Goal: Task Accomplishment & Management: Manage account settings

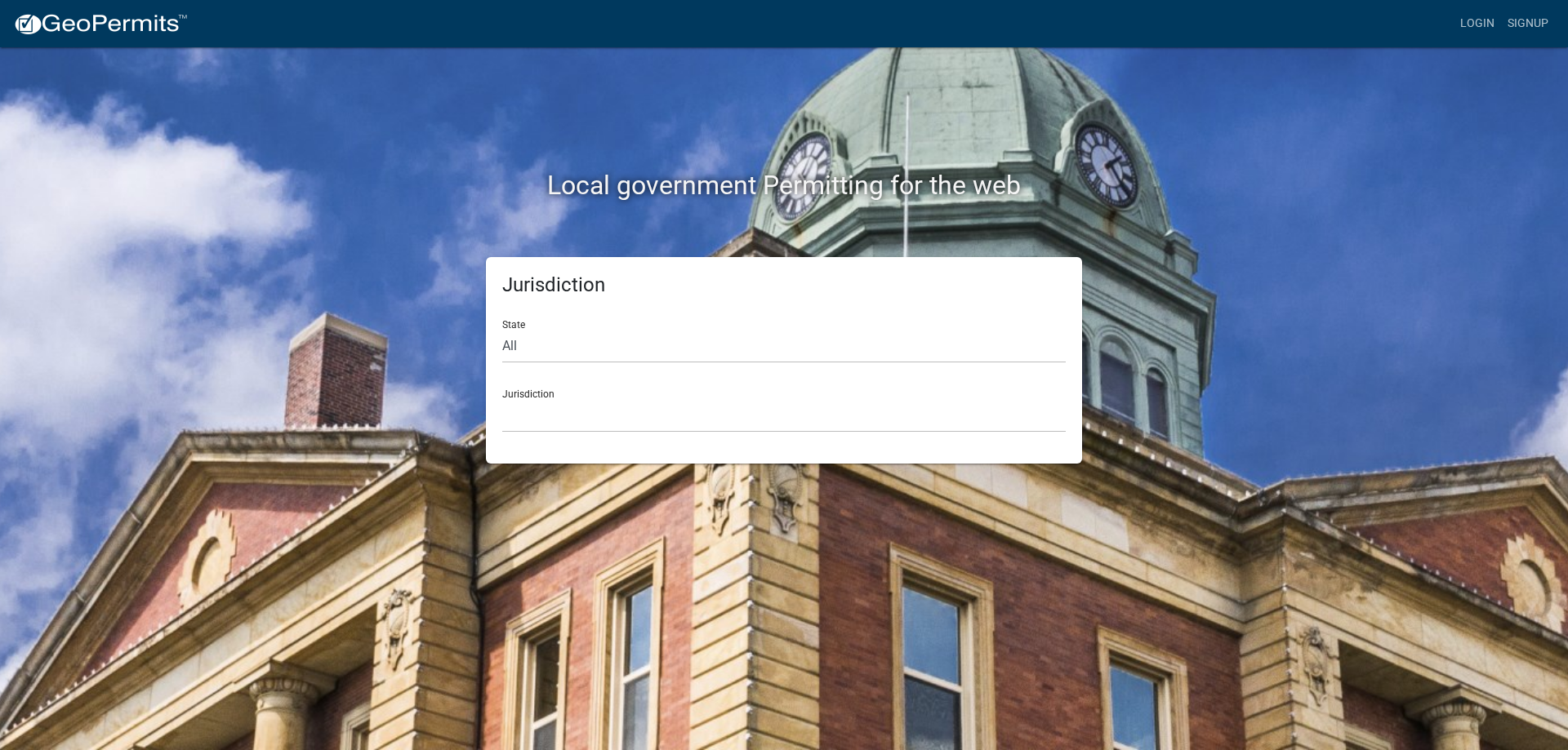
click at [491, 338] on div "Jurisdiction State All [US_STATE] [US_STATE] [US_STATE] [US_STATE] [US_STATE] […" at bounding box center [783, 360] width 596 height 206
click at [516, 338] on select "All [US_STATE] [US_STATE] [US_STATE] [US_STATE] [US_STATE] [US_STATE] [US_STATE…" at bounding box center [784, 346] width 563 height 34
select select "[US_STATE]"
click at [502, 329] on select "All [US_STATE] [US_STATE] [US_STATE] [US_STATE] [US_STATE] [US_STATE] [US_STATE…" at bounding box center [784, 346] width 563 height 34
click at [544, 398] on div "Jurisdiction City of [GEOGRAPHIC_DATA], [US_STATE] City of [GEOGRAPHIC_DATA], […" at bounding box center [784, 404] width 563 height 56
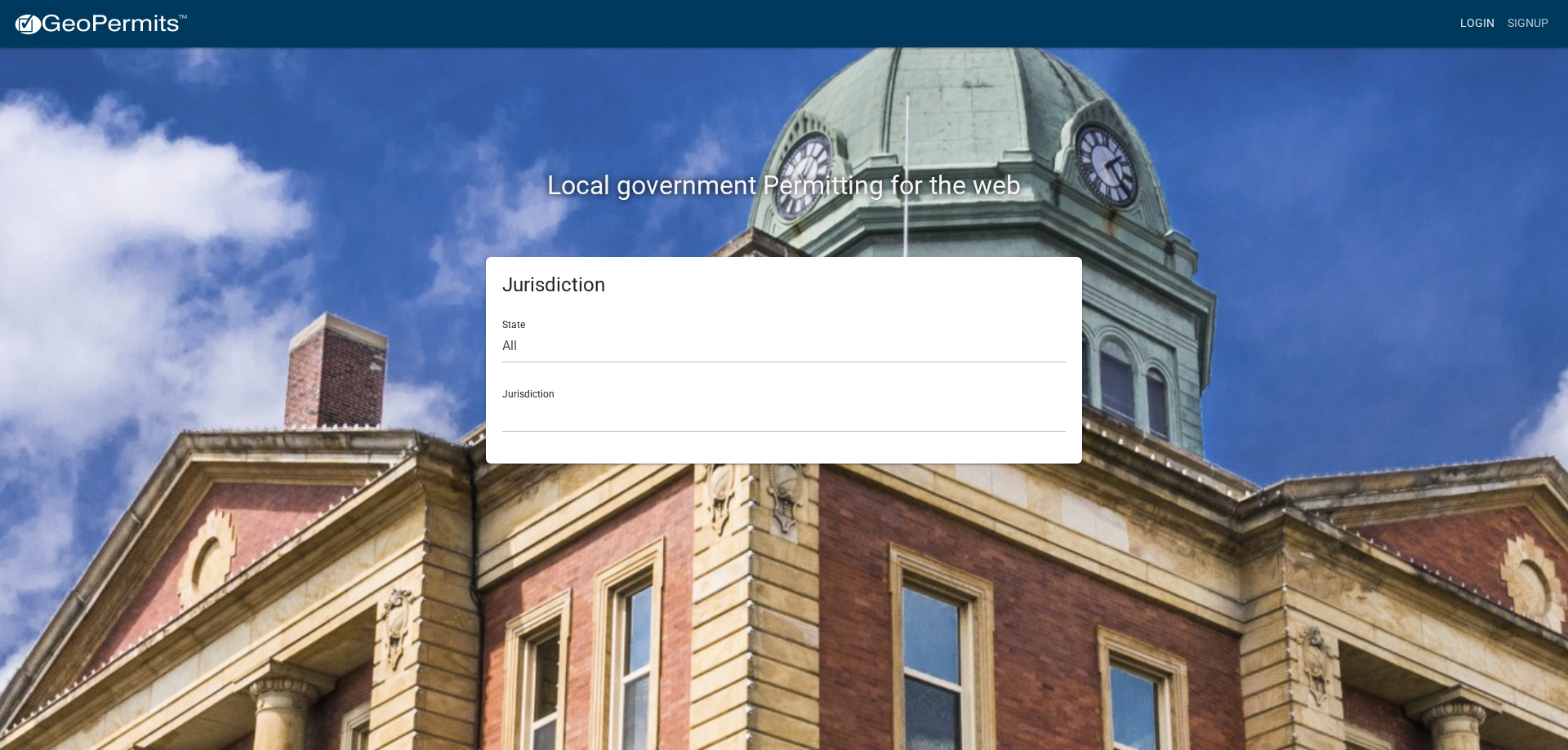
click at [1472, 28] on link "Login" at bounding box center [1478, 24] width 47 height 31
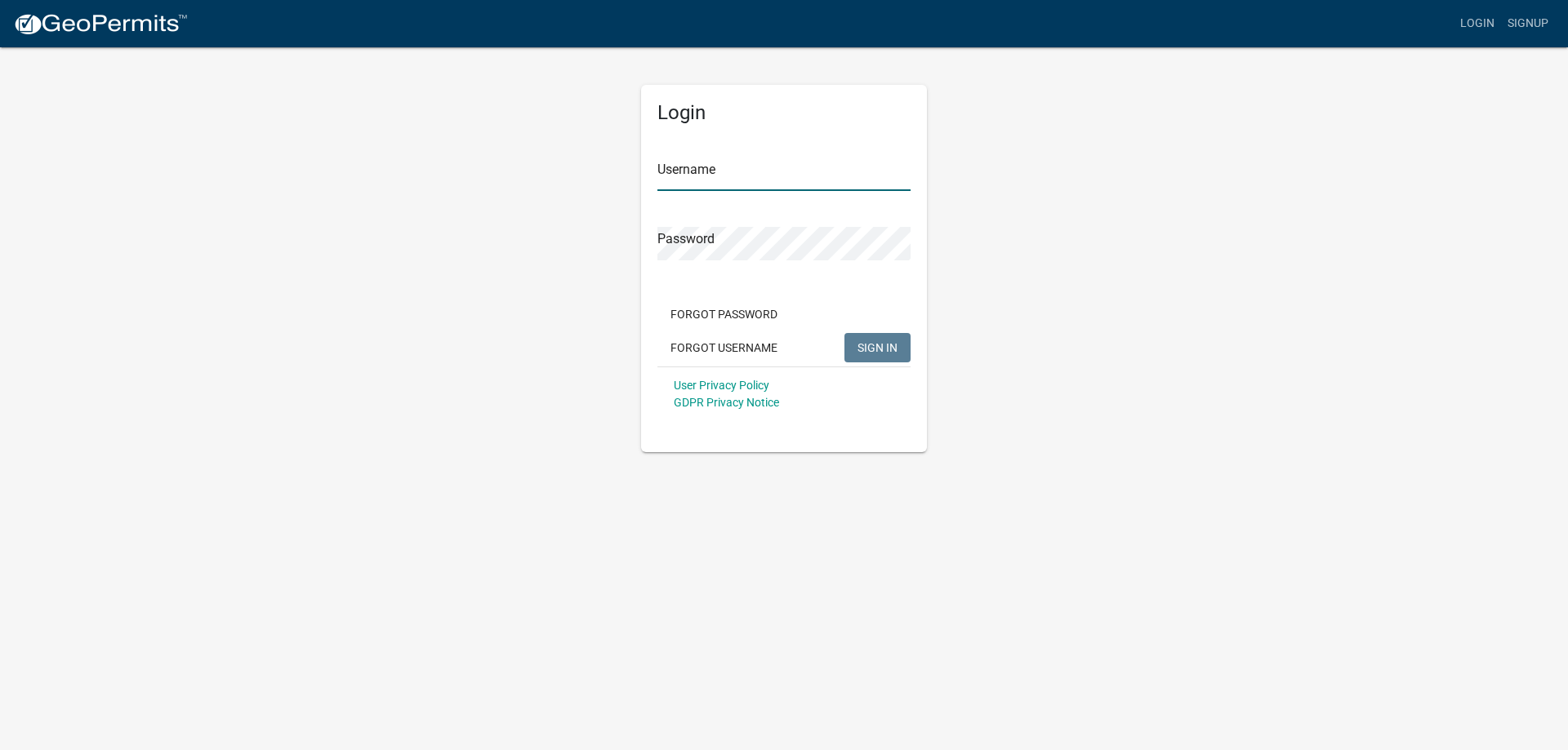
click at [731, 175] on input "Username" at bounding box center [784, 174] width 253 height 34
type input "bhamilton"
click at [856, 350] on button "SIGN IN" at bounding box center [878, 347] width 66 height 29
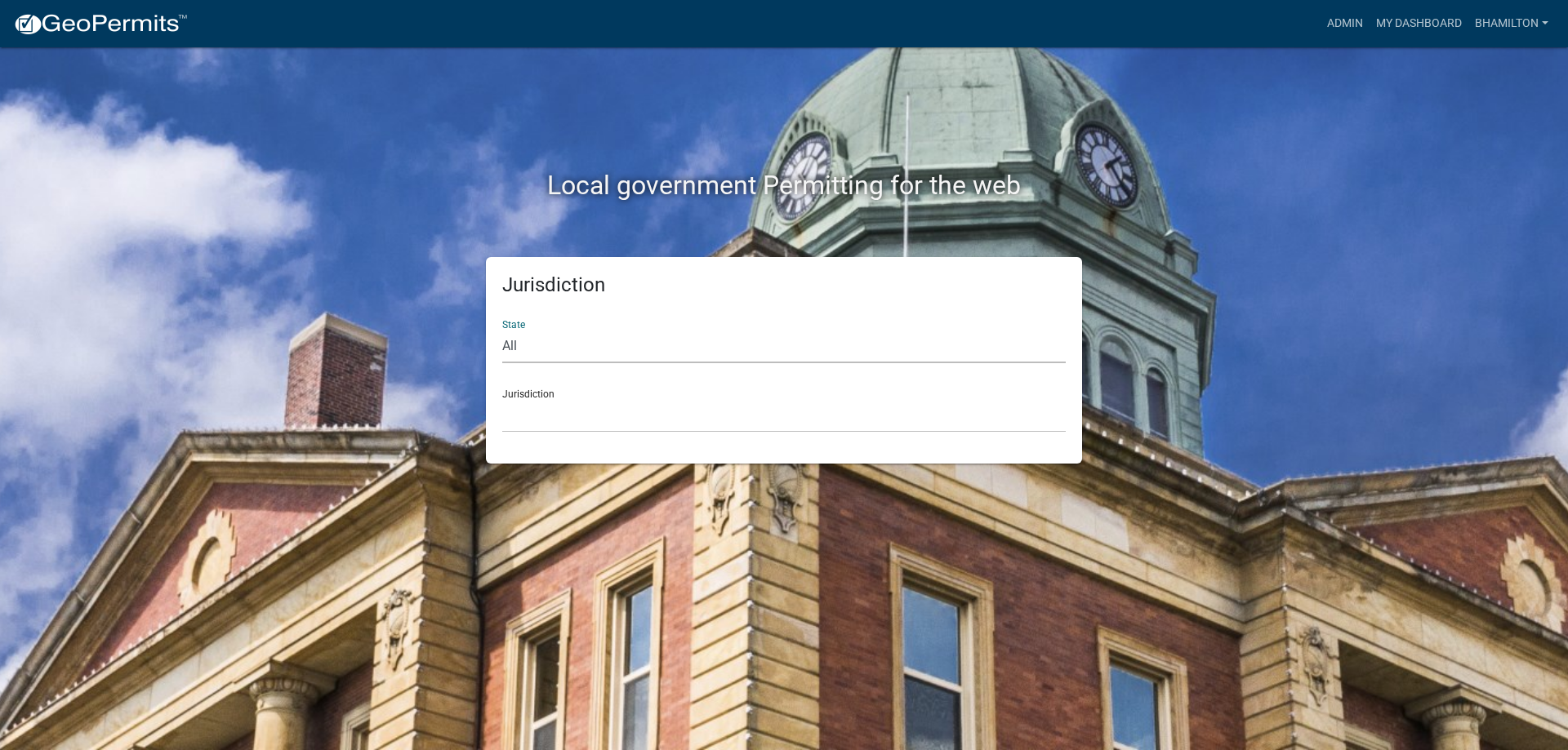
click at [519, 341] on select "All [US_STATE] [US_STATE] [US_STATE] [US_STATE] [US_STATE] [US_STATE] [US_STATE…" at bounding box center [784, 346] width 563 height 34
select select "[US_STATE]"
click at [502, 329] on select "All [US_STATE] [US_STATE] [US_STATE] [US_STATE] [US_STATE] [US_STATE] [US_STATE…" at bounding box center [784, 346] width 563 height 34
click at [533, 394] on div "Jurisdiction City of [GEOGRAPHIC_DATA], [US_STATE] City of [GEOGRAPHIC_DATA], […" at bounding box center [784, 404] width 563 height 56
click at [1422, 18] on link "My Dashboard" at bounding box center [1419, 24] width 99 height 31
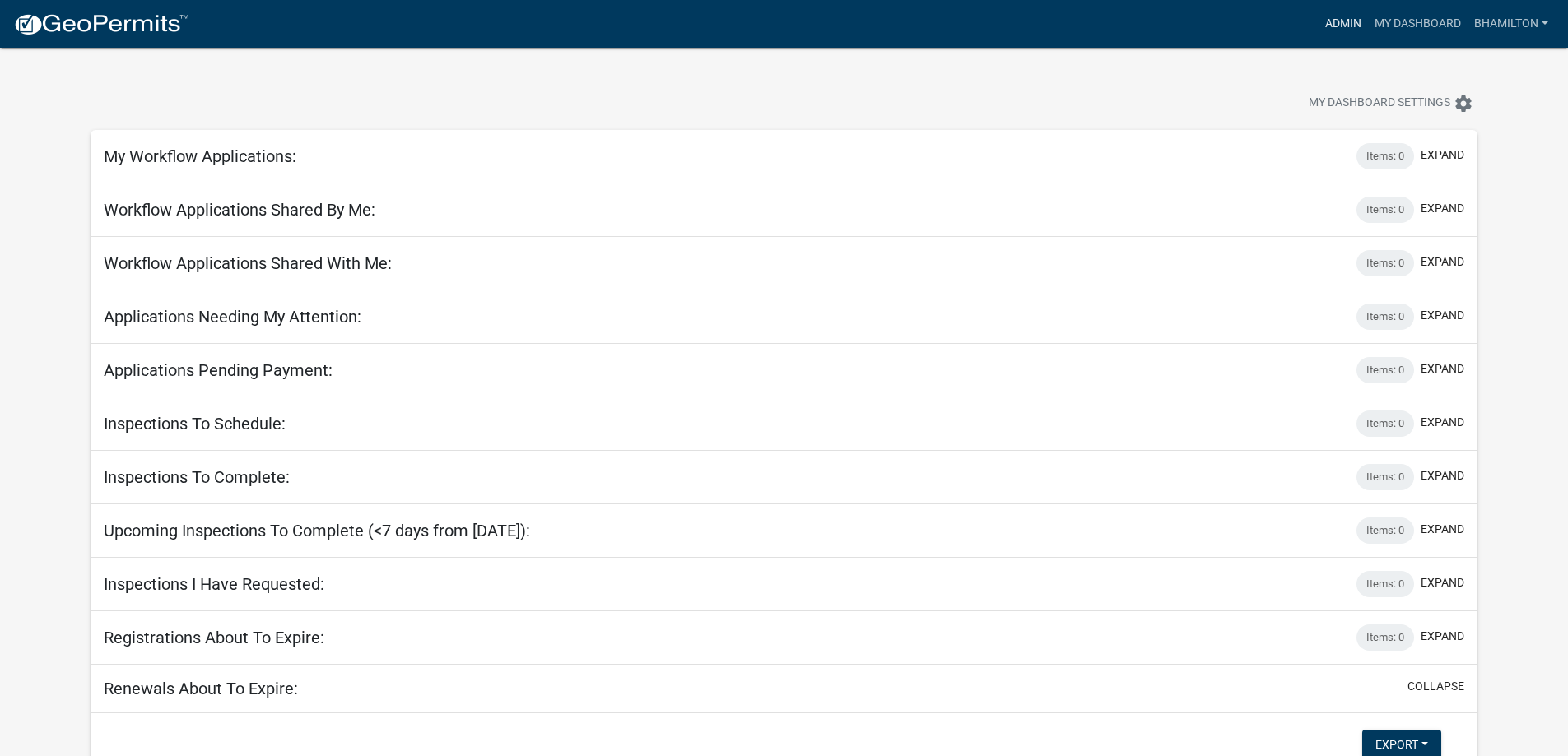
click at [1345, 26] on link "Admin" at bounding box center [1343, 24] width 49 height 31
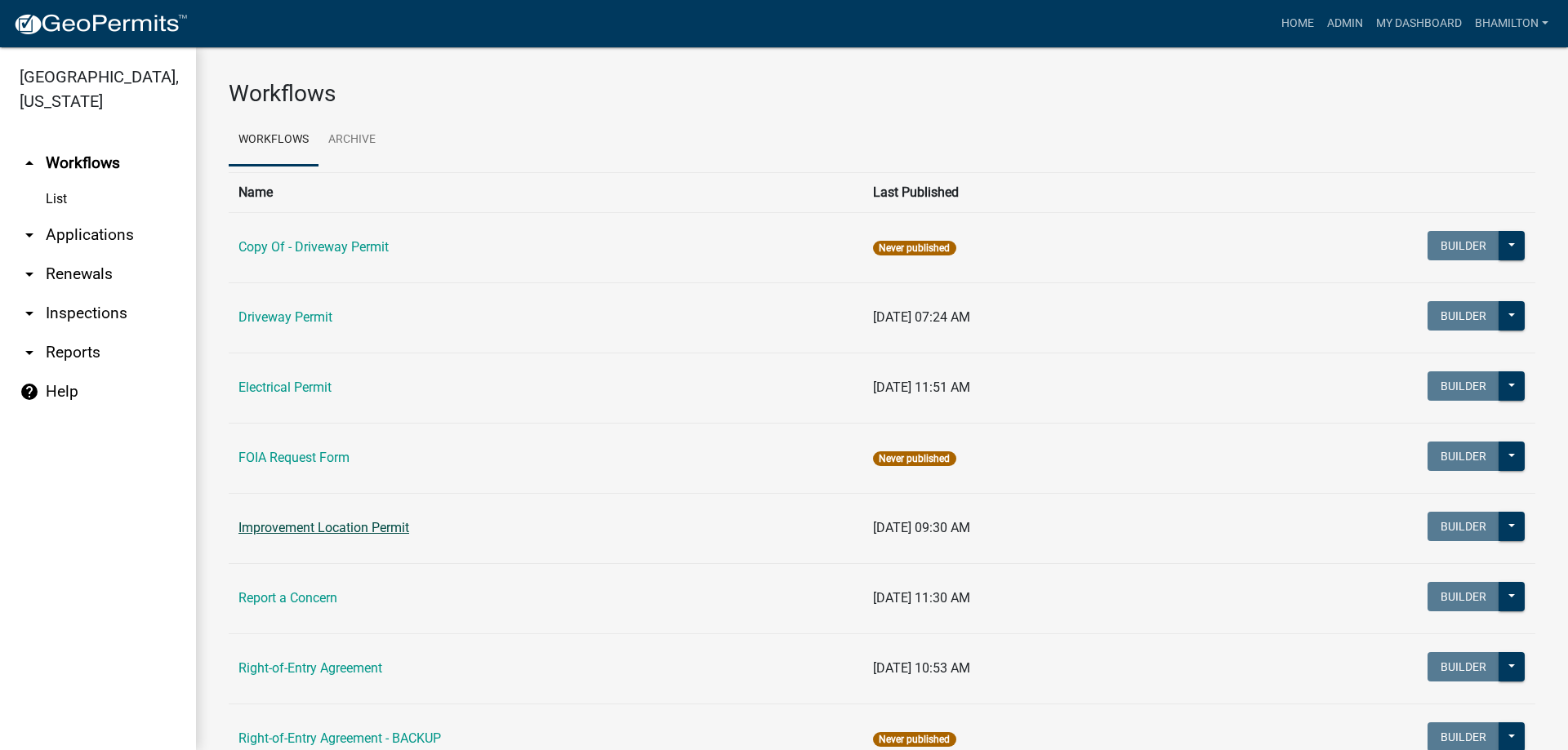
click at [390, 525] on link "Improvement Location Permit" at bounding box center [324, 528] width 170 height 15
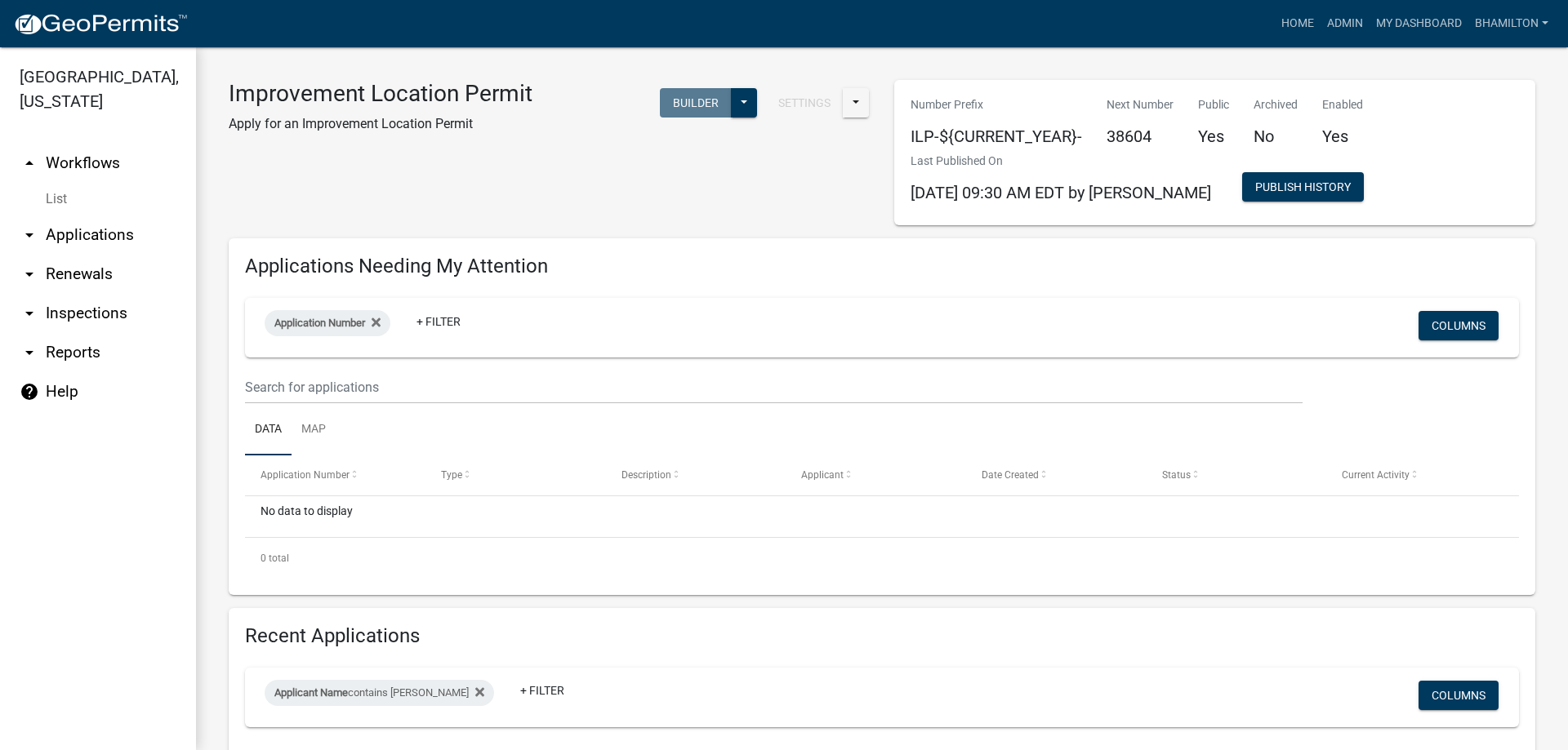
click at [71, 236] on link "arrow_drop_down Applications" at bounding box center [98, 235] width 196 height 40
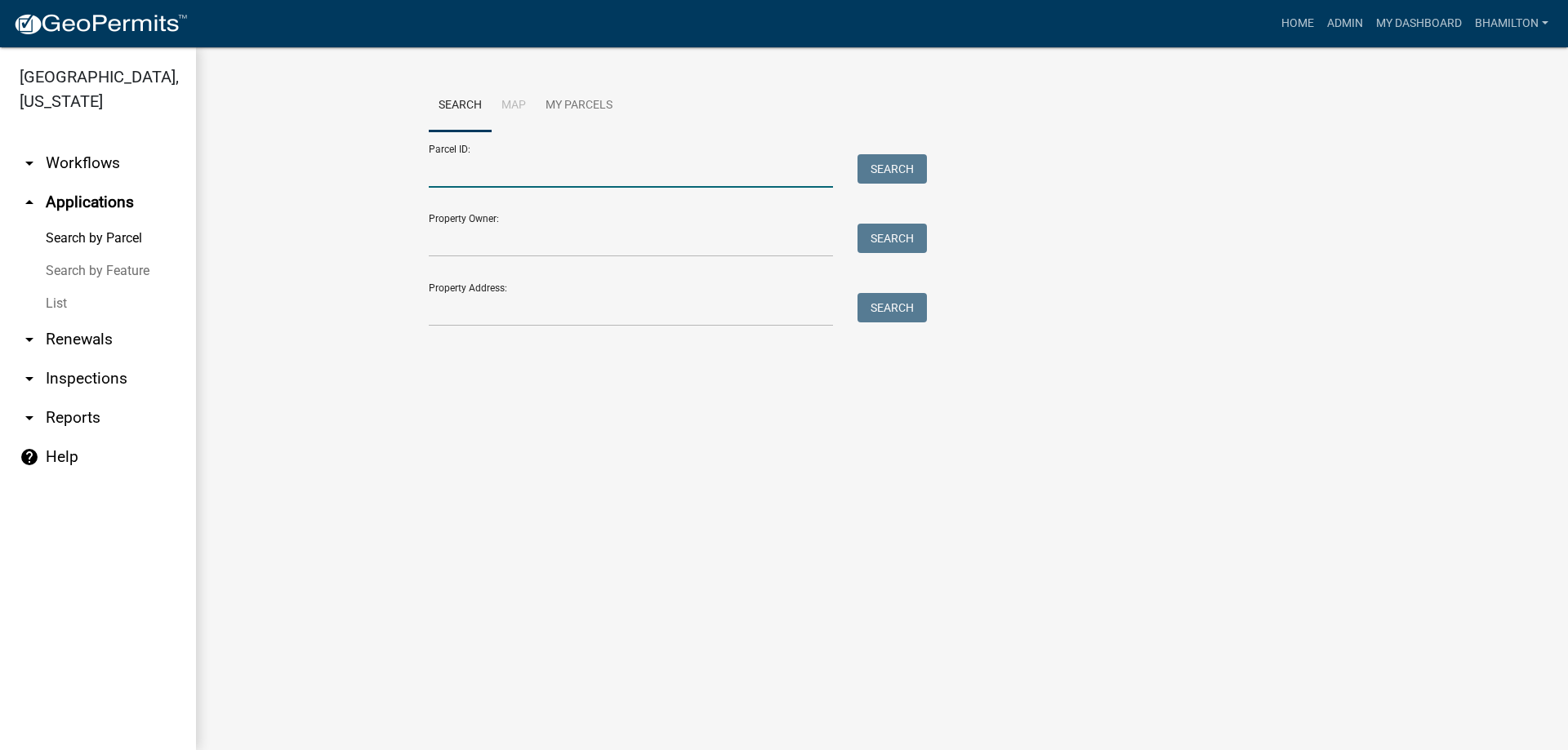
click at [458, 174] on input "Parcel ID:" at bounding box center [631, 171] width 405 height 34
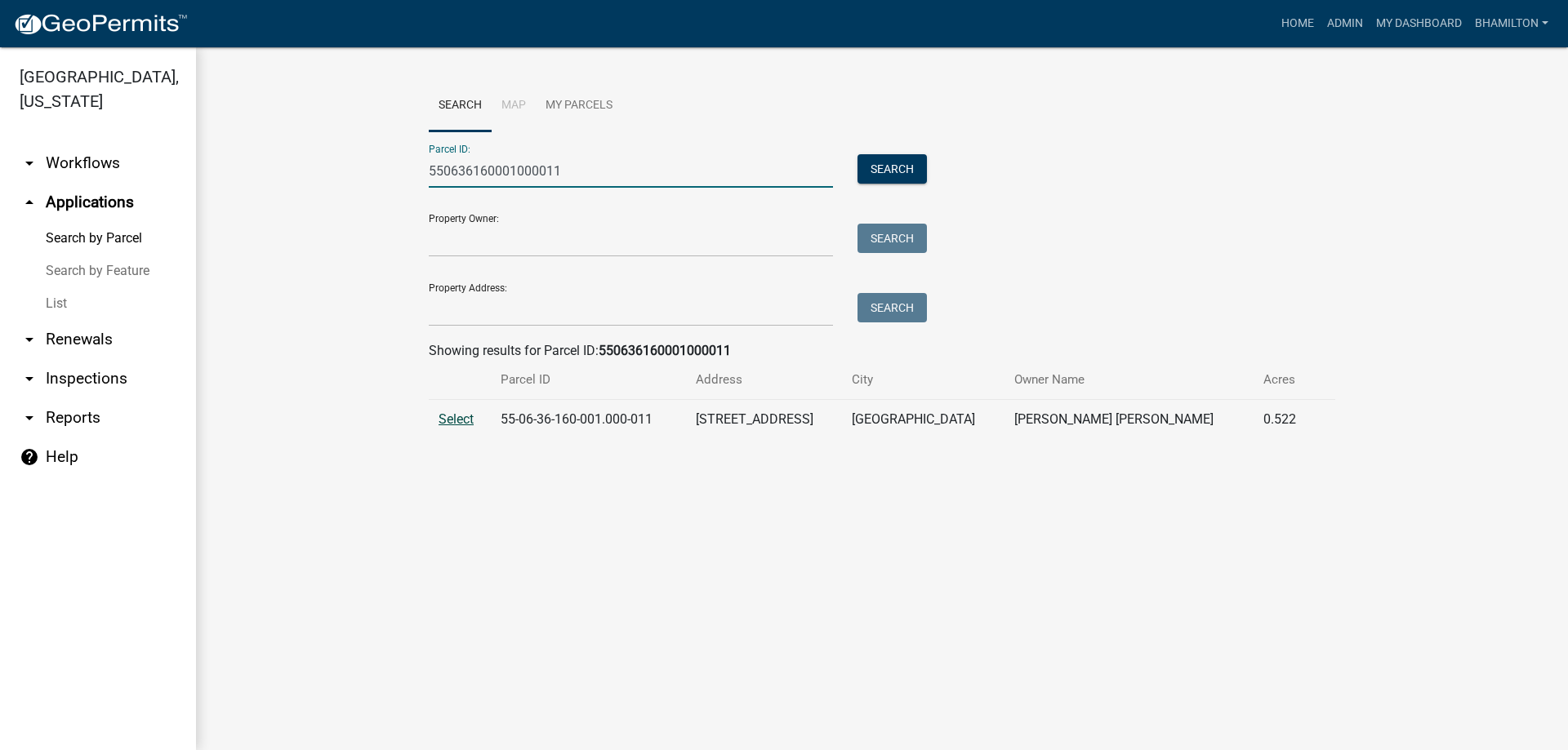
type input "550636160001000011"
click at [452, 415] on span "Select" at bounding box center [456, 419] width 35 height 15
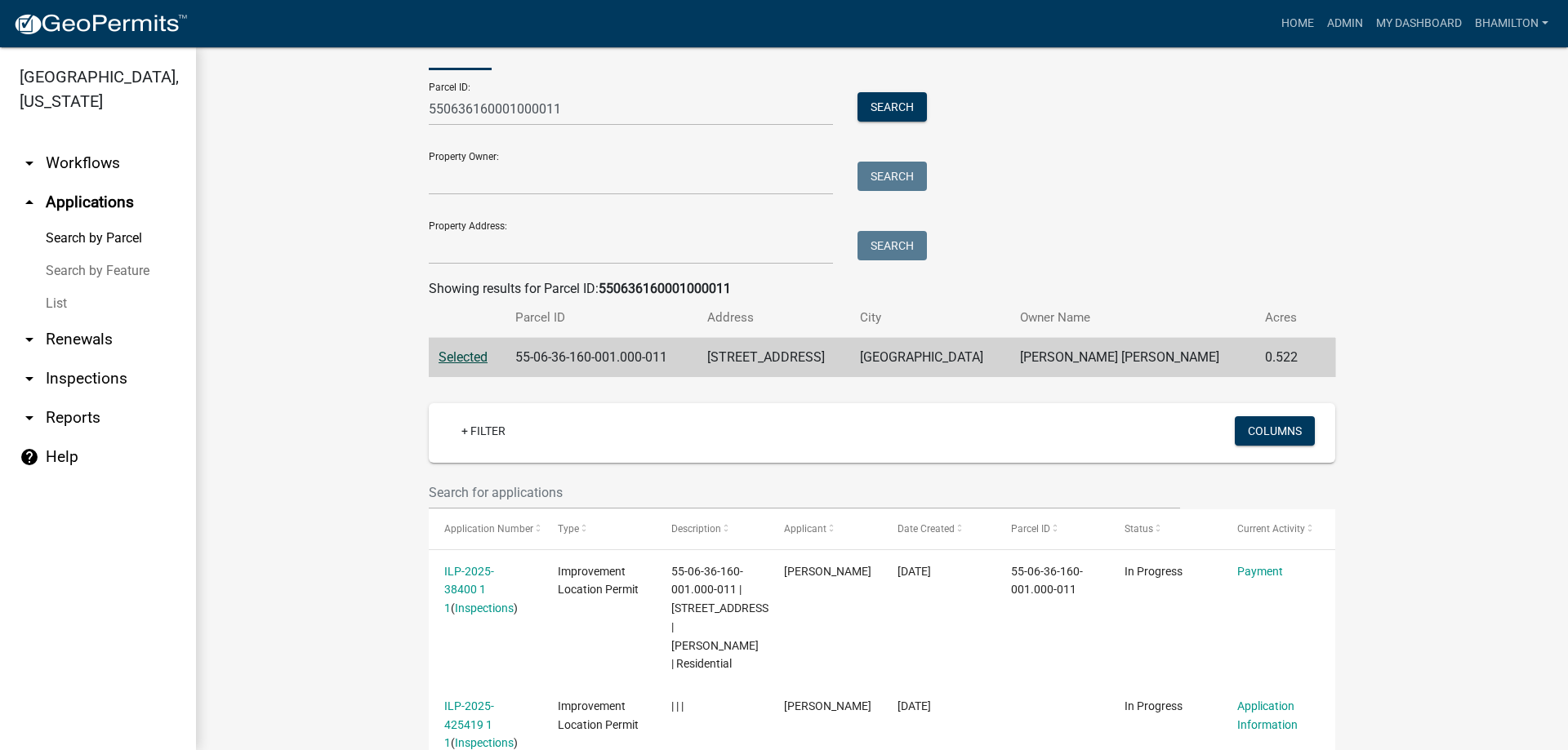
scroll to position [156, 0]
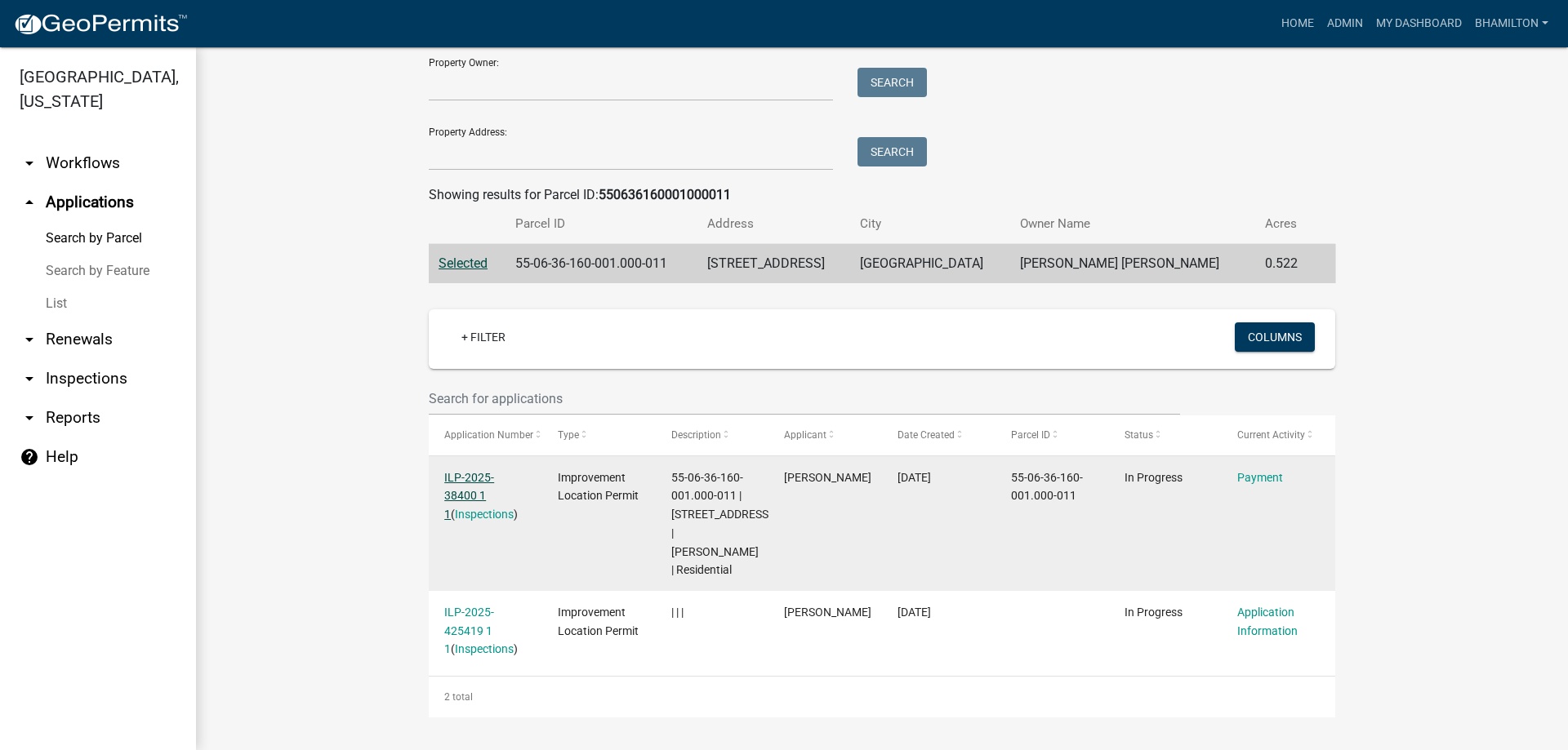
click at [479, 481] on link "ILP-2025-38400 1 1" at bounding box center [469, 496] width 50 height 51
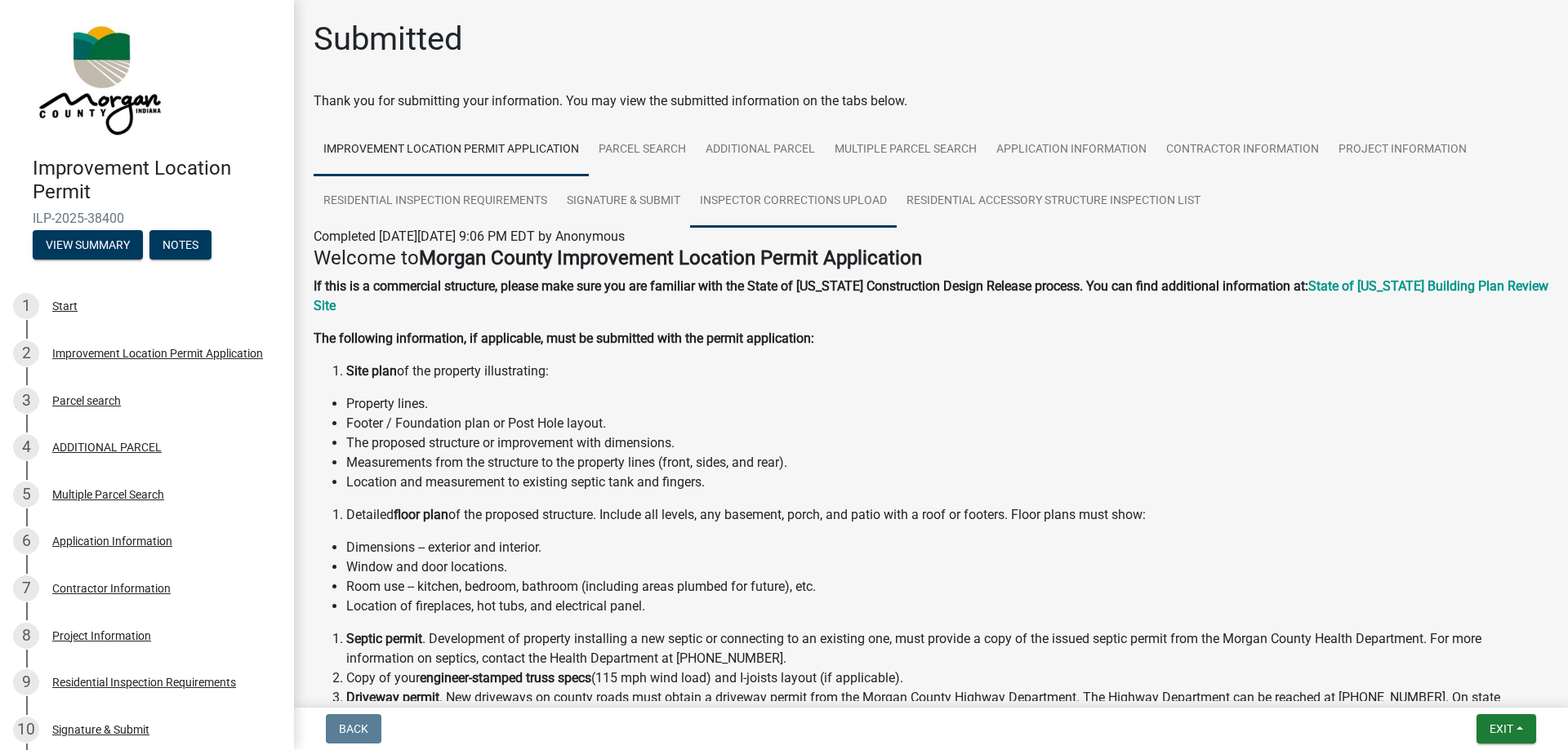
click at [730, 197] on link "Inspector Corrections Upload" at bounding box center [793, 201] width 207 height 52
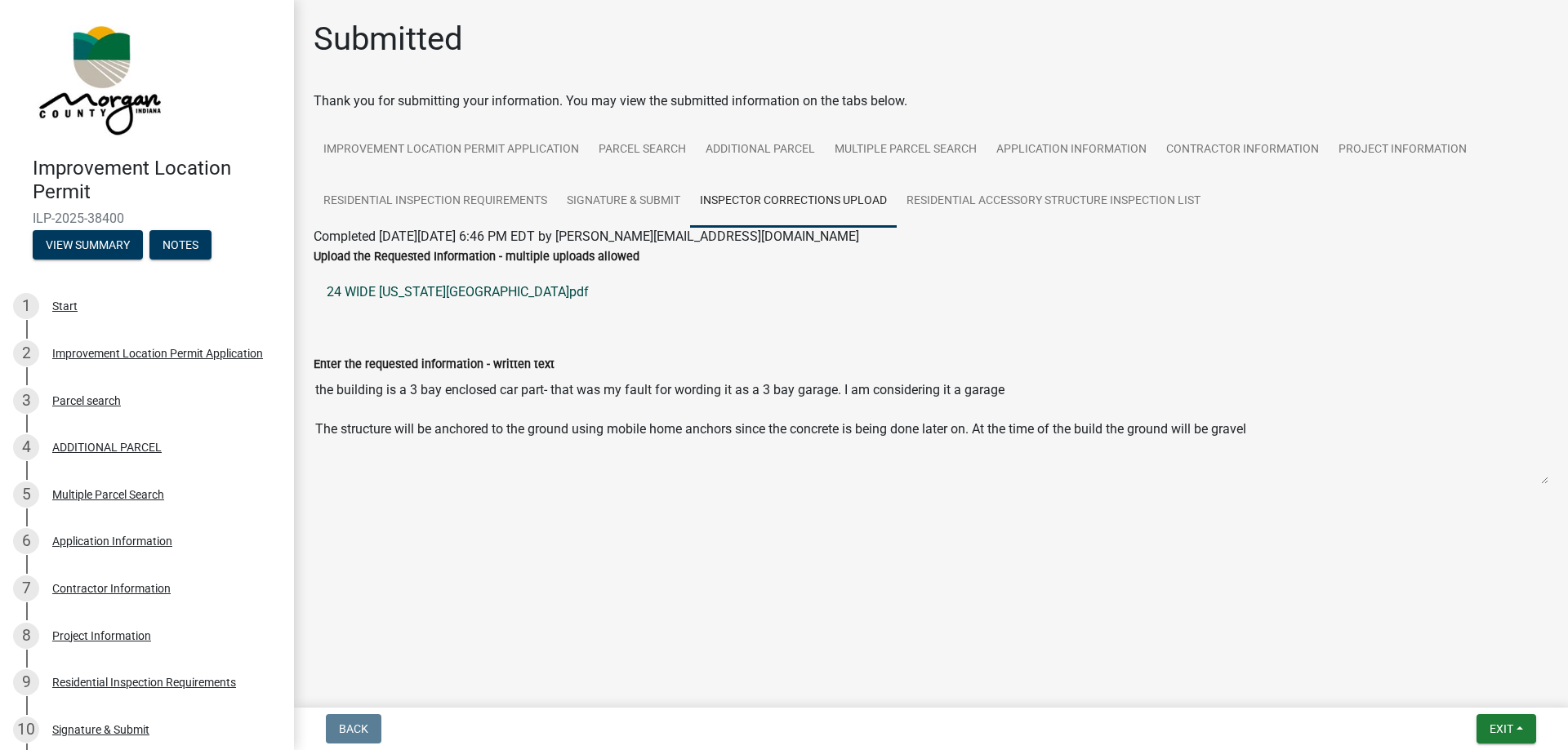
click at [375, 287] on link "24 WIDE [US_STATE][GEOGRAPHIC_DATA]pdf" at bounding box center [931, 292] width 1235 height 40
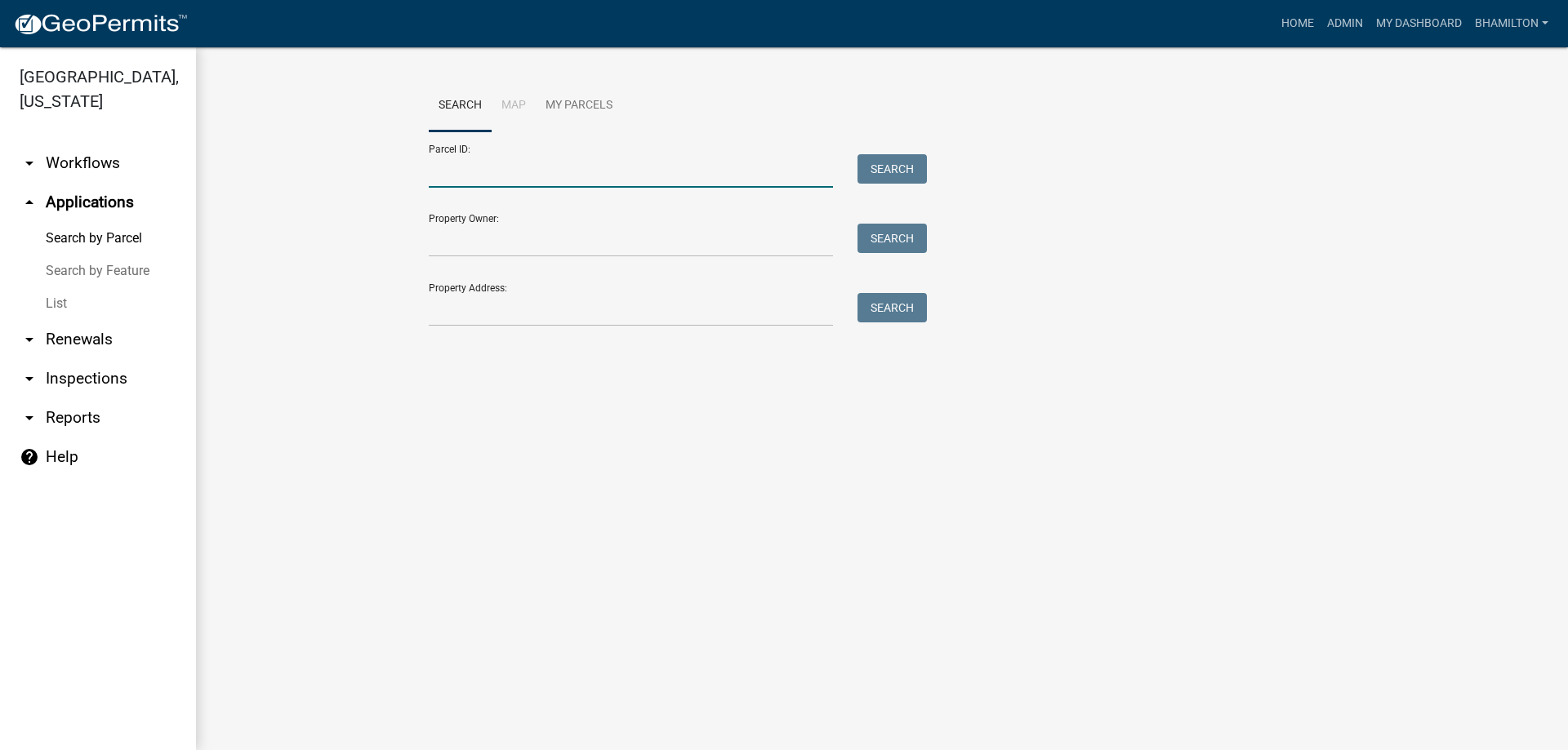
click at [441, 177] on input "Parcel ID:" at bounding box center [631, 171] width 405 height 34
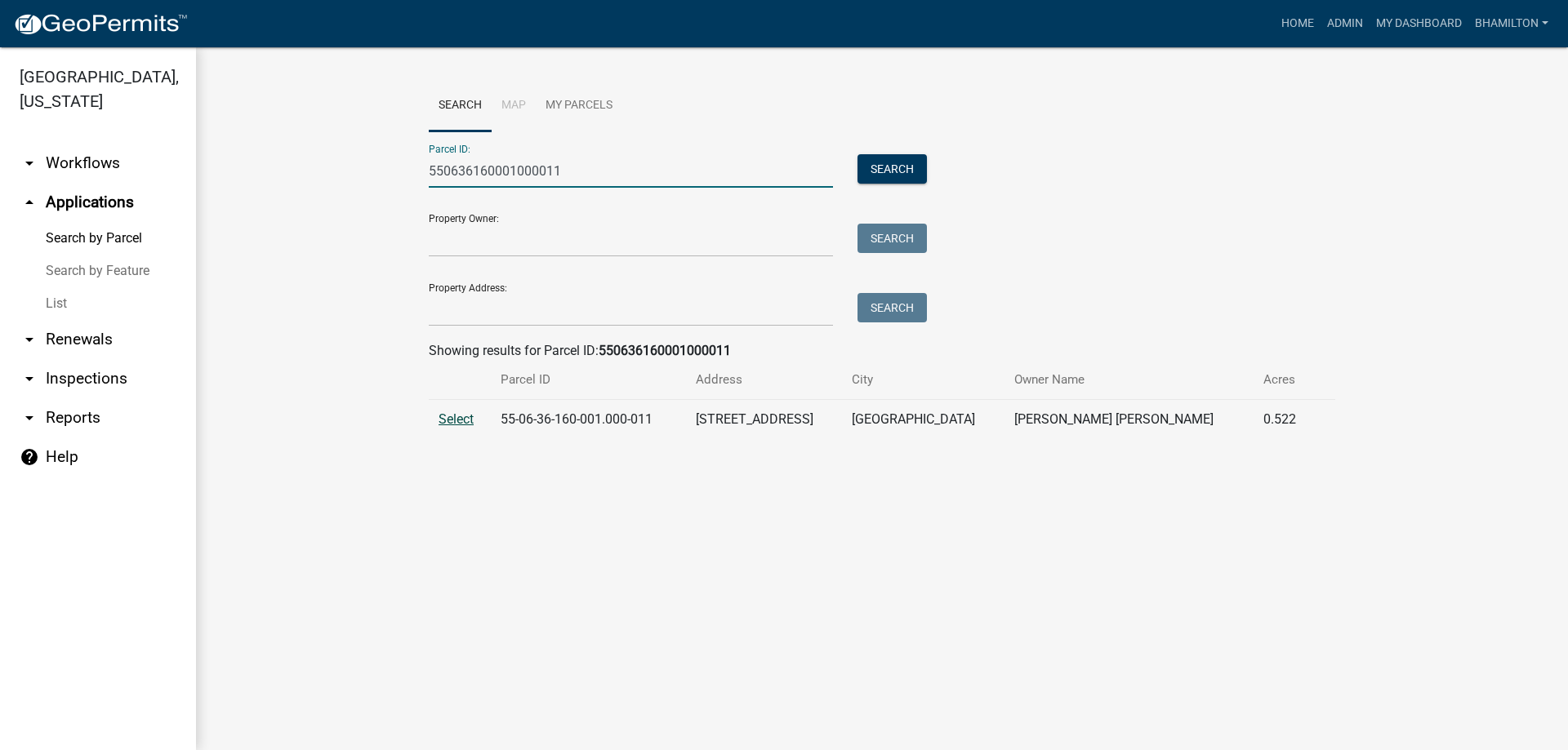
type input "550636160001000011"
click at [449, 412] on span "Select" at bounding box center [456, 419] width 35 height 15
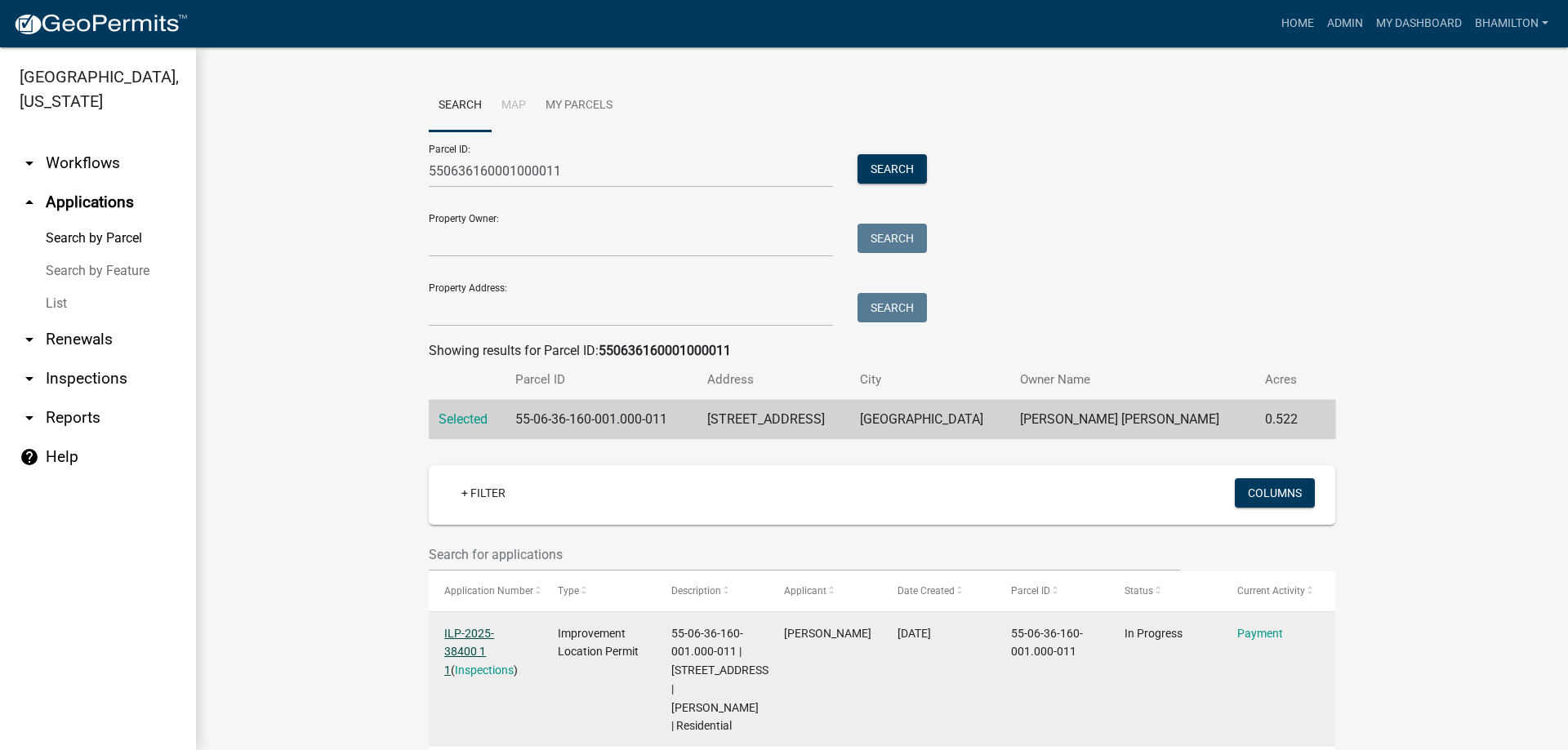
click at [472, 633] on link "ILP-2025-38400 1 1" at bounding box center [469, 652] width 50 height 51
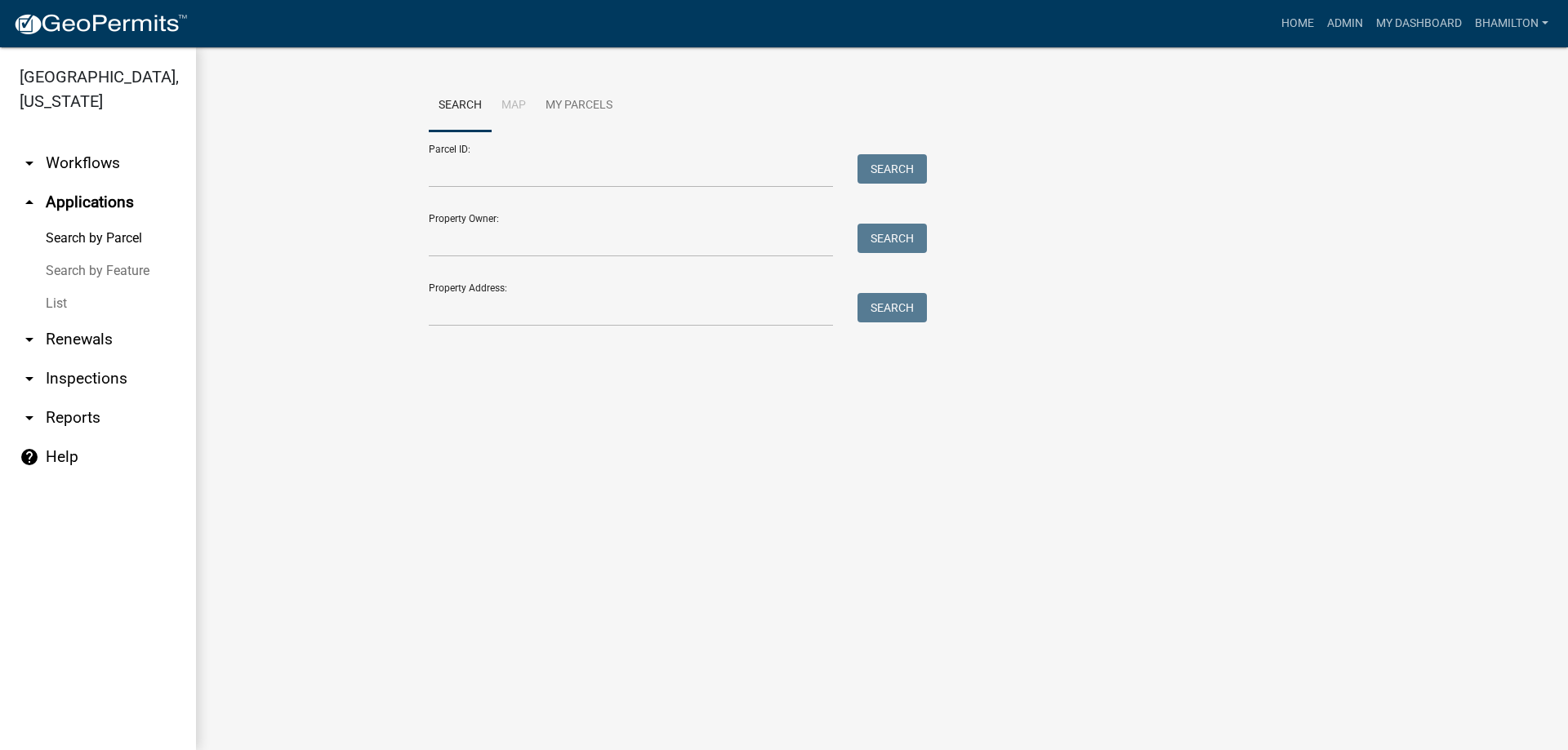
click at [642, 153] on div "Parcel ID: Search" at bounding box center [674, 159] width 490 height 56
click at [488, 170] on input "Parcel ID:" at bounding box center [631, 171] width 405 height 34
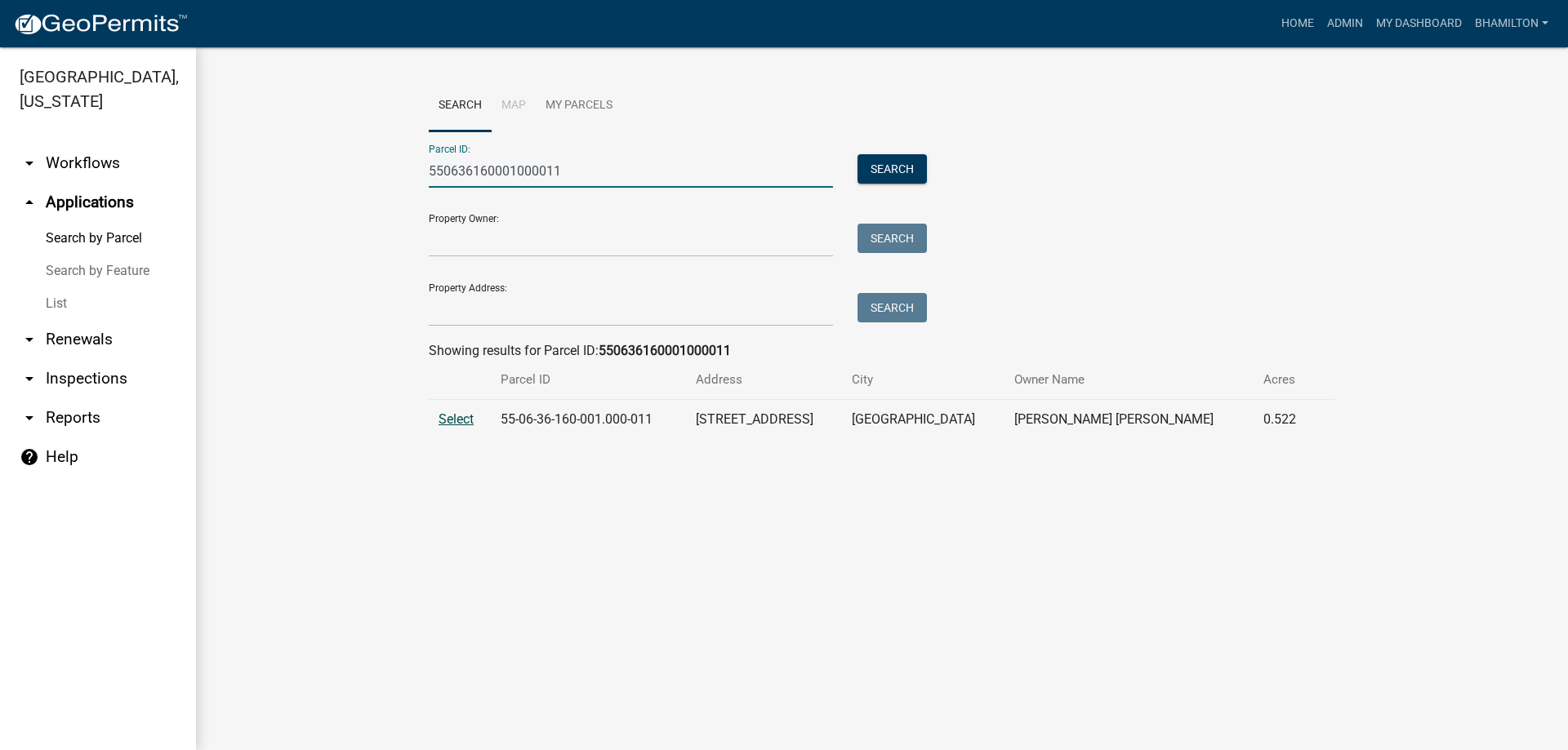
type input "550636160001000011"
click at [439, 420] on span "Select" at bounding box center [456, 419] width 35 height 15
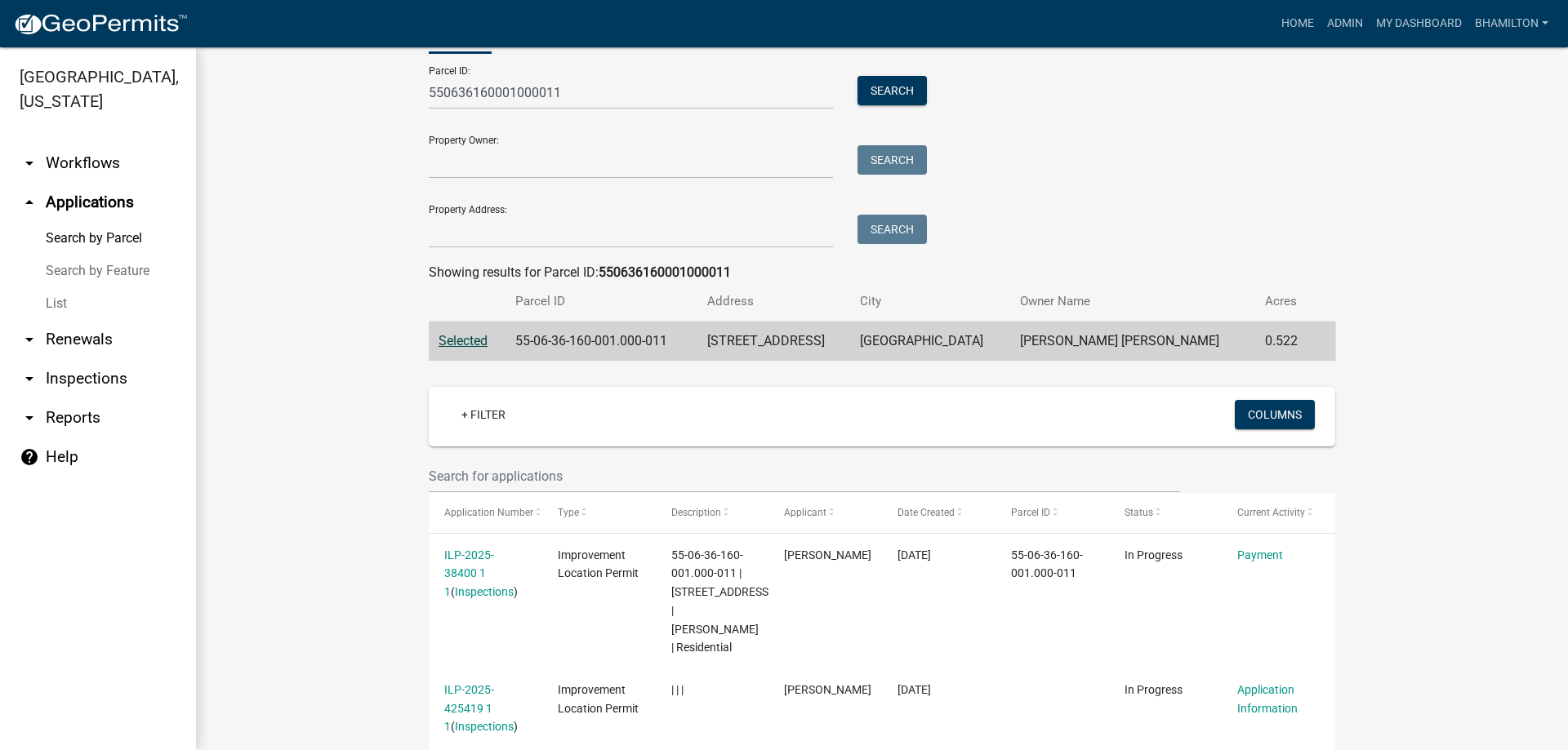
scroll to position [156, 0]
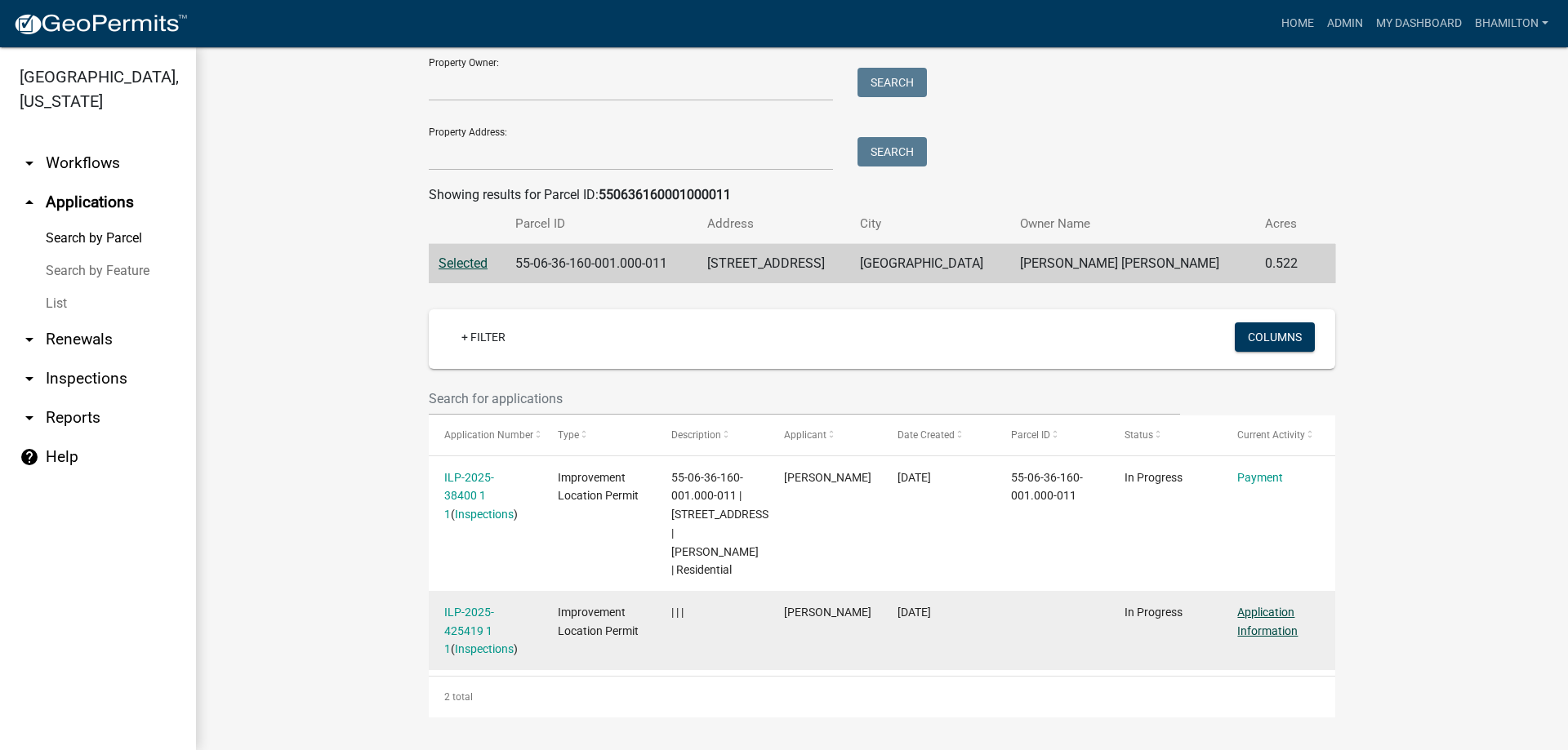
click at [1265, 631] on link "Application Information" at bounding box center [1268, 622] width 61 height 32
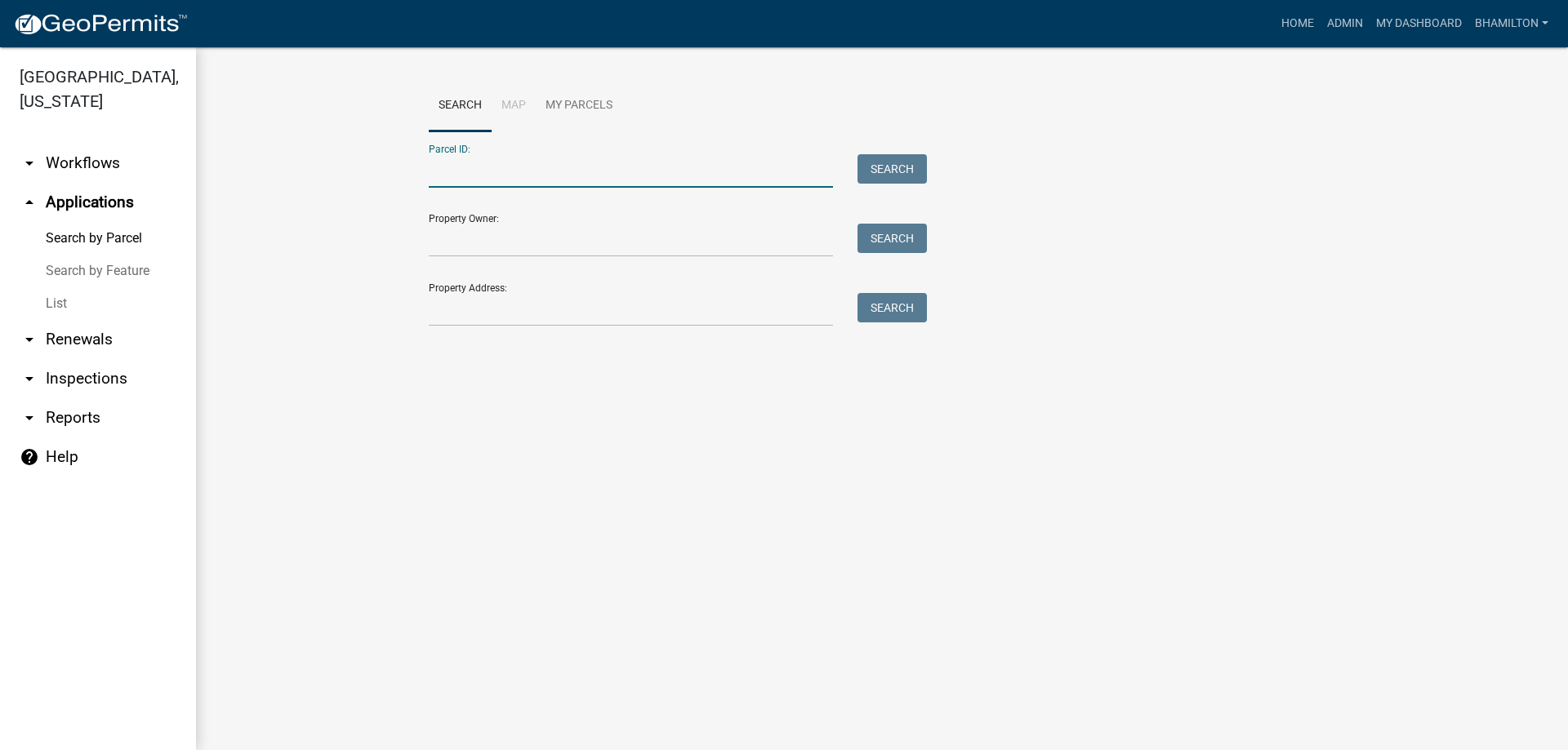
click at [469, 167] on input "Parcel ID:" at bounding box center [631, 171] width 405 height 34
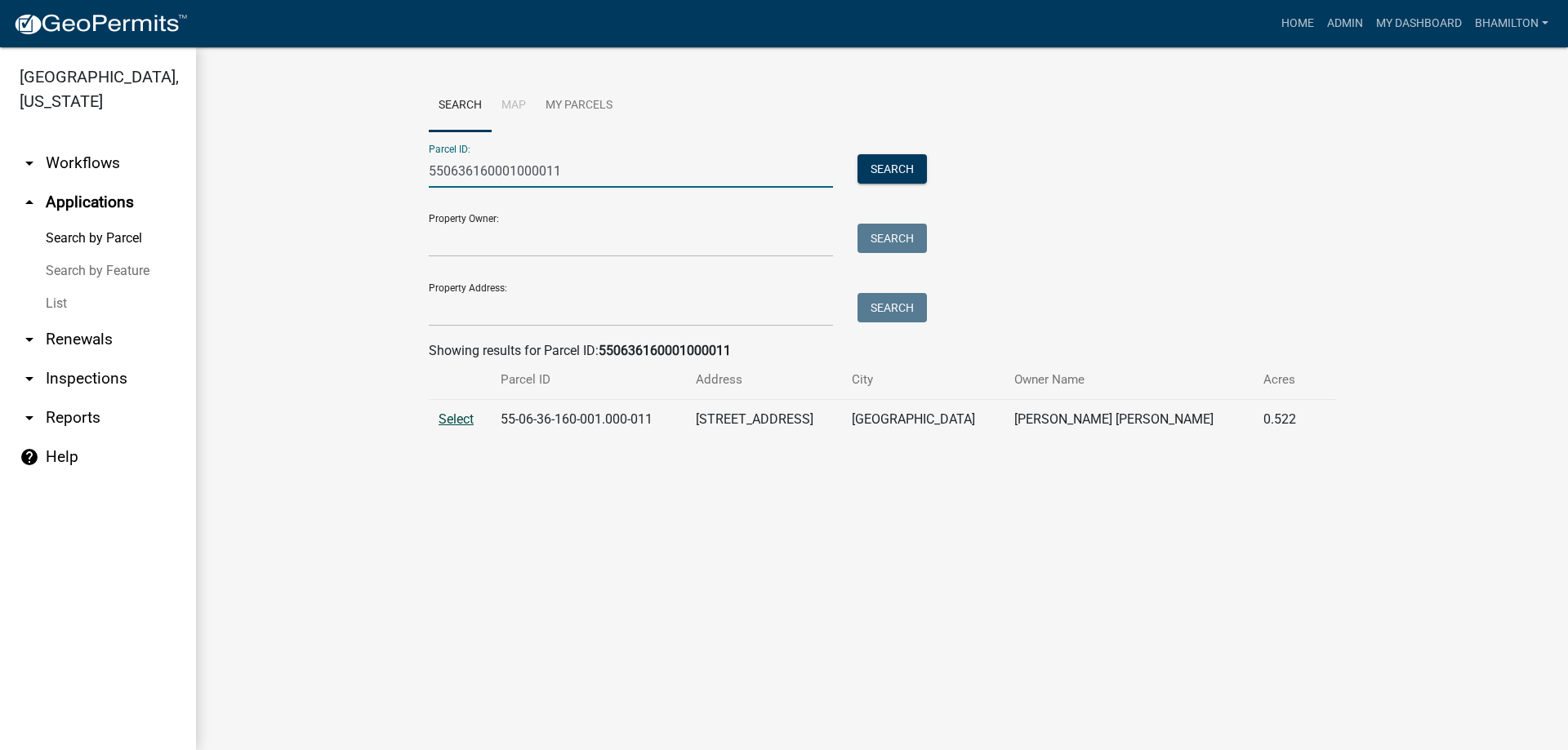
type input "550636160001000011"
click at [446, 421] on span "Select" at bounding box center [456, 419] width 35 height 15
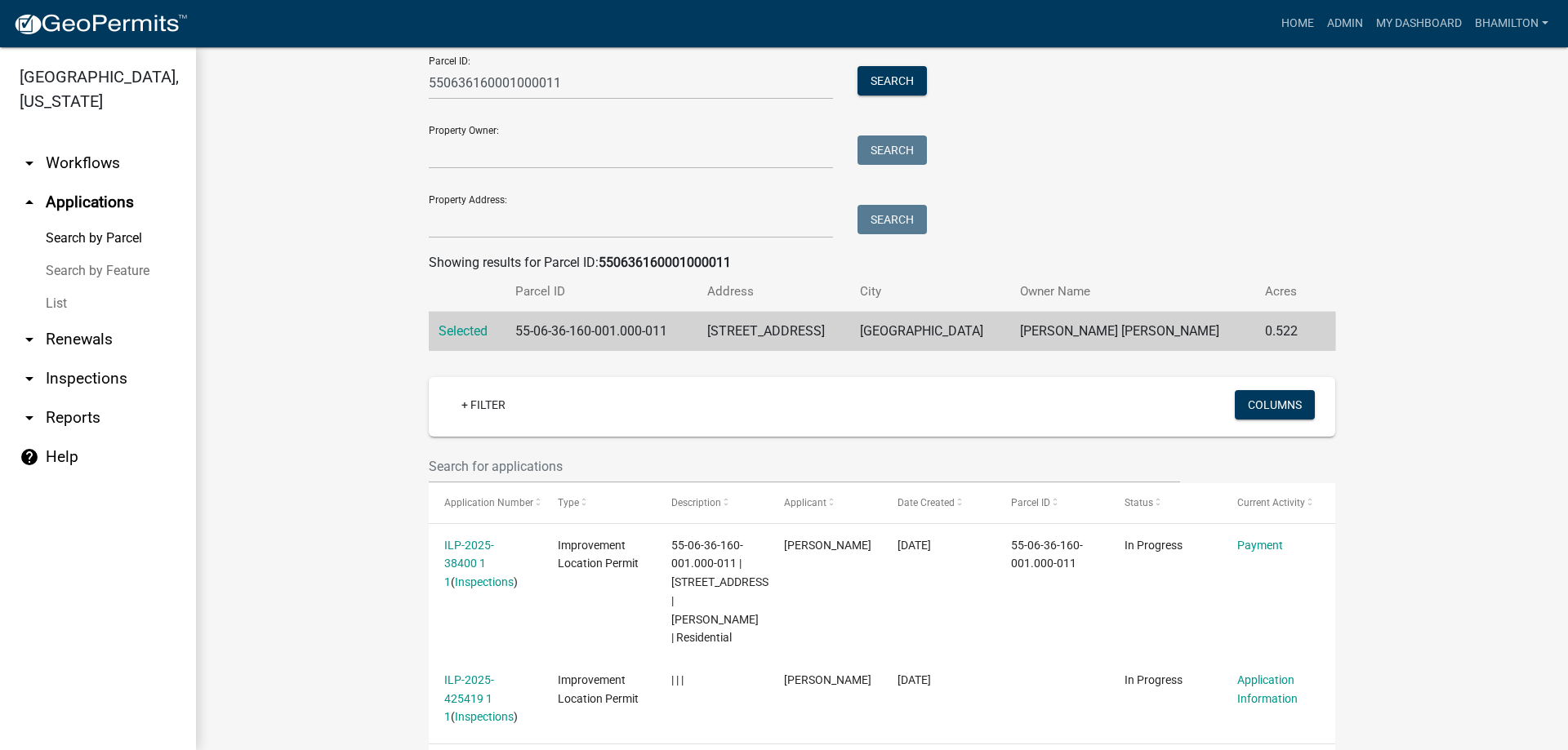
scroll to position [156, 0]
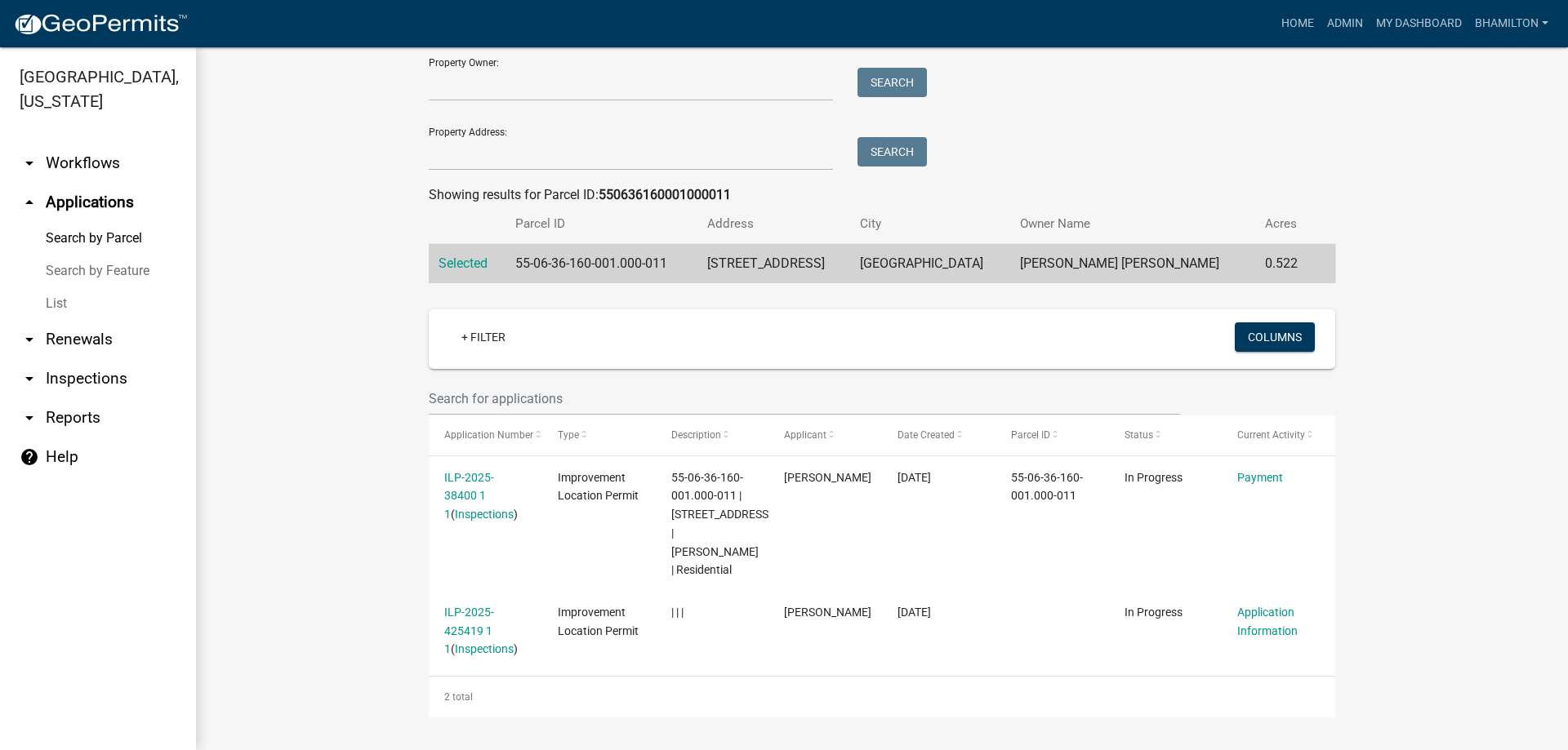
click at [86, 380] on link "arrow_drop_down Inspections" at bounding box center [98, 378] width 196 height 40
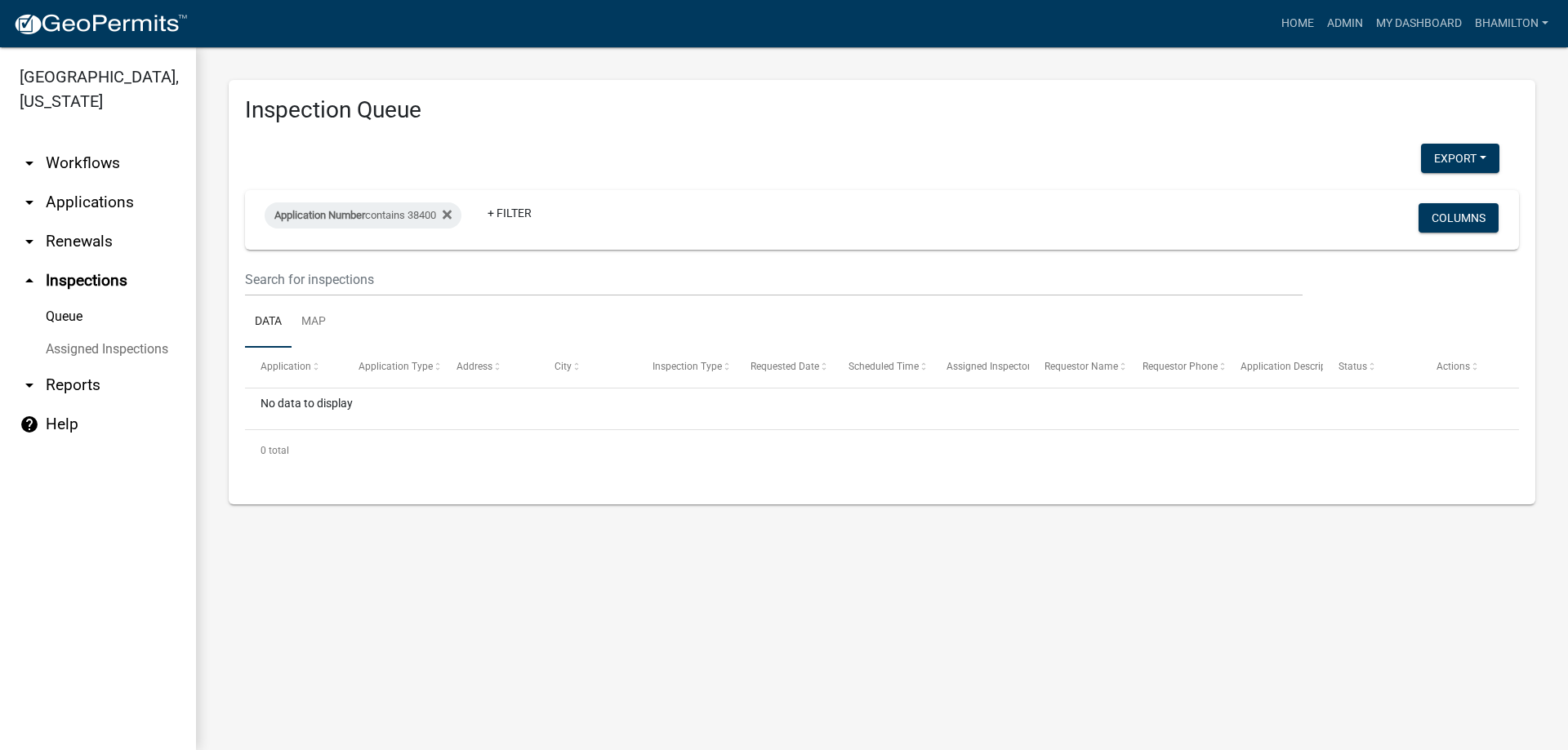
click at [83, 354] on link "Assigned Inspections" at bounding box center [98, 349] width 196 height 33
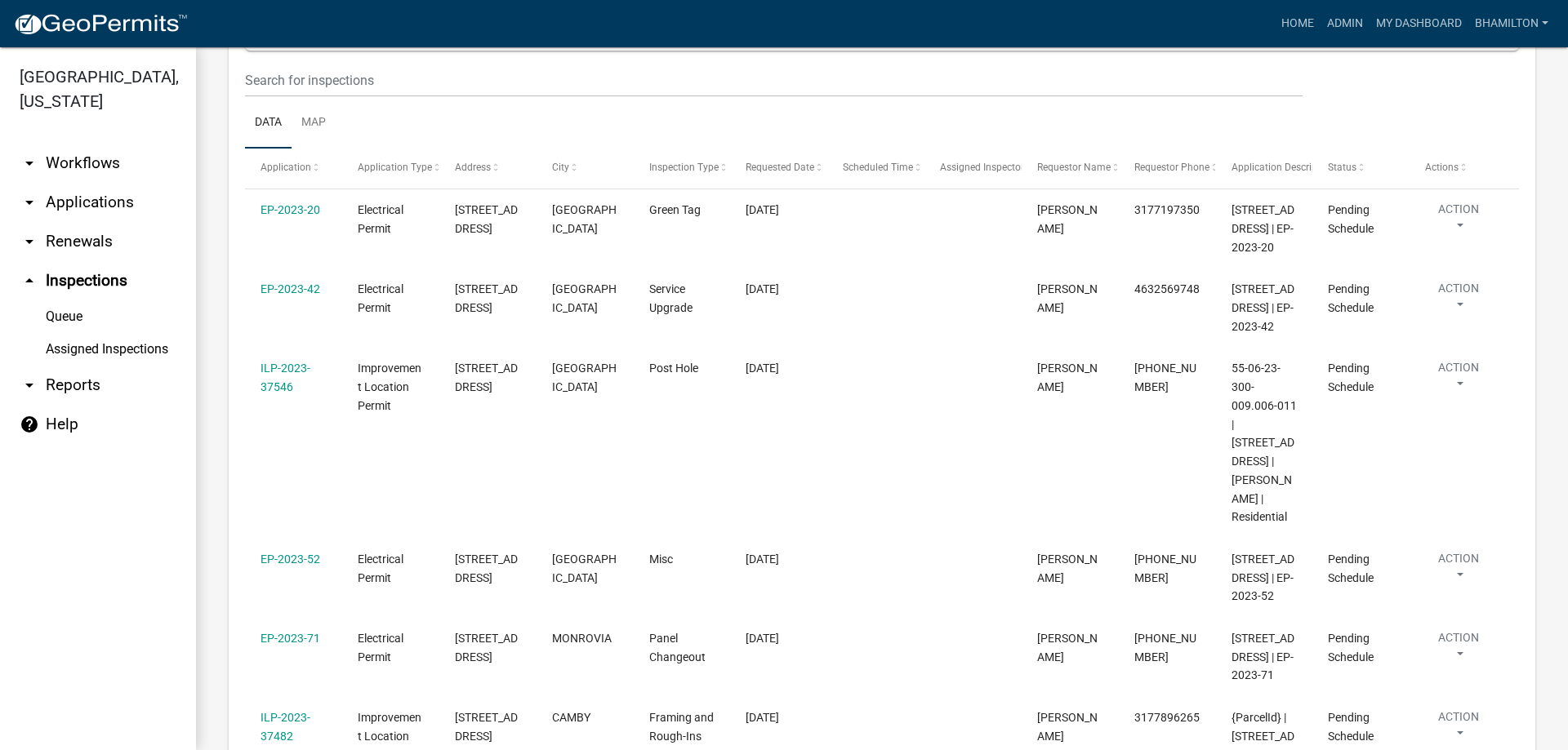
scroll to position [82, 0]
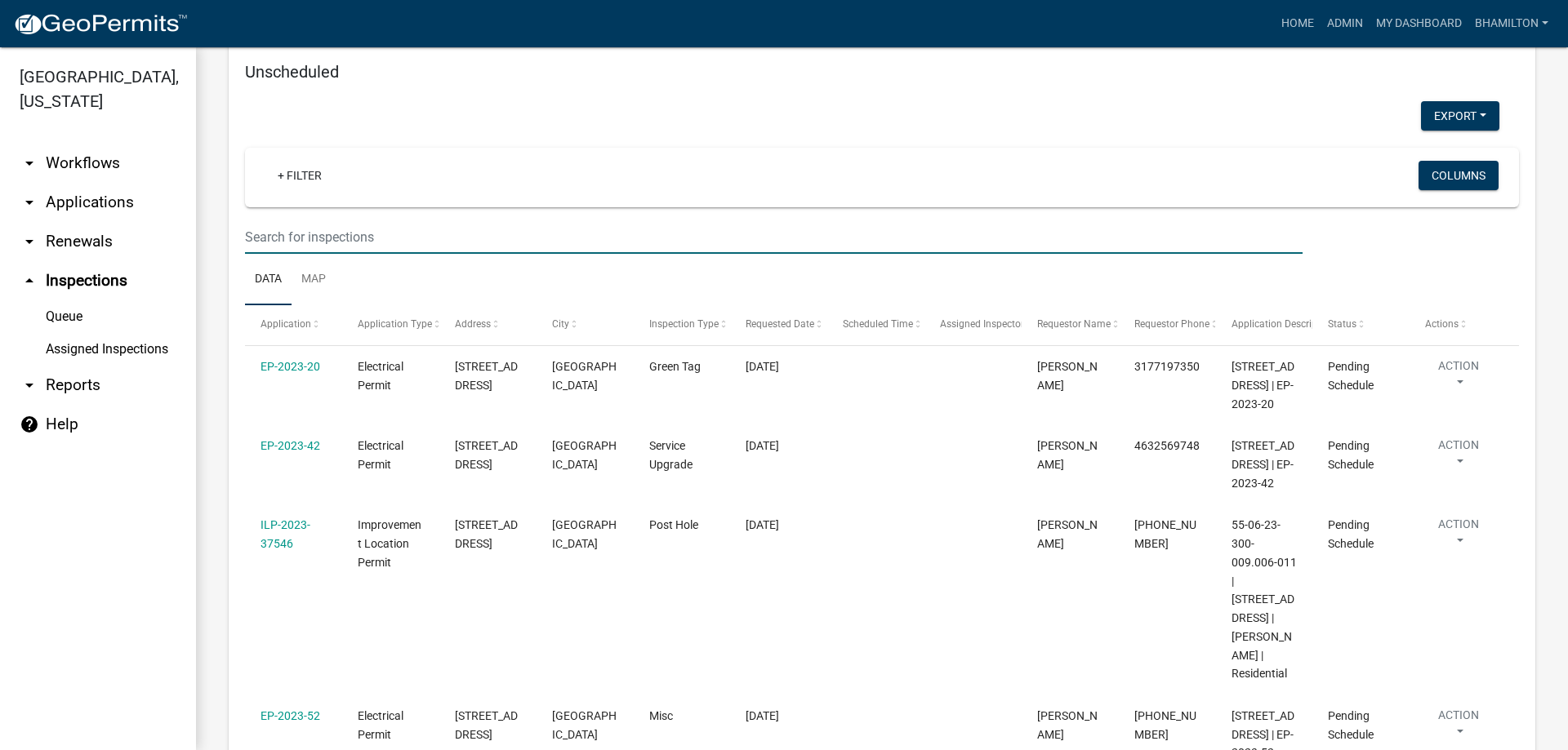
drag, startPoint x: 394, startPoint y: 238, endPoint x: 264, endPoint y: 234, distance: 130.1
click at [264, 234] on input "text" at bounding box center [774, 238] width 1058 height 34
type input "38400"
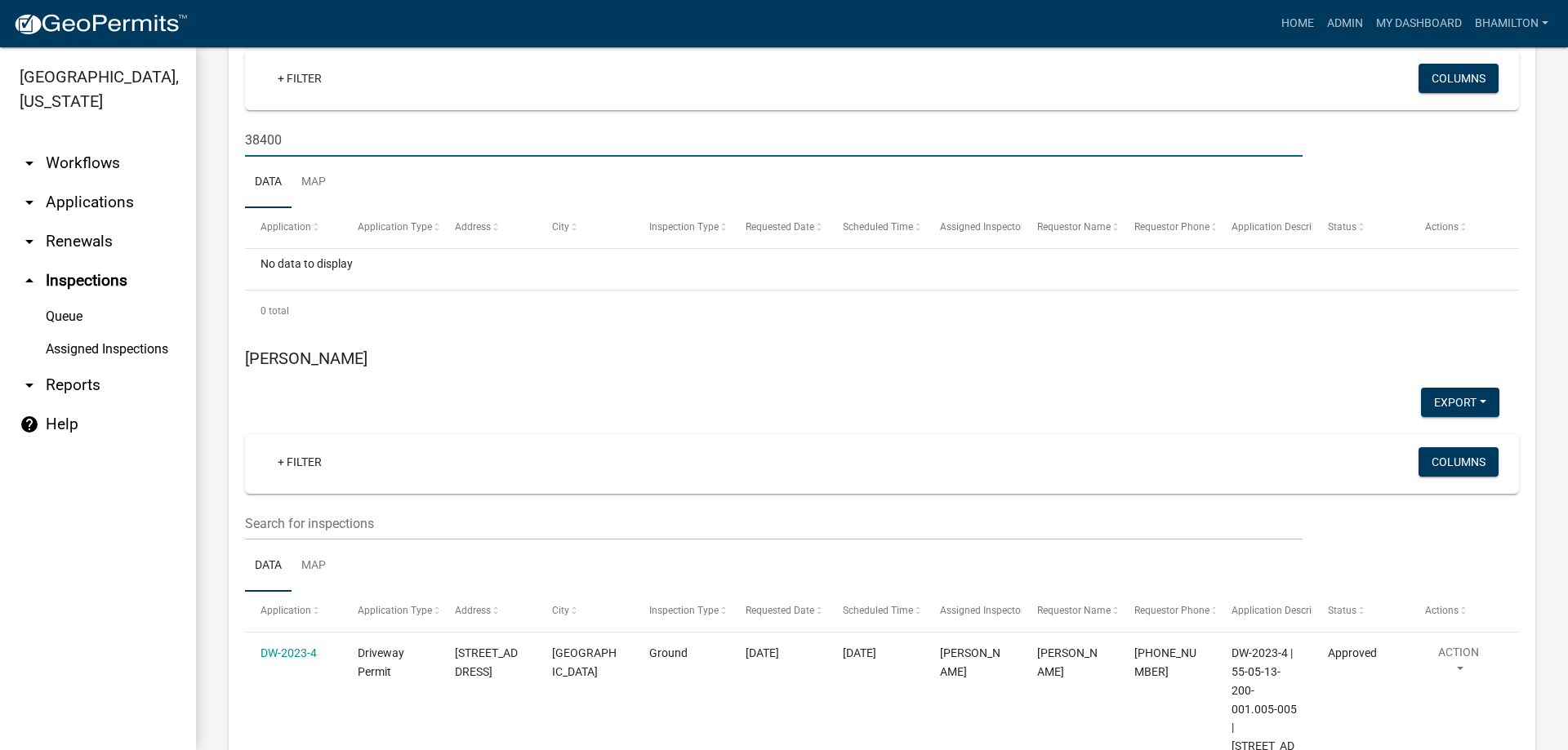
scroll to position [0, 0]
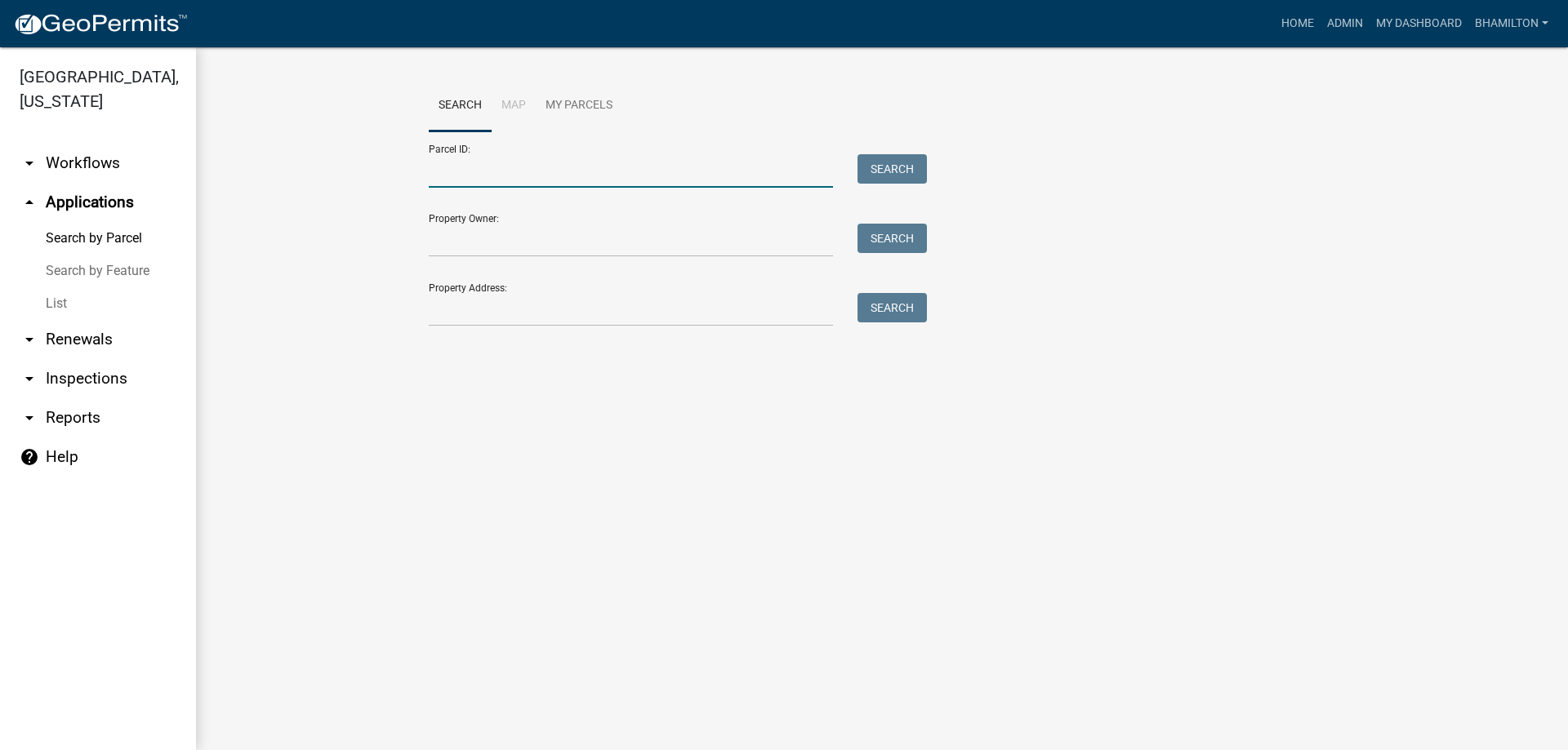
click at [441, 167] on input "Parcel ID:" at bounding box center [631, 171] width 405 height 34
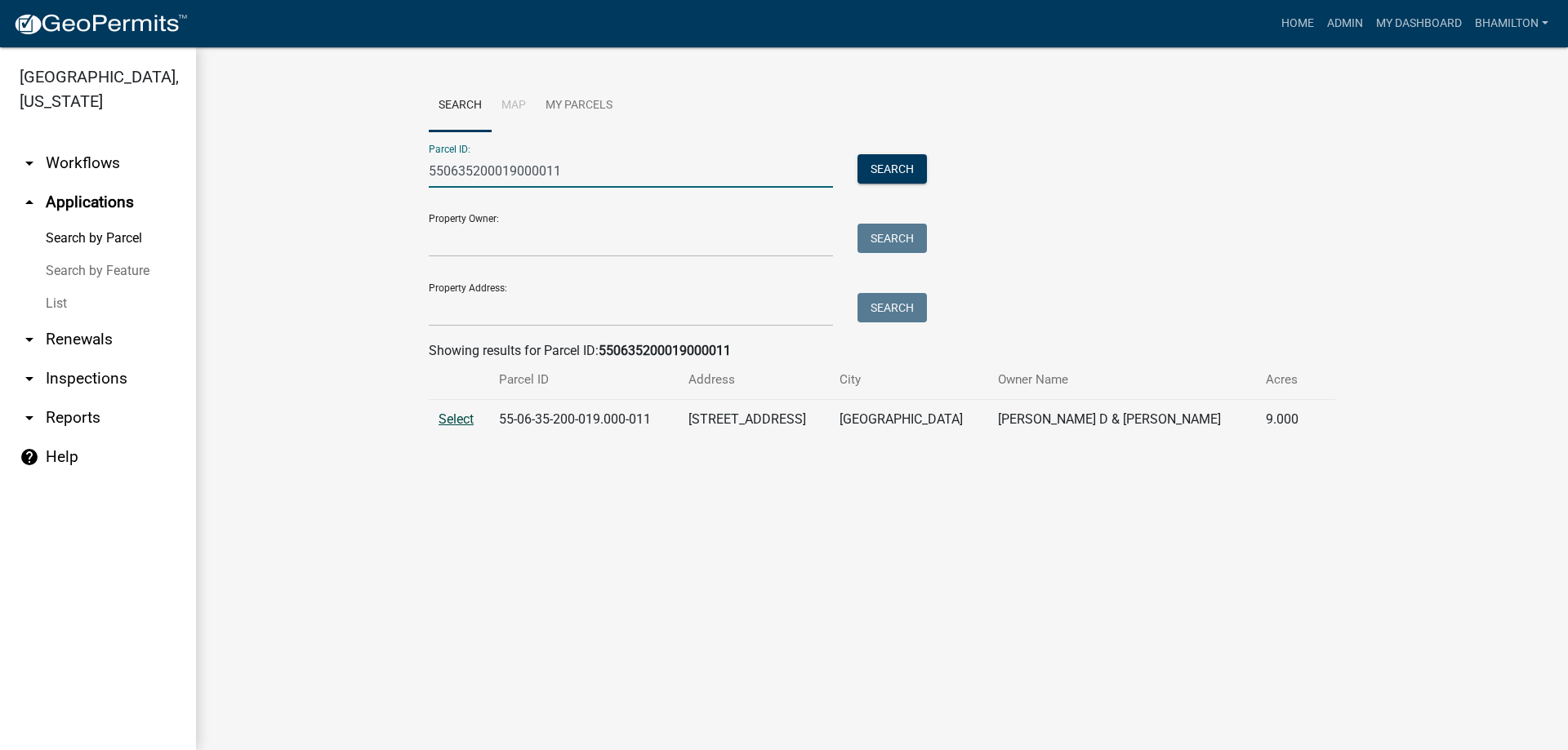
type input "550635200019000011"
click at [450, 427] on span "Select" at bounding box center [456, 419] width 35 height 15
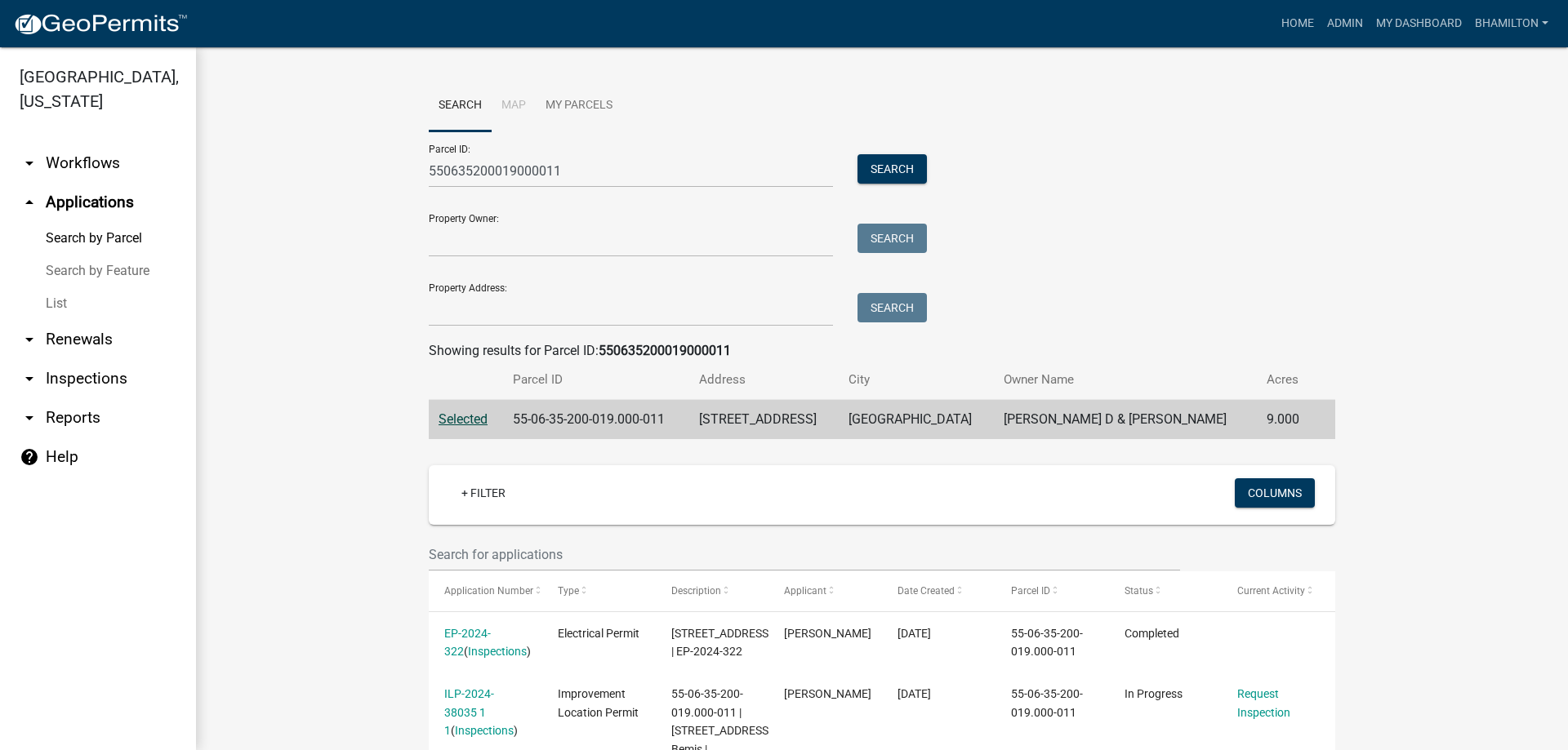
scroll to position [235, 0]
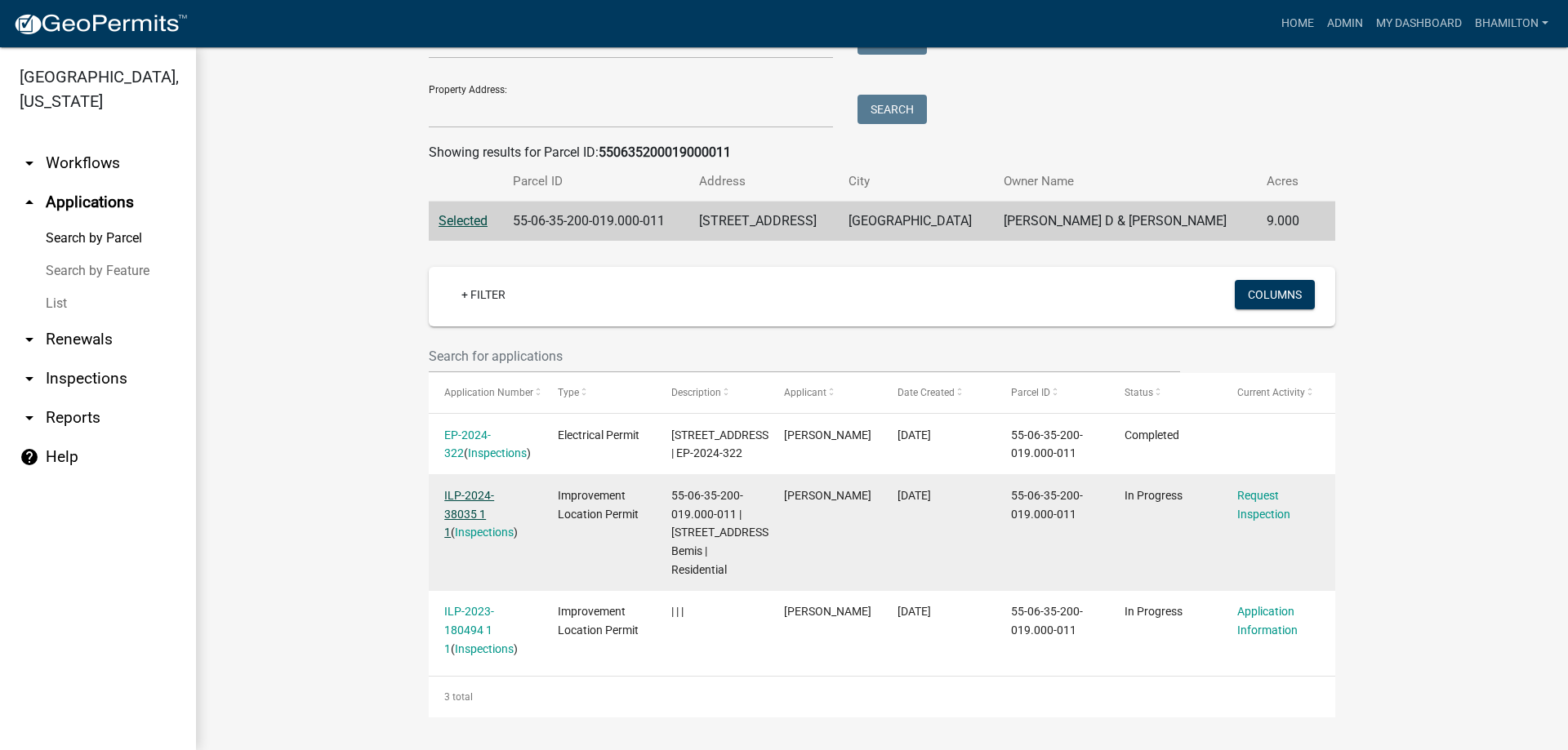
click at [488, 489] on link "ILP-2024-38035 1 1" at bounding box center [469, 514] width 50 height 51
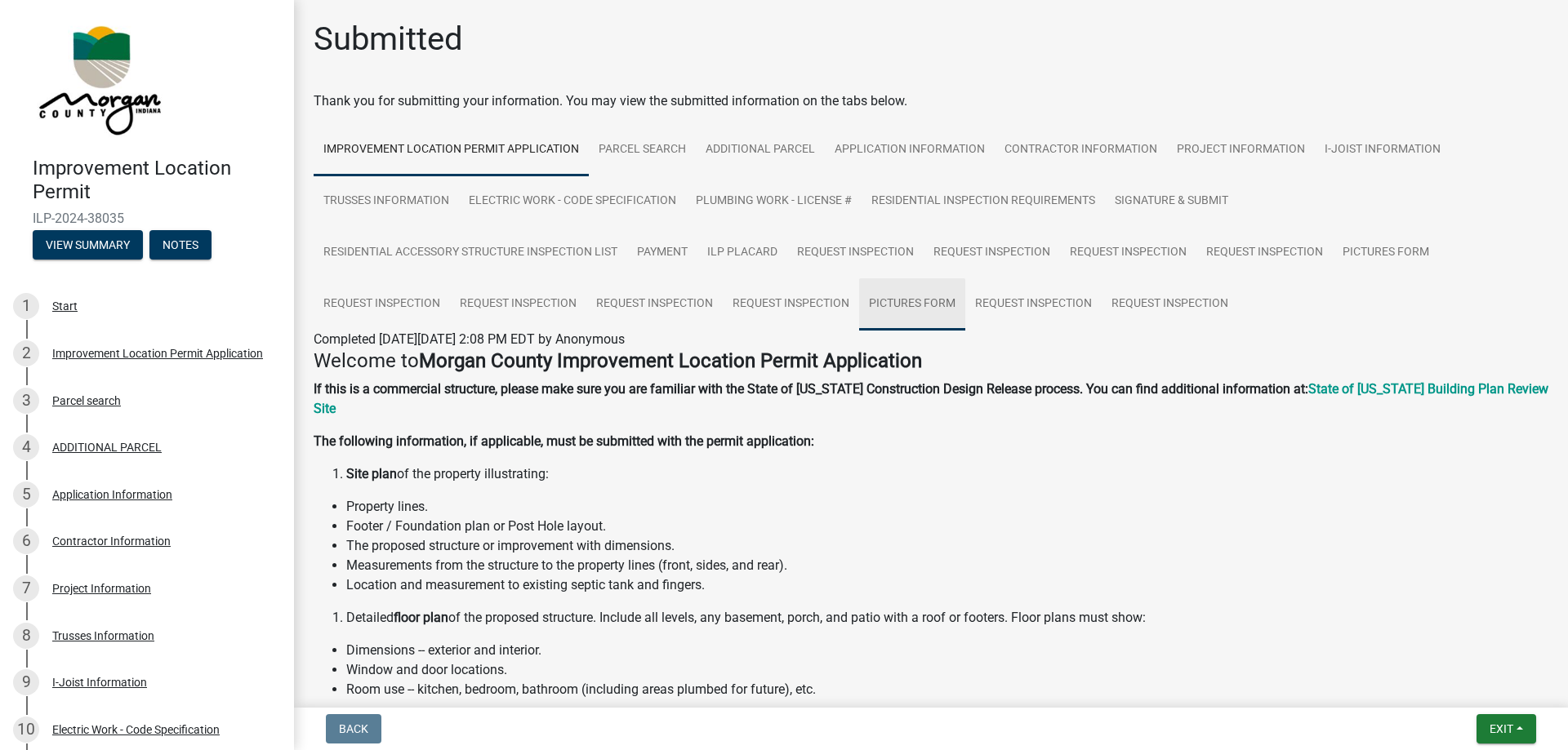
click at [924, 303] on link "Pictures Form" at bounding box center [912, 304] width 106 height 52
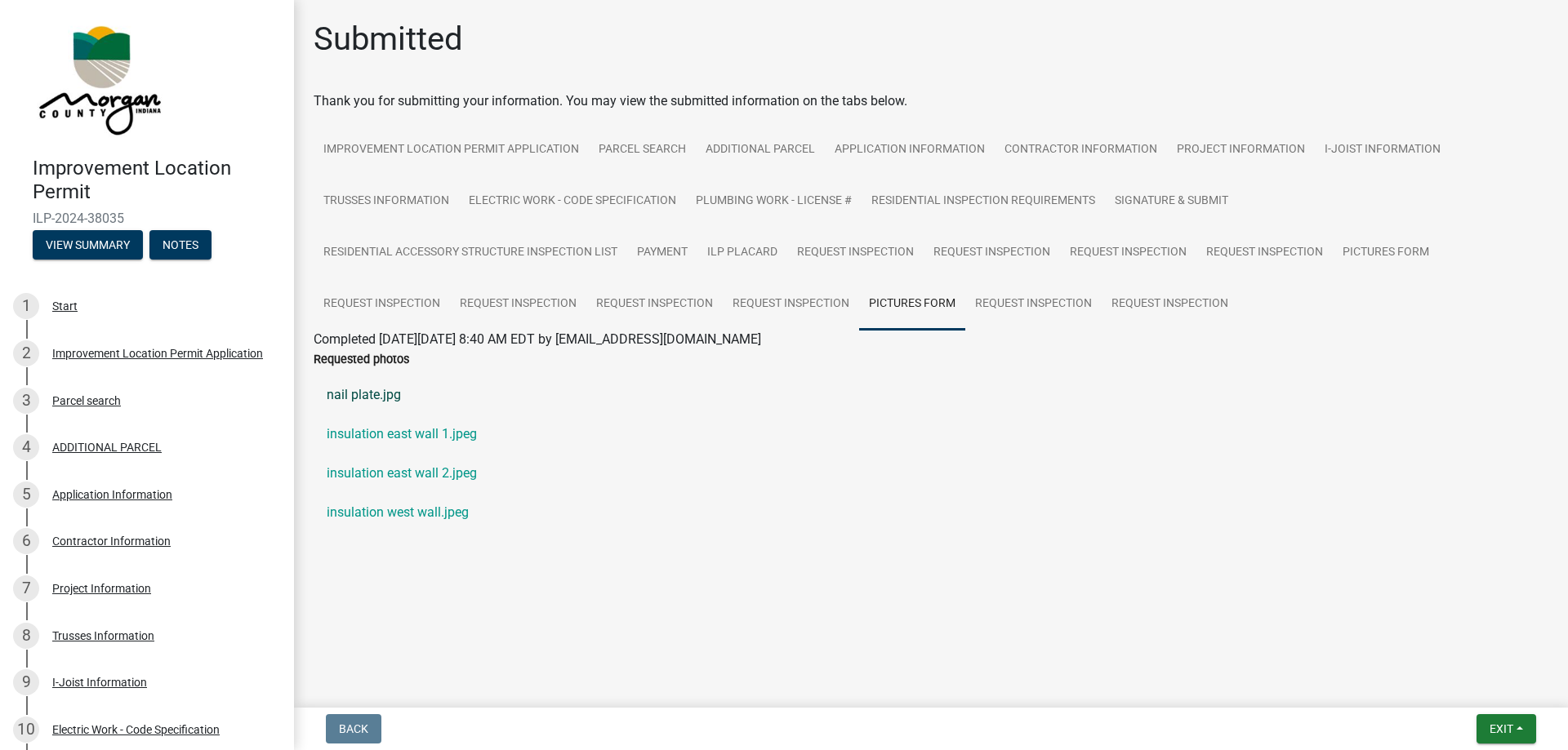
click at [391, 395] on link "nail plate.jpg" at bounding box center [931, 395] width 1235 height 40
click at [423, 442] on link "insulation east wall 1.jpeg" at bounding box center [931, 434] width 1235 height 40
click at [392, 475] on link "insulation east wall 2.jpeg" at bounding box center [931, 474] width 1235 height 40
click at [380, 511] on link "insulation west wall.jpeg" at bounding box center [931, 512] width 1235 height 40
click at [1154, 307] on link "Request Inspection" at bounding box center [1170, 304] width 137 height 52
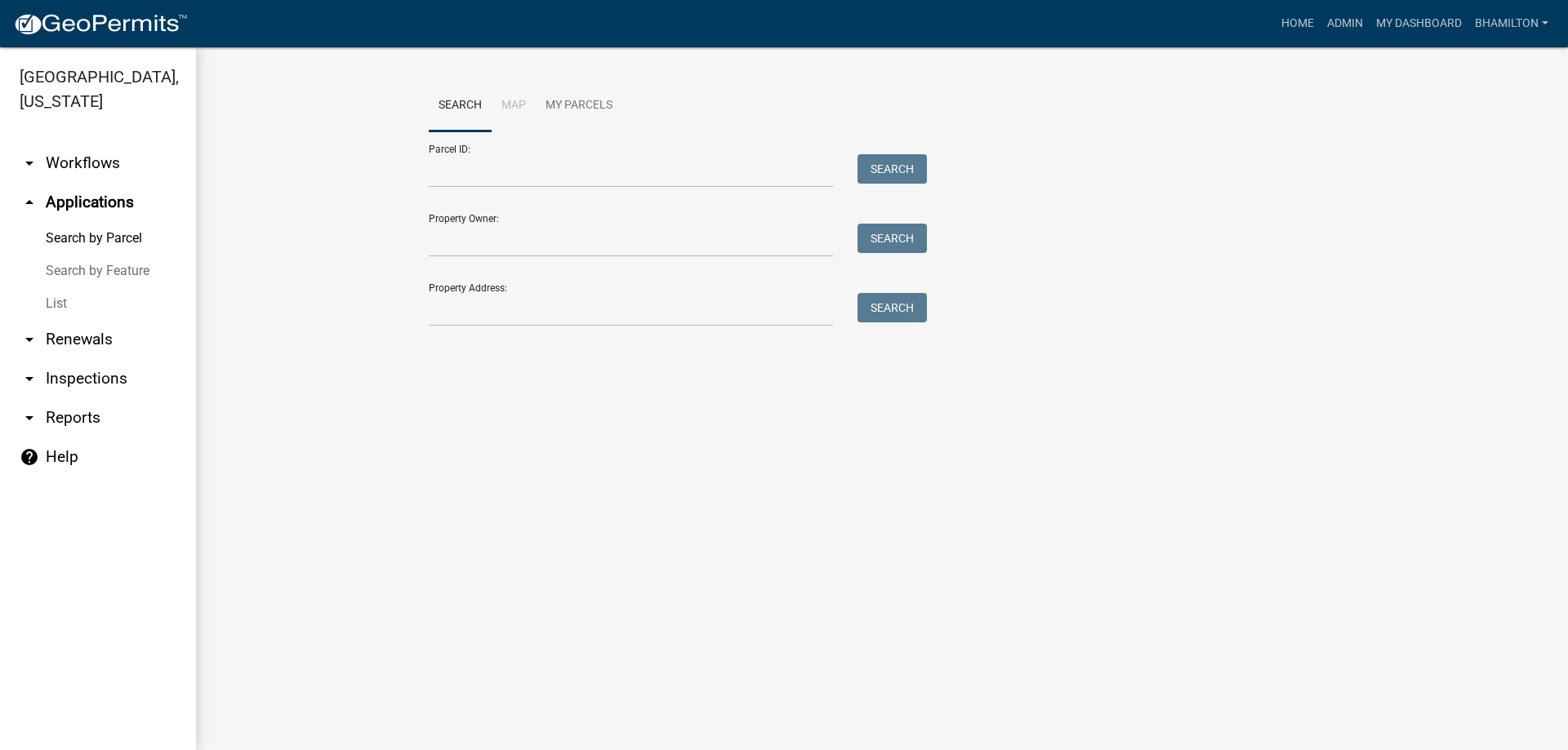
click at [427, 165] on div at bounding box center [631, 171] width 429 height 34
click at [462, 169] on input "Parcel ID:" at bounding box center [631, 171] width 405 height 34
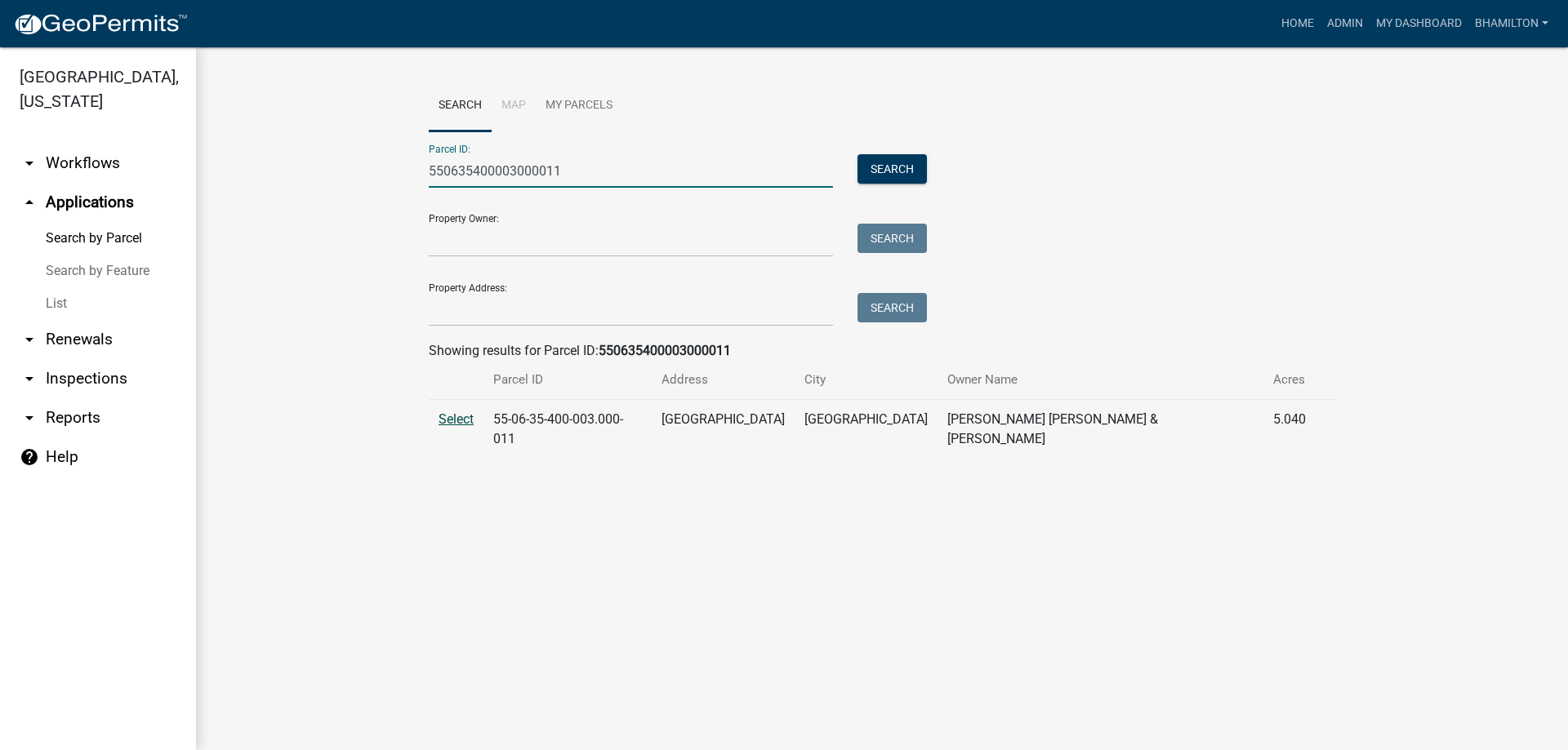
type input "550635400003000011"
click at [438, 420] on span "Select" at bounding box center [456, 419] width 35 height 15
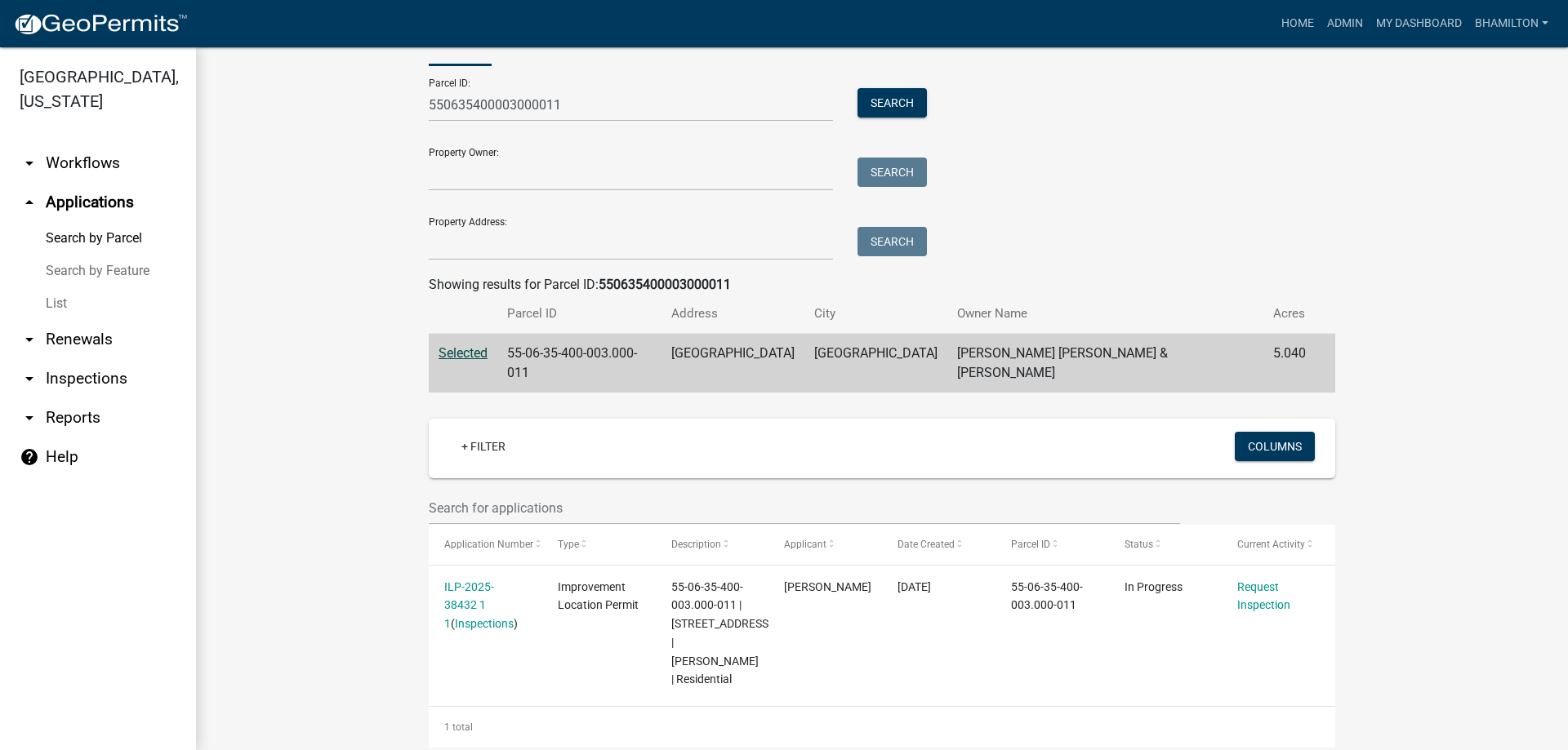
scroll to position [134, 0]
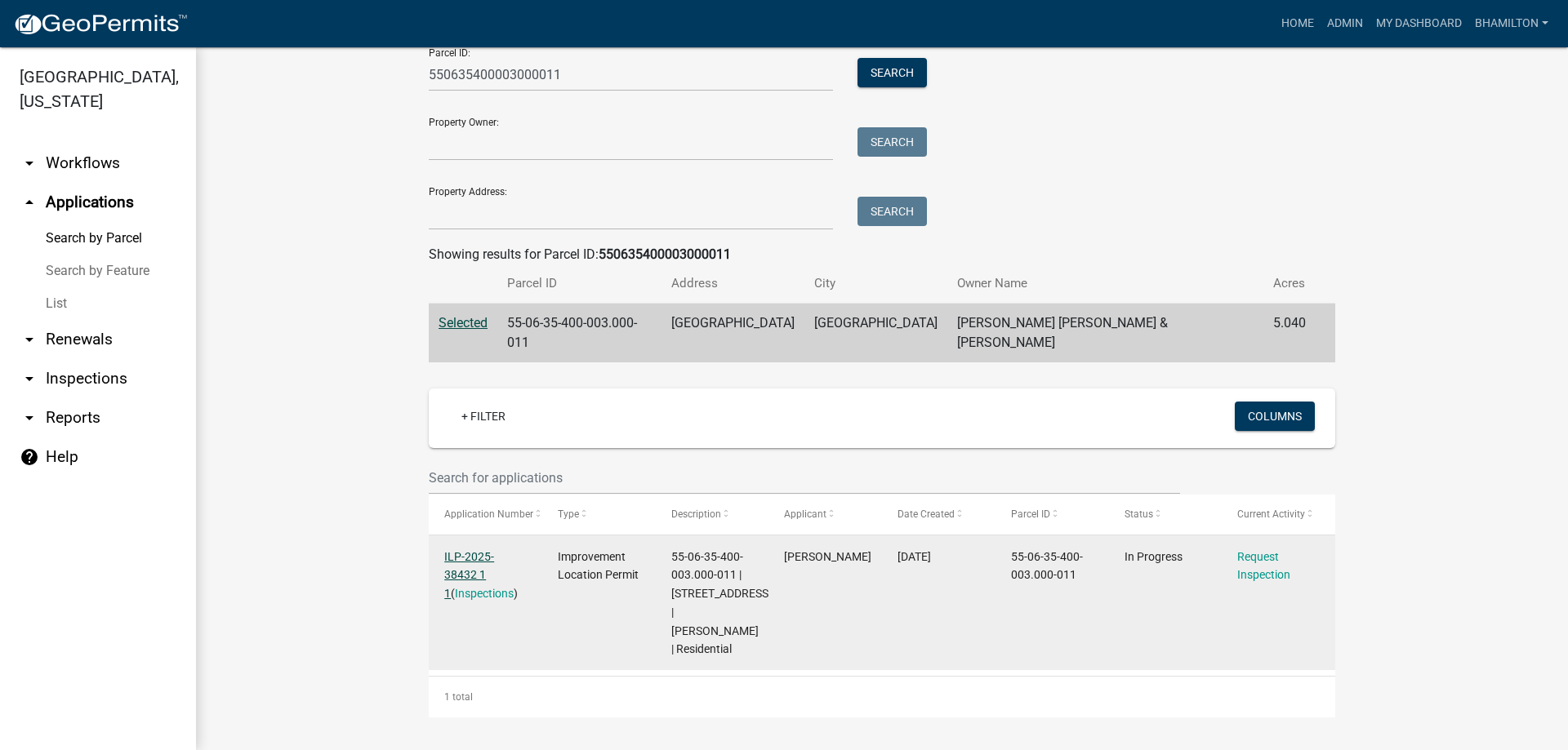
click at [486, 550] on link "ILP-2025-38432 1 1" at bounding box center [469, 576] width 50 height 51
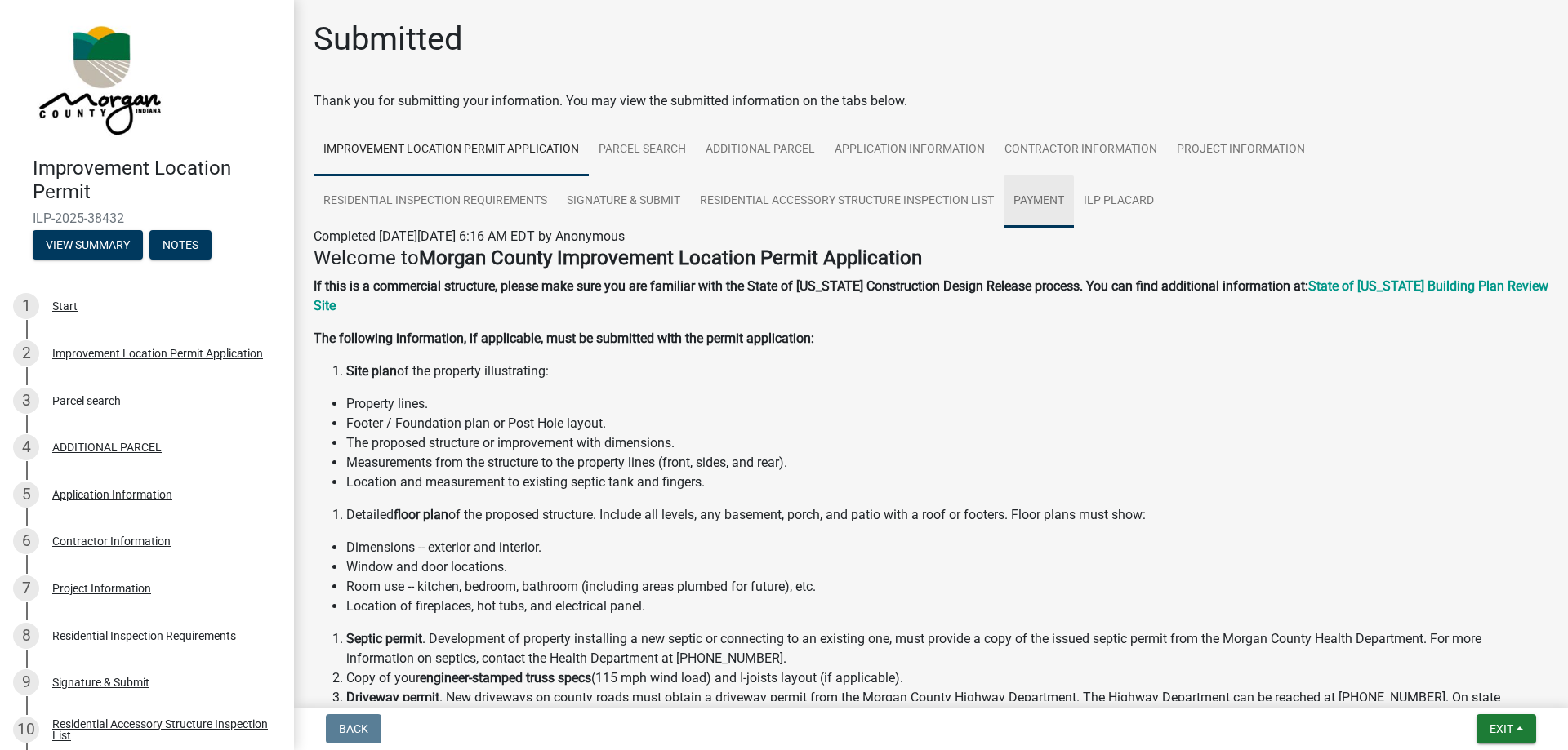
click at [1052, 196] on link "Payment" at bounding box center [1039, 201] width 70 height 52
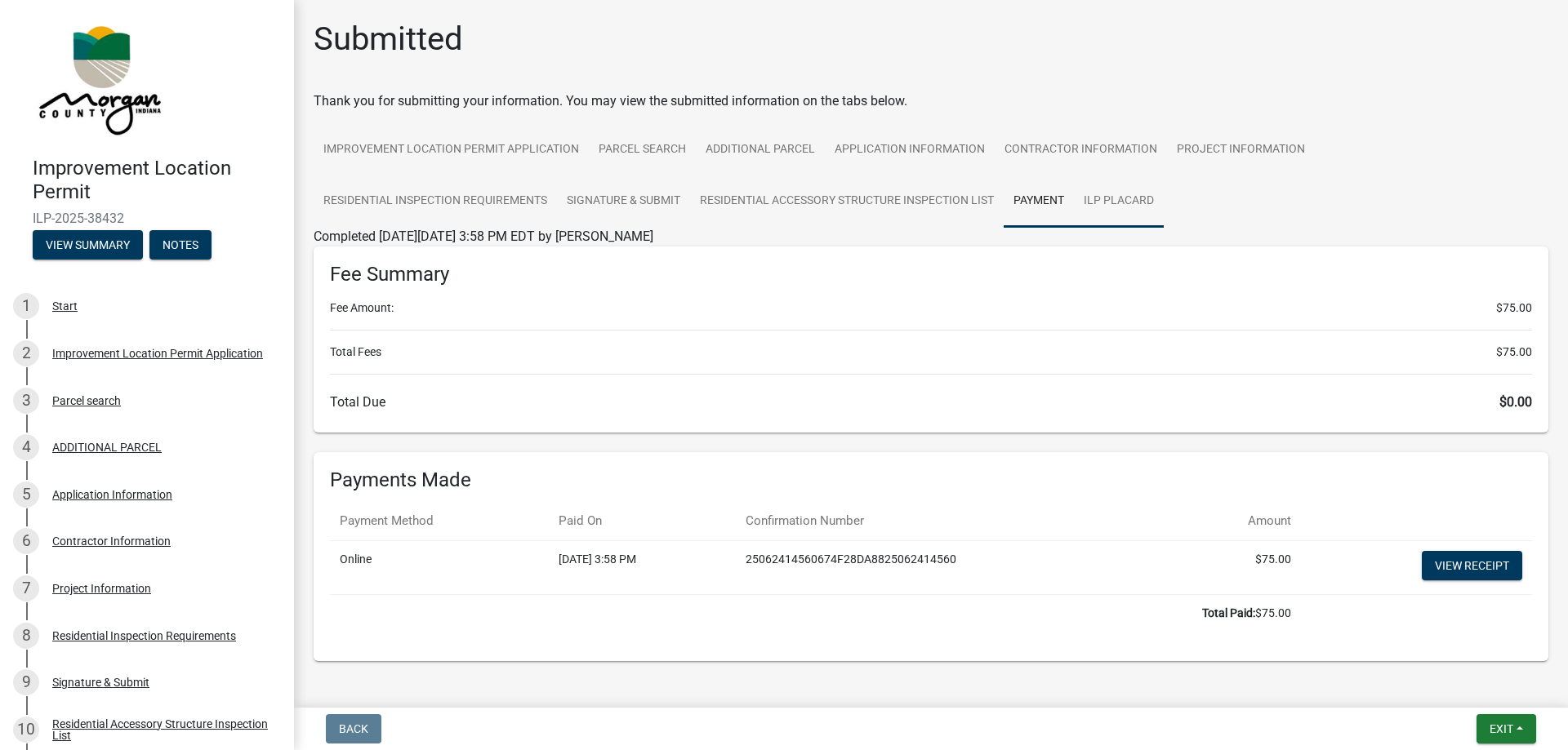
click at [1122, 196] on link "ILP Placard" at bounding box center [1119, 201] width 90 height 52
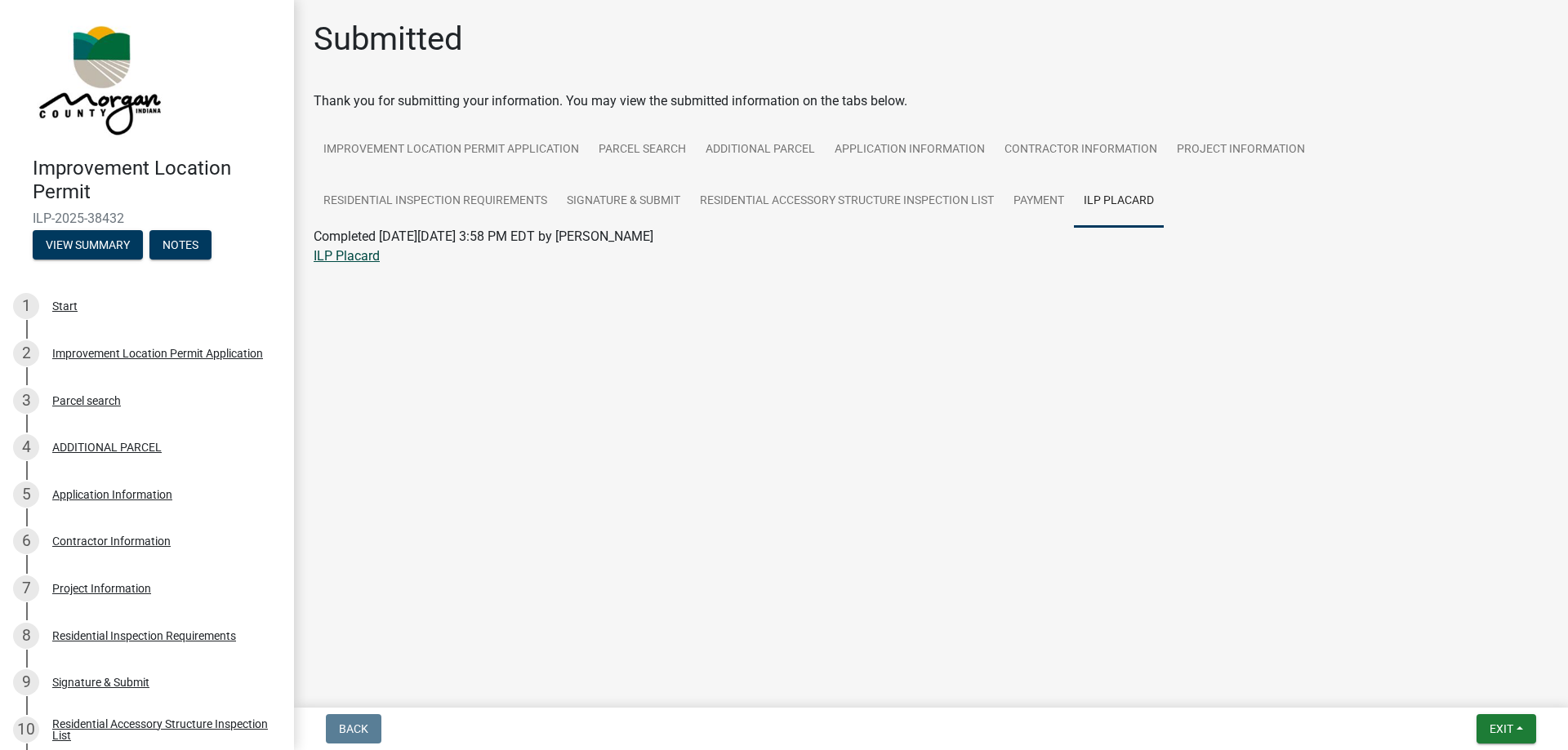
click at [357, 257] on link "ILP Placard" at bounding box center [346, 256] width 66 height 15
click at [1185, 151] on link "Project Information" at bounding box center [1240, 150] width 148 height 52
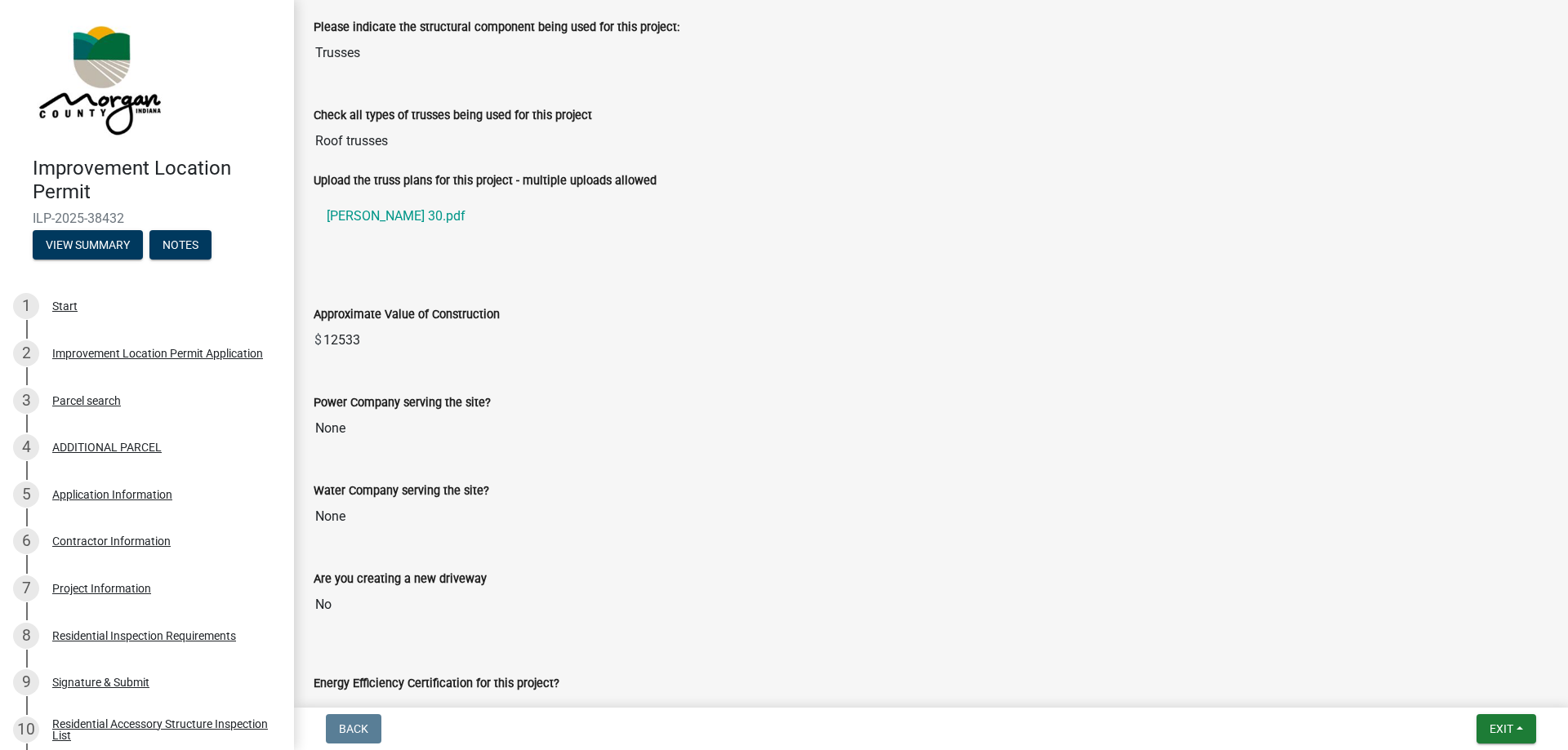
scroll to position [1470, 0]
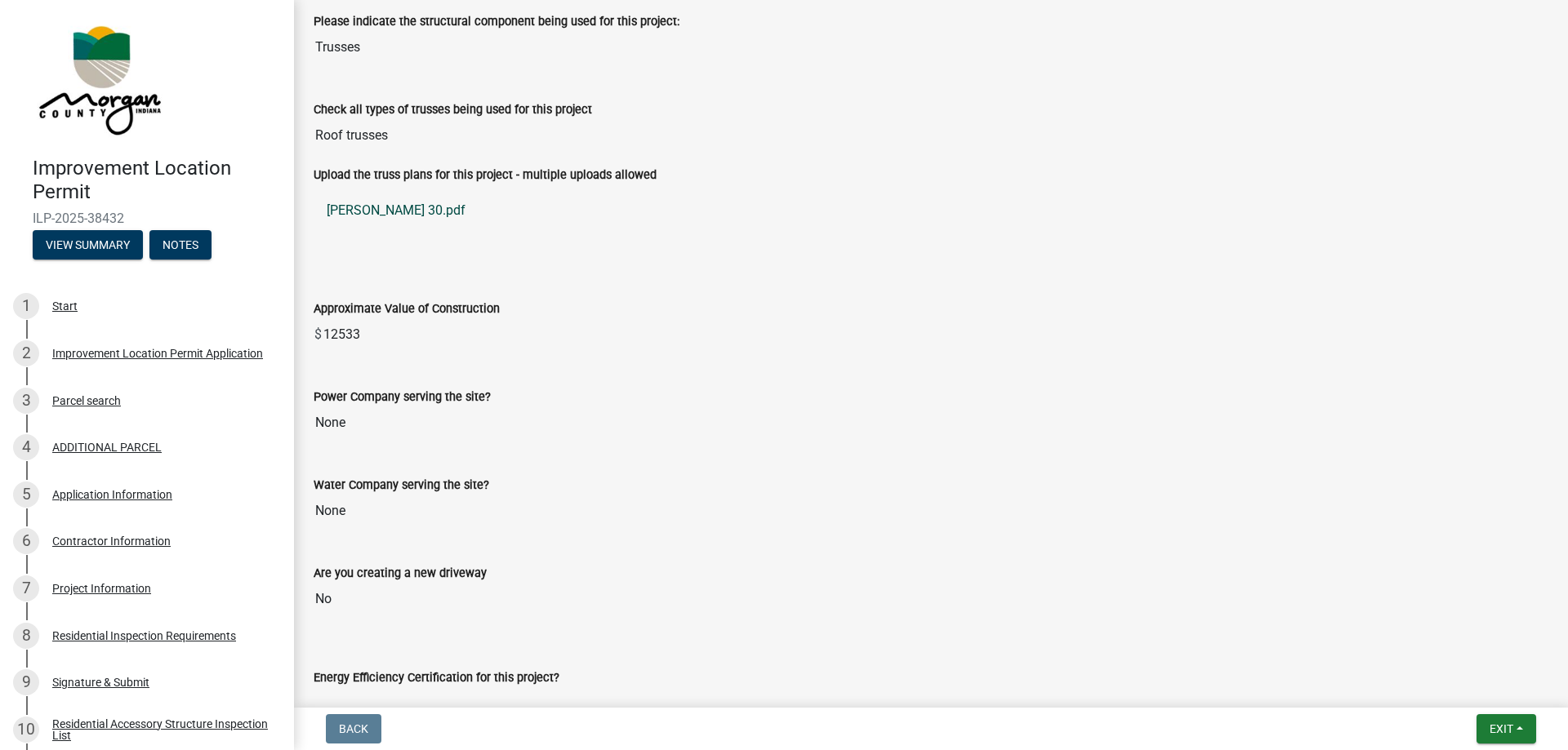
click at [414, 206] on link "[PERSON_NAME] 30.pdf" at bounding box center [931, 211] width 1235 height 40
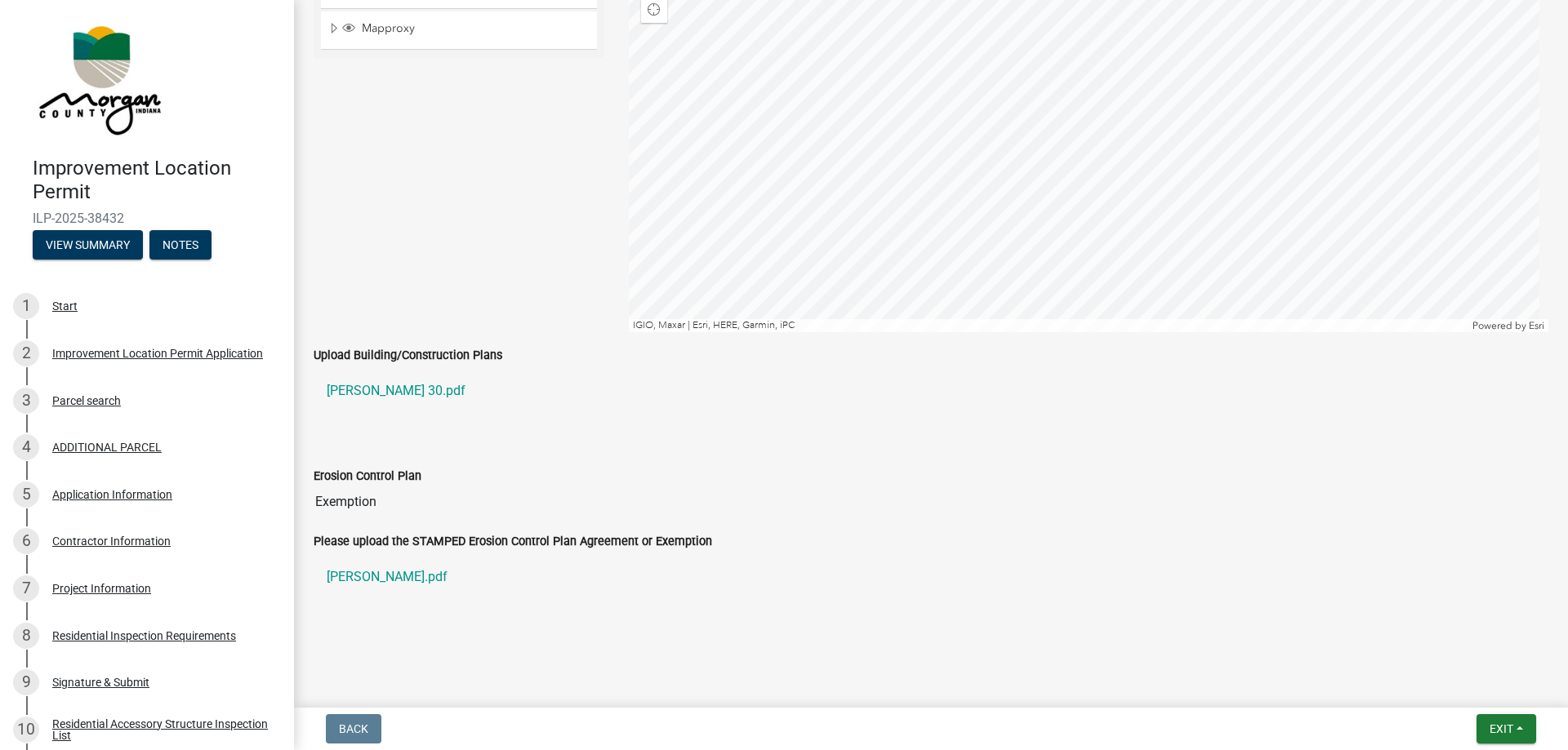
scroll to position [2694, 0]
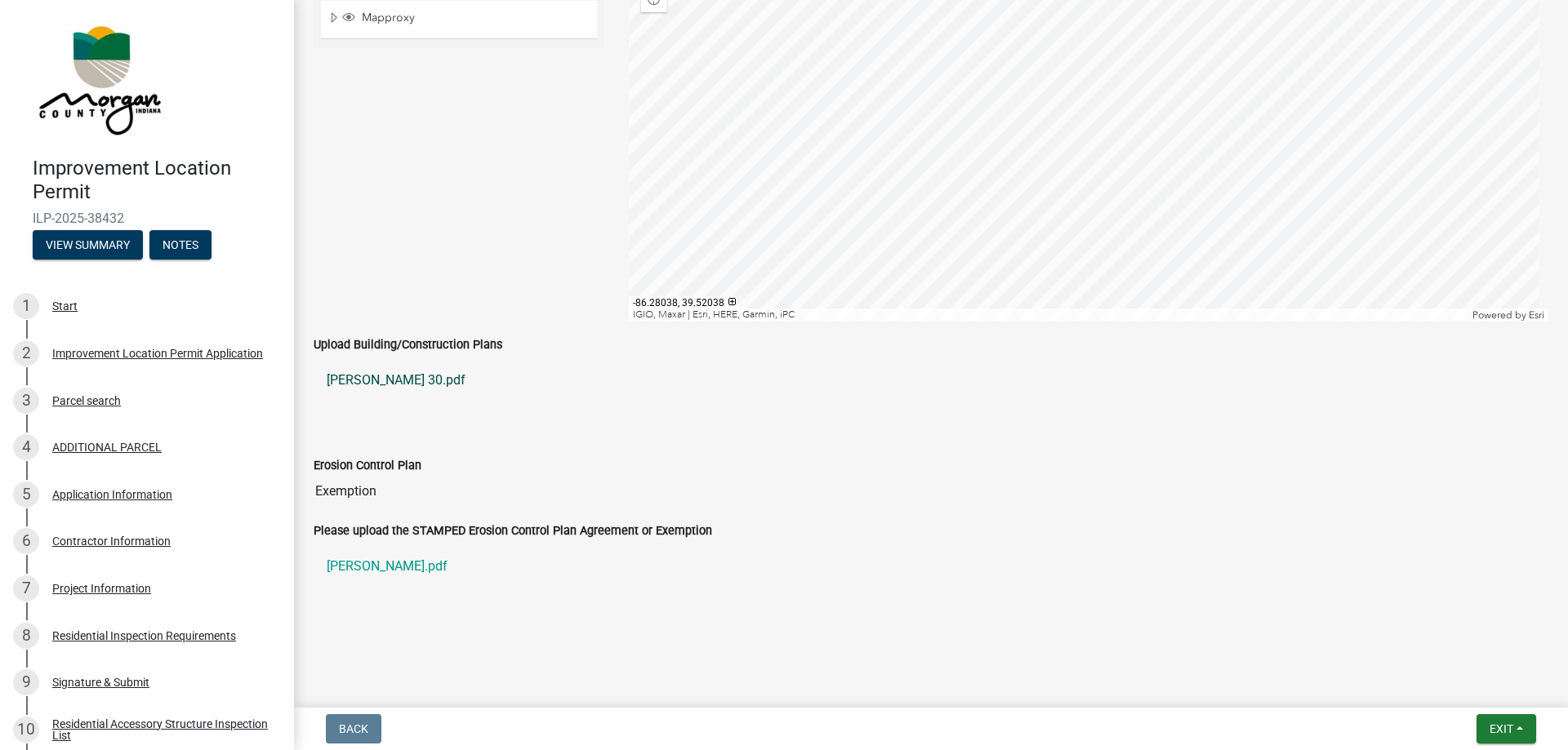
click at [445, 374] on link "[PERSON_NAME] 30.pdf" at bounding box center [931, 380] width 1235 height 40
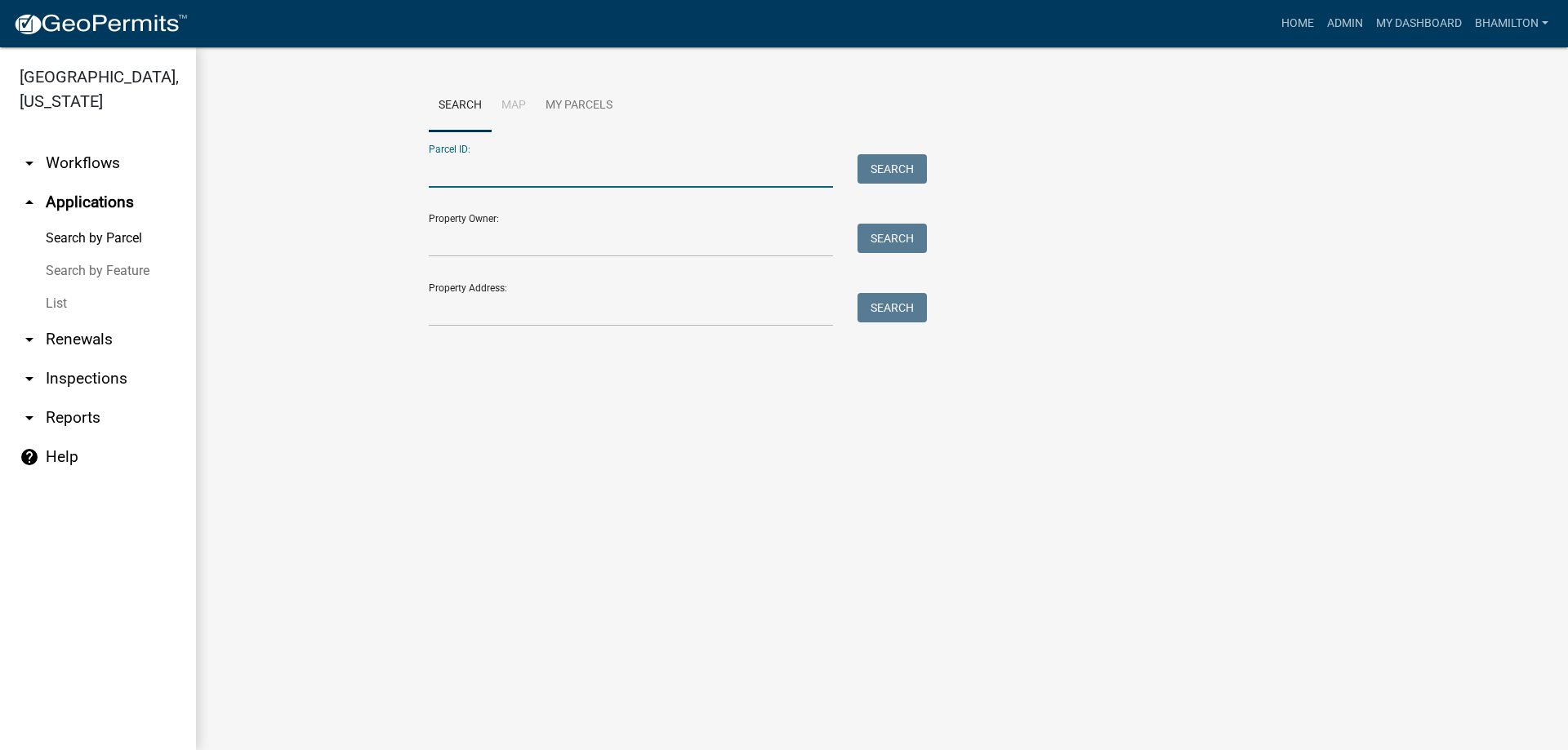
click at [514, 171] on input "Parcel ID:" at bounding box center [631, 171] width 405 height 34
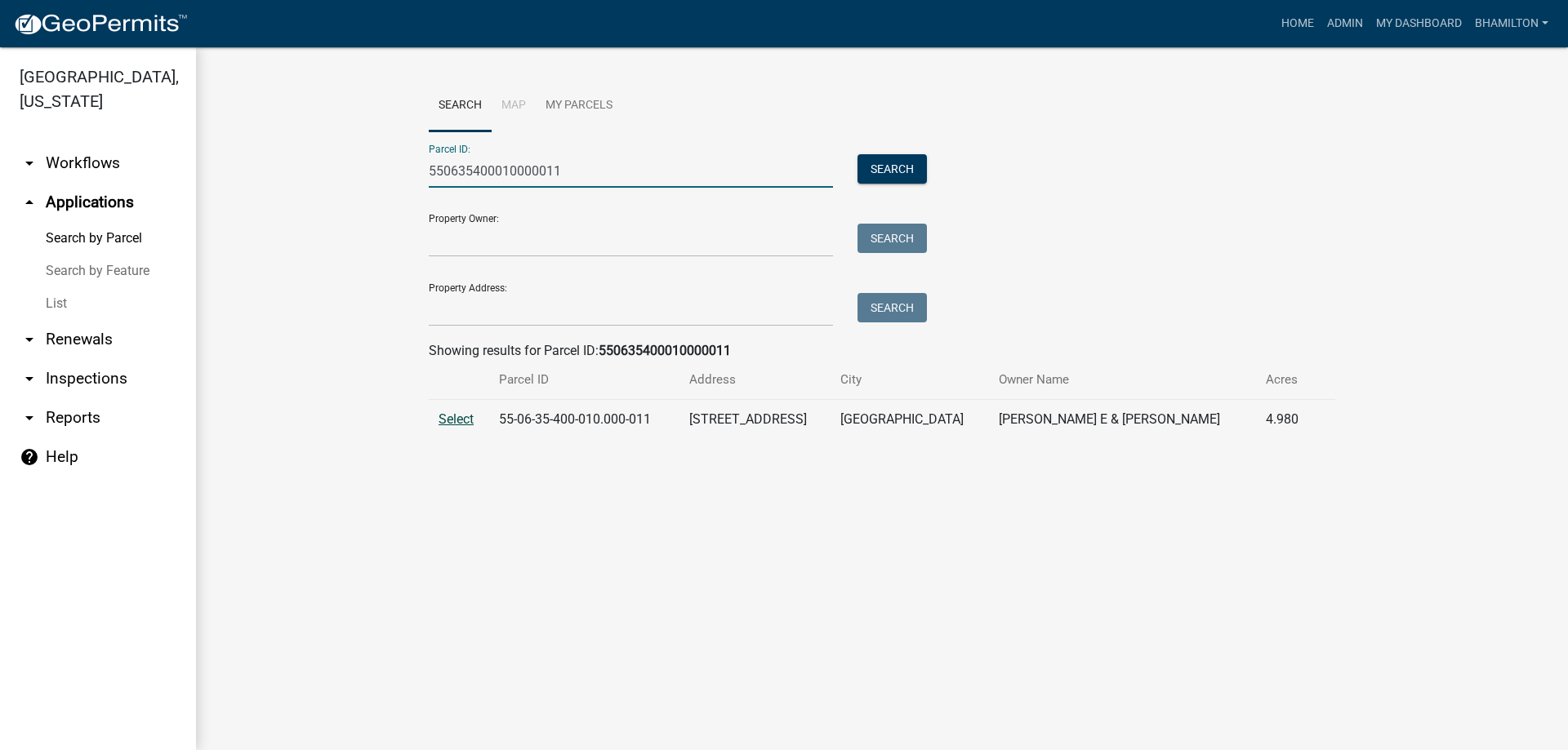
type input "550635400010000011"
click at [455, 421] on span "Select" at bounding box center [456, 419] width 35 height 15
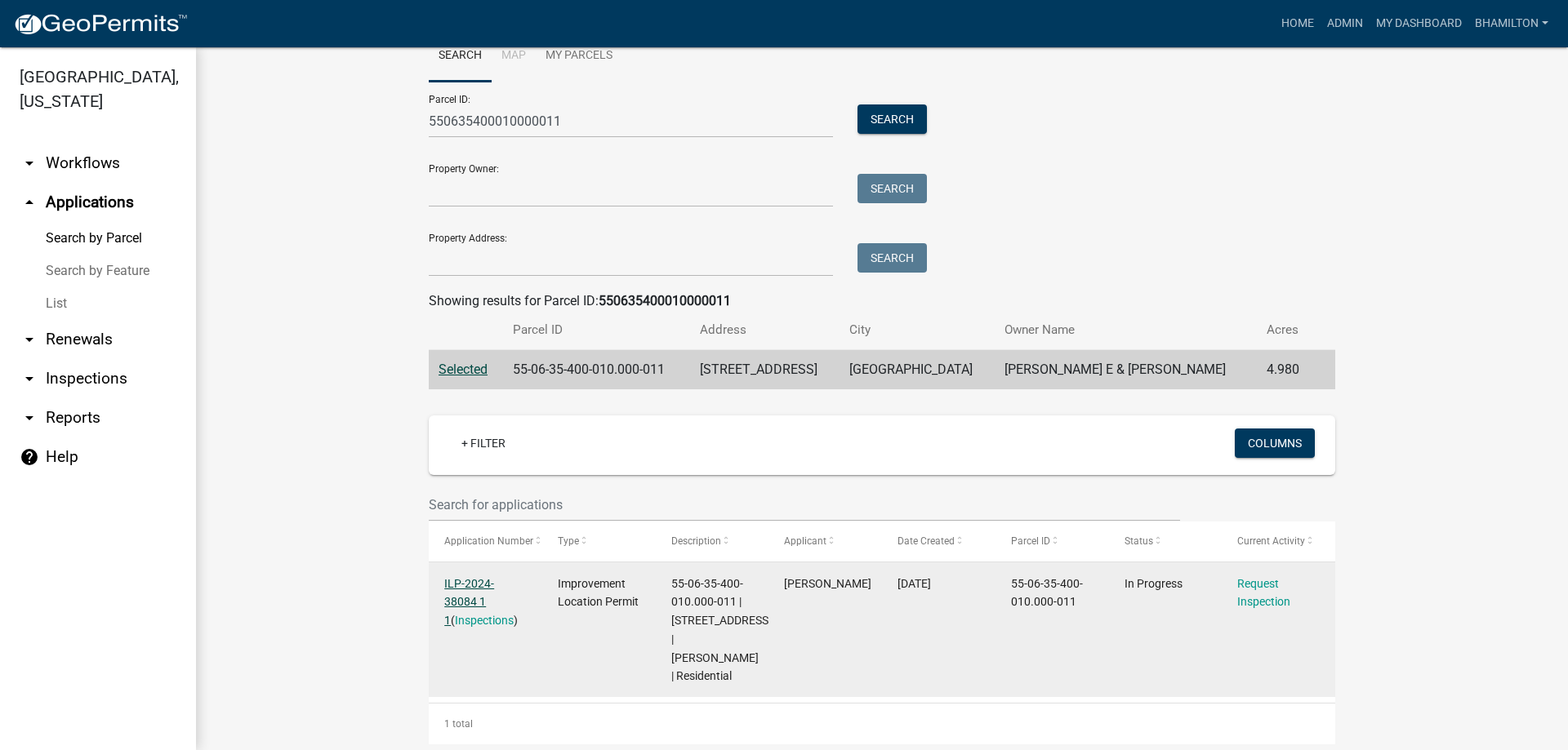
scroll to position [95, 0]
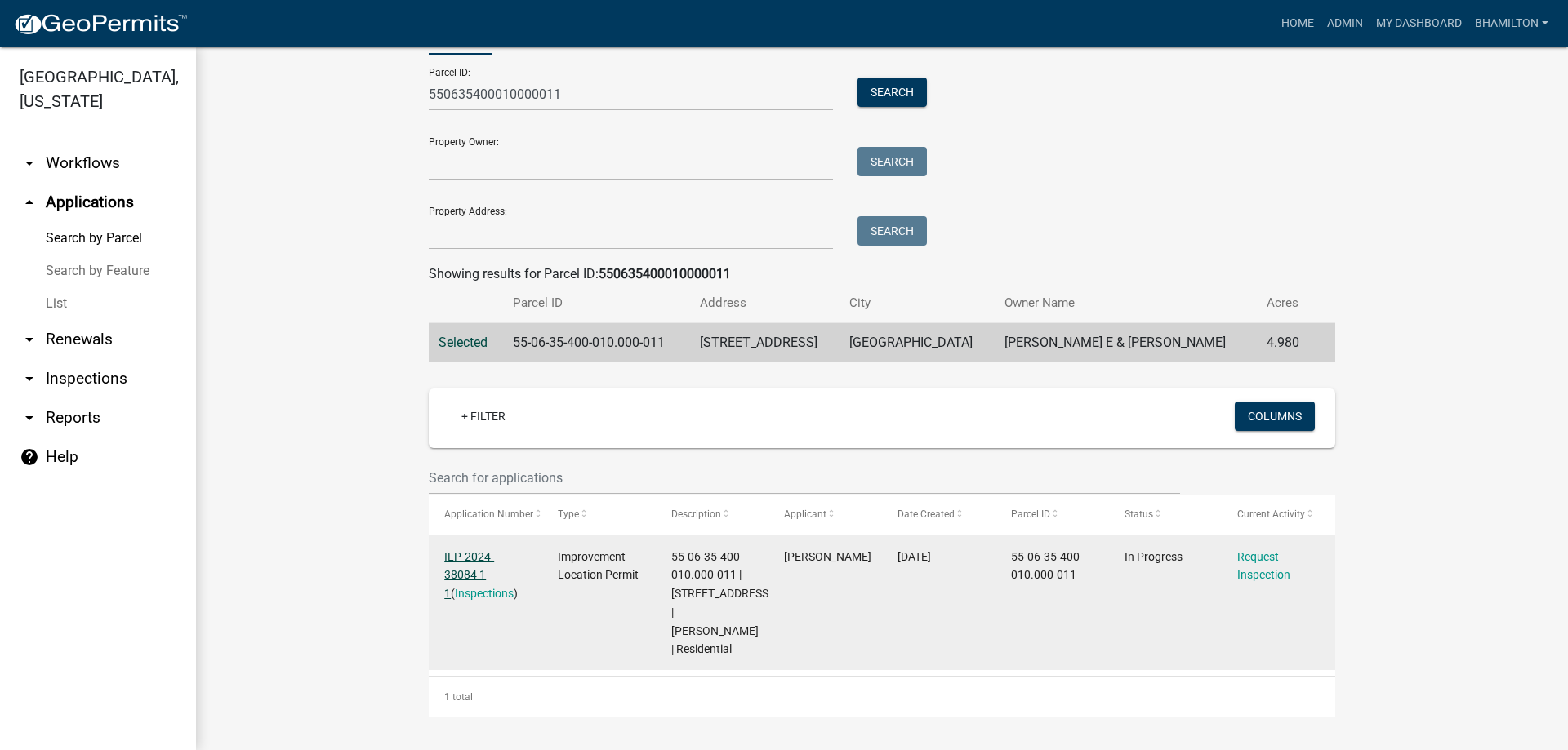
click at [486, 550] on link "ILP-2024-38084 1 1" at bounding box center [469, 576] width 50 height 51
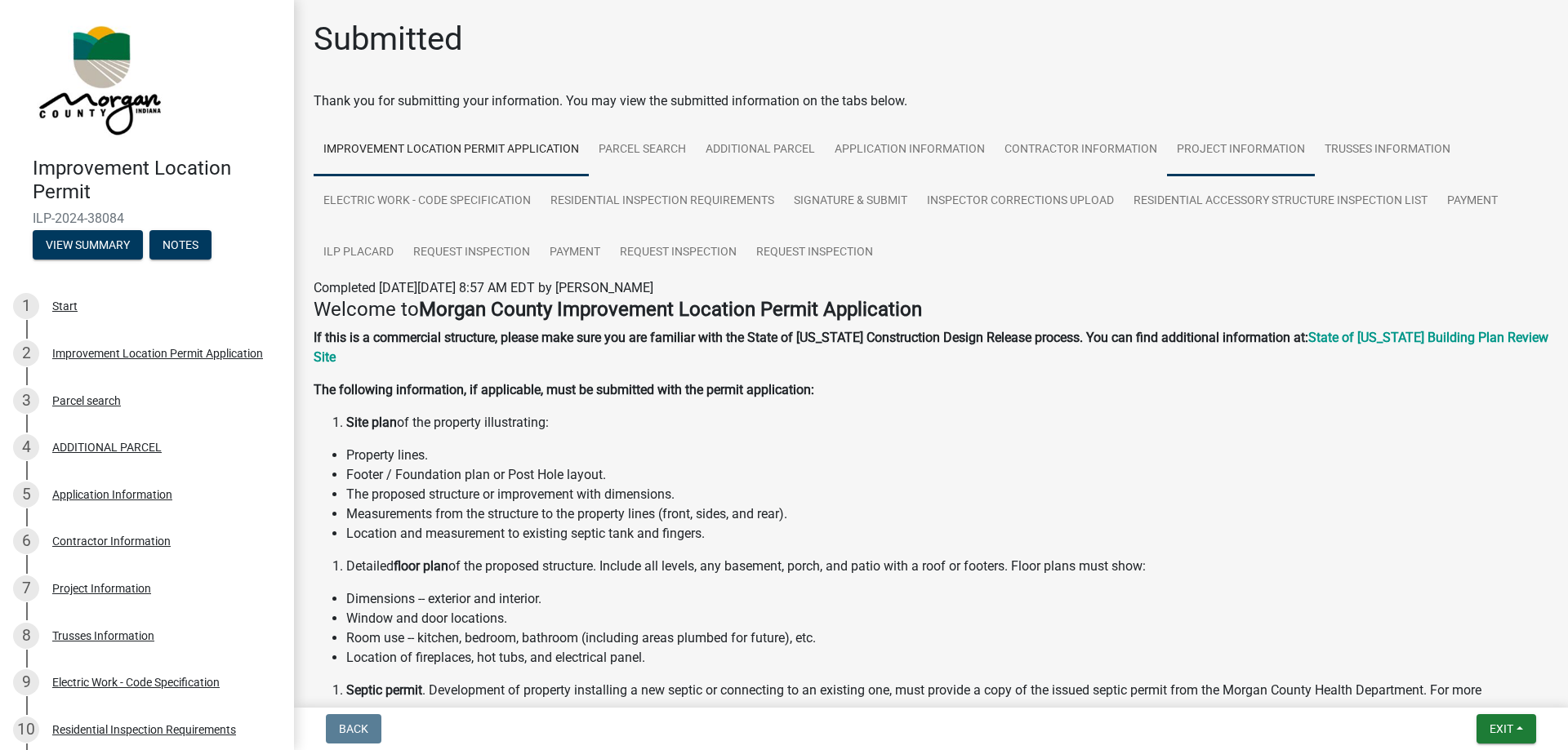
click at [1232, 147] on link "Project Information" at bounding box center [1240, 150] width 148 height 52
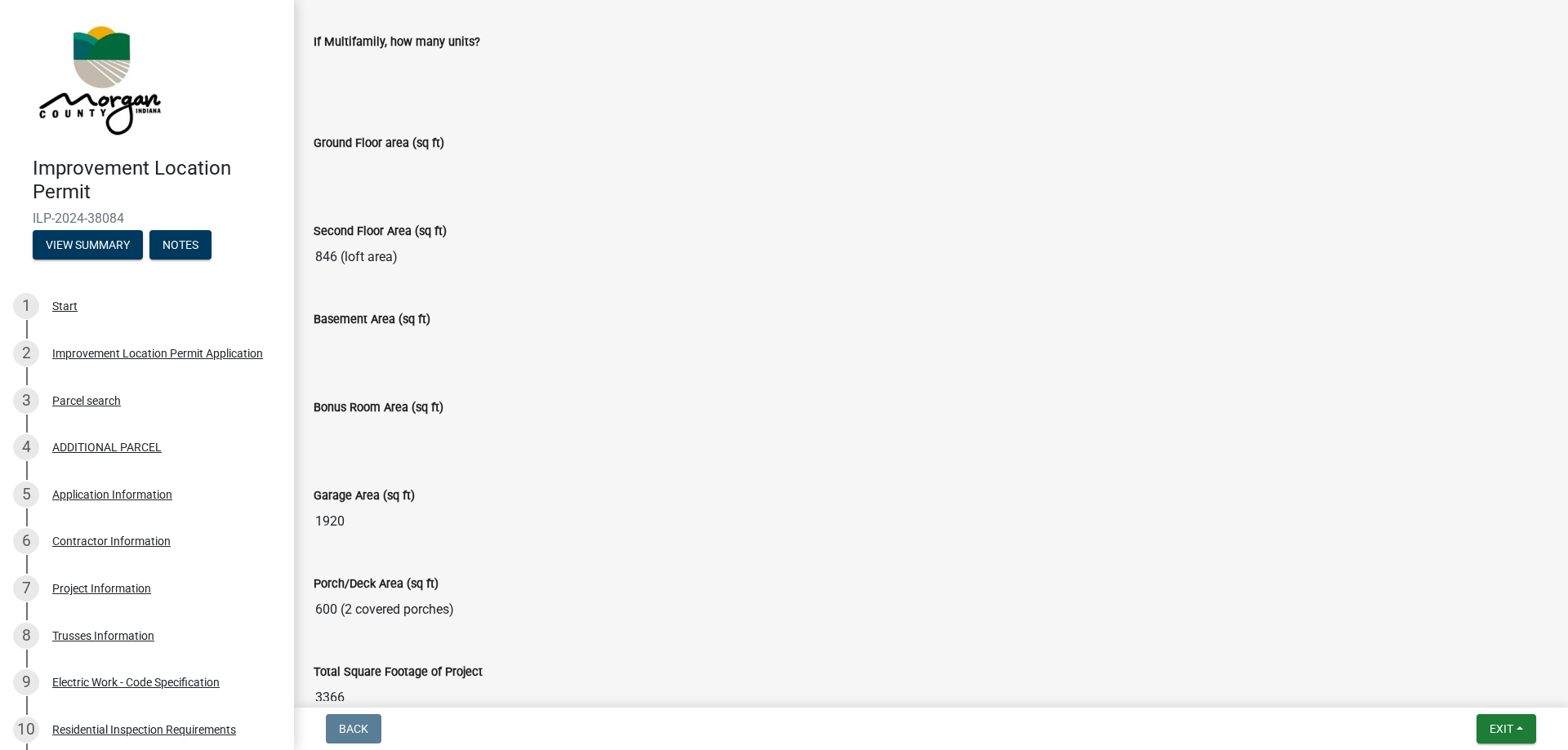
scroll to position [490, 0]
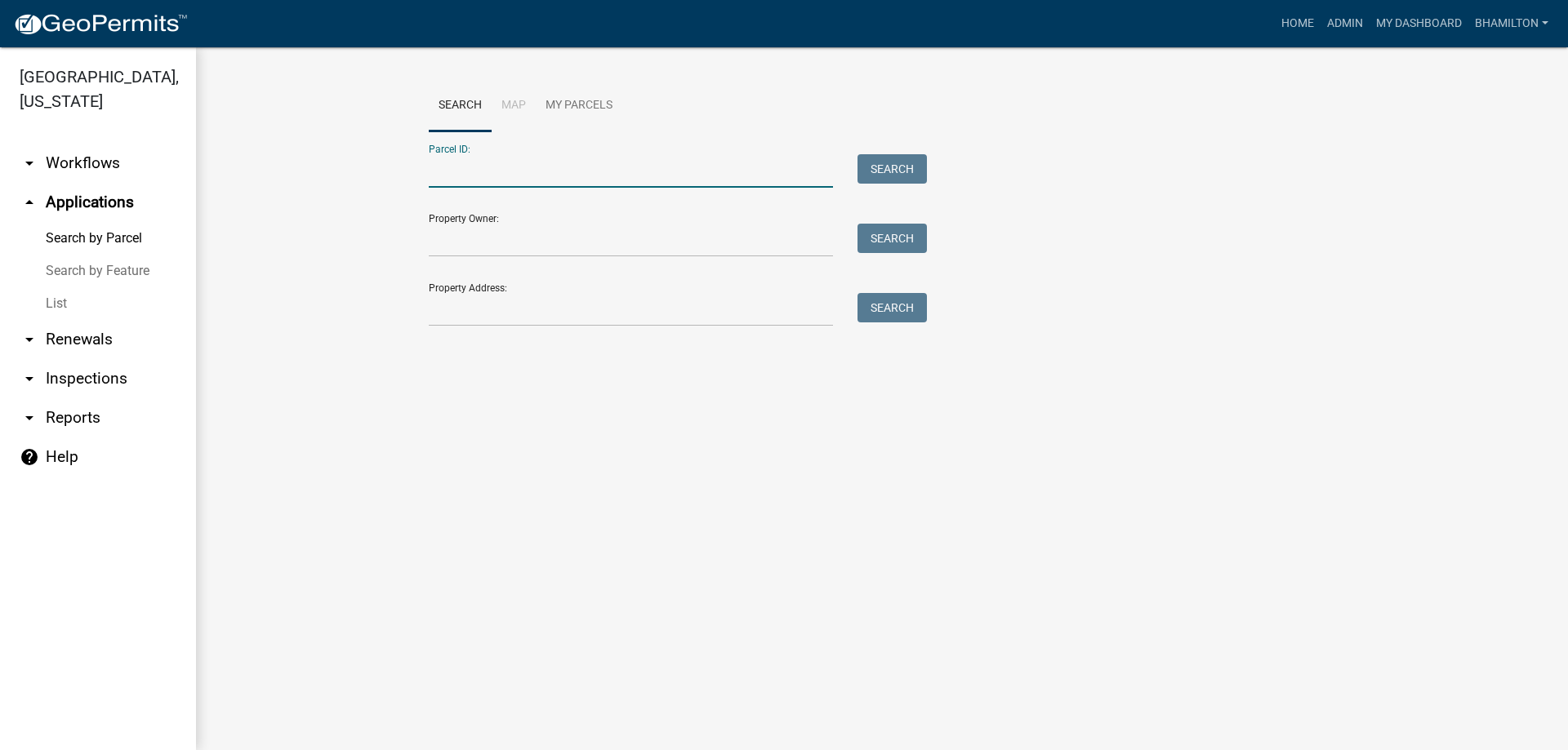
click at [444, 158] on input "Parcel ID:" at bounding box center [631, 171] width 405 height 34
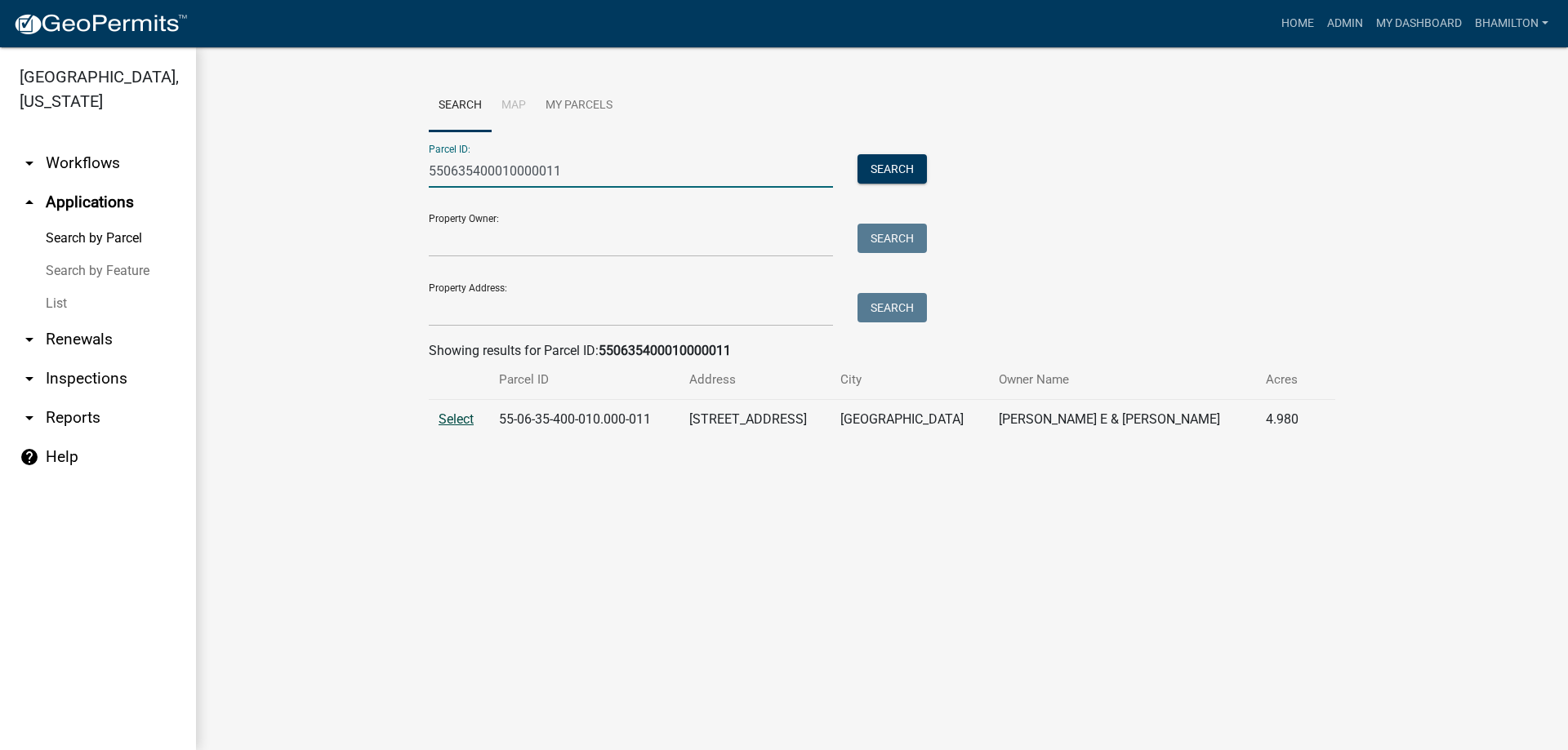
type input "550635400010000011"
click at [448, 419] on span "Select" at bounding box center [456, 419] width 35 height 15
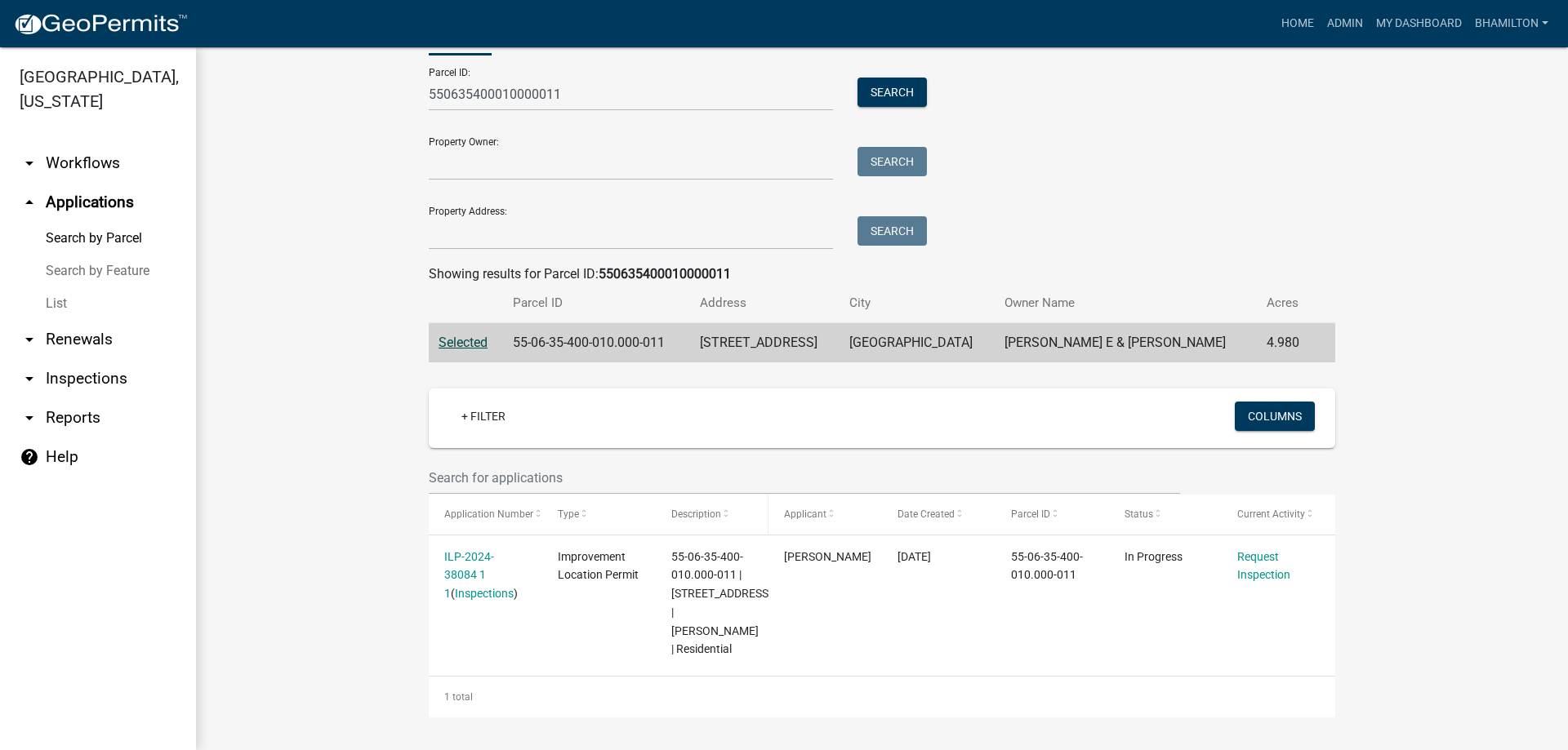
scroll to position [95, 0]
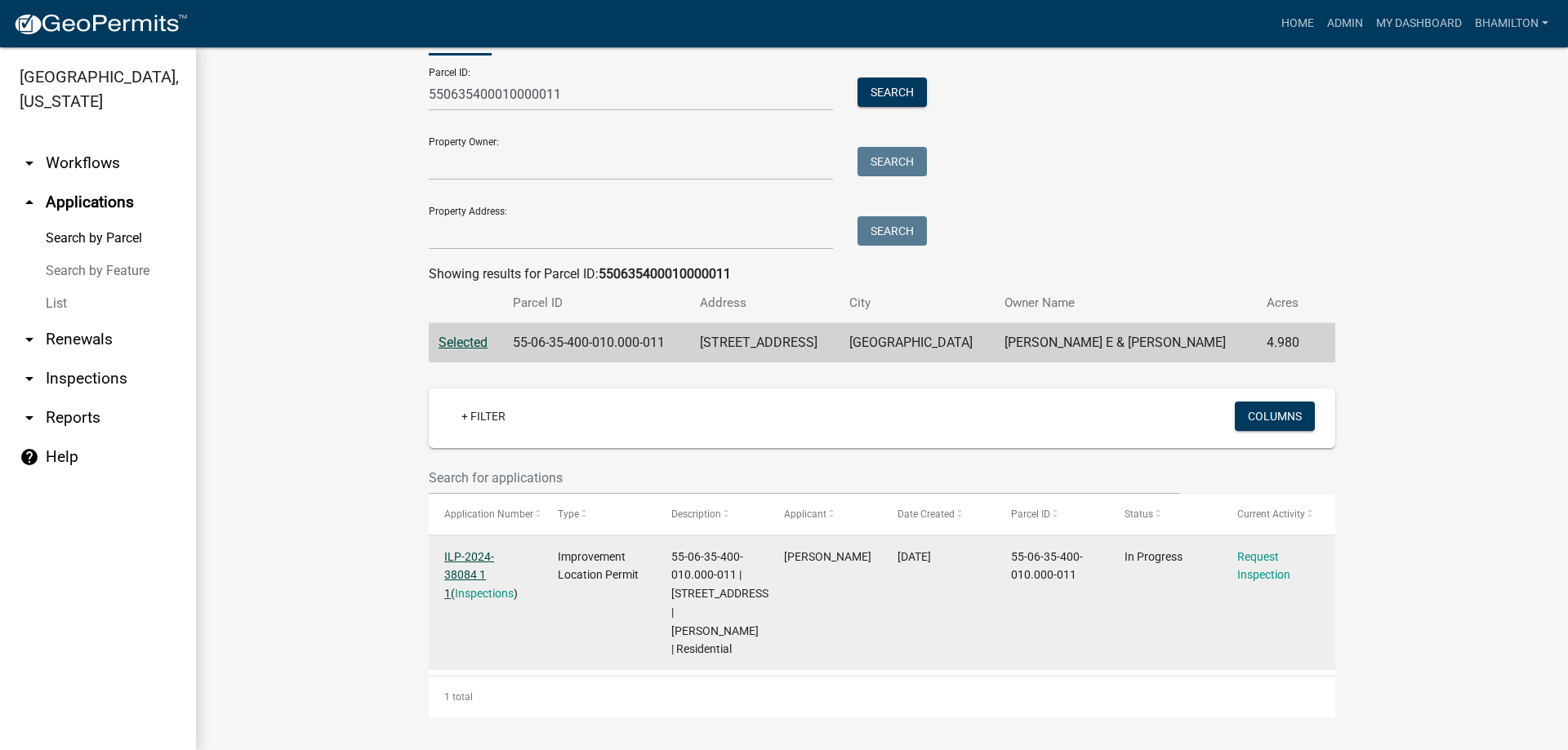
click at [494, 550] on link "ILP-2024-38084 1 1" at bounding box center [469, 576] width 50 height 51
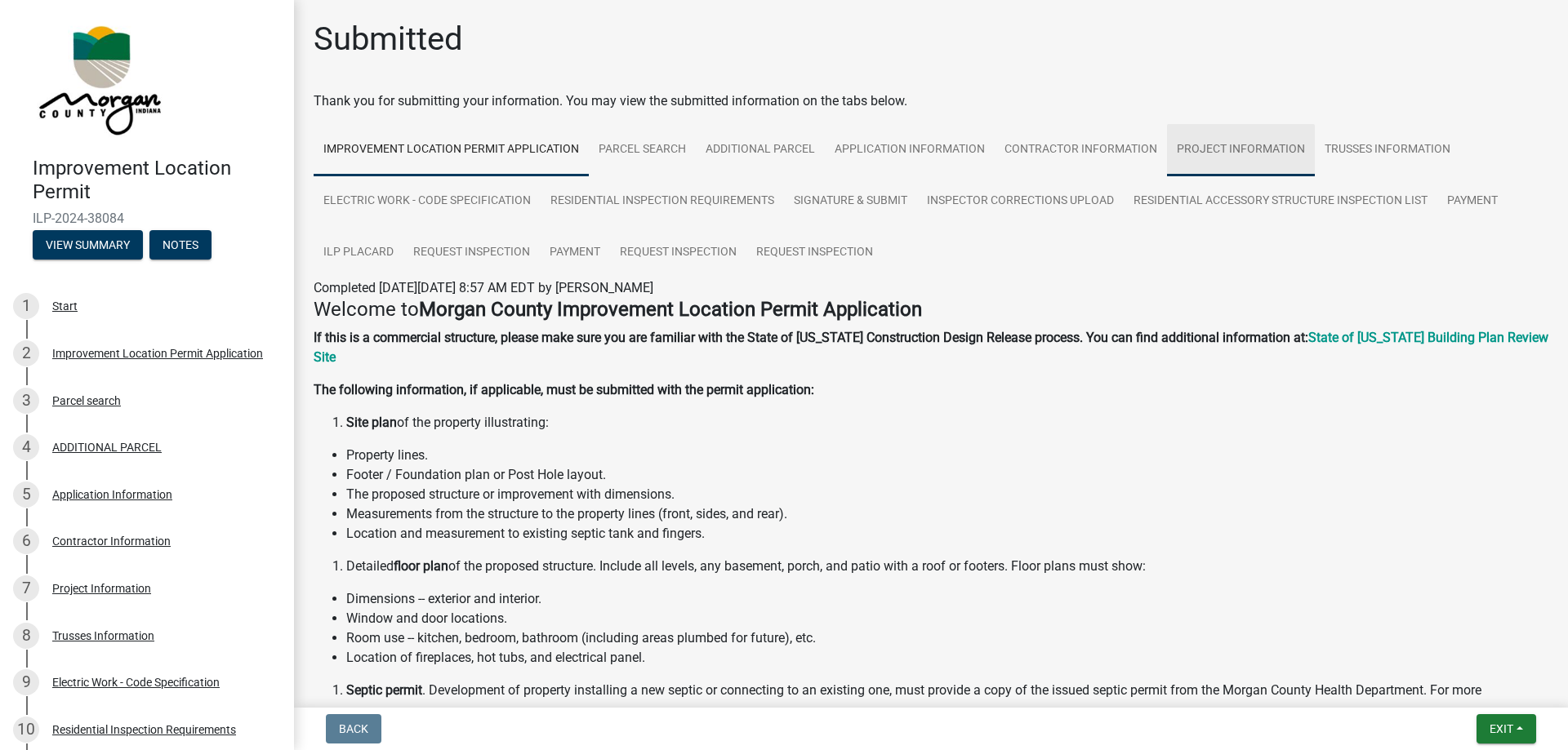
click at [1234, 146] on link "Project Information" at bounding box center [1240, 150] width 148 height 52
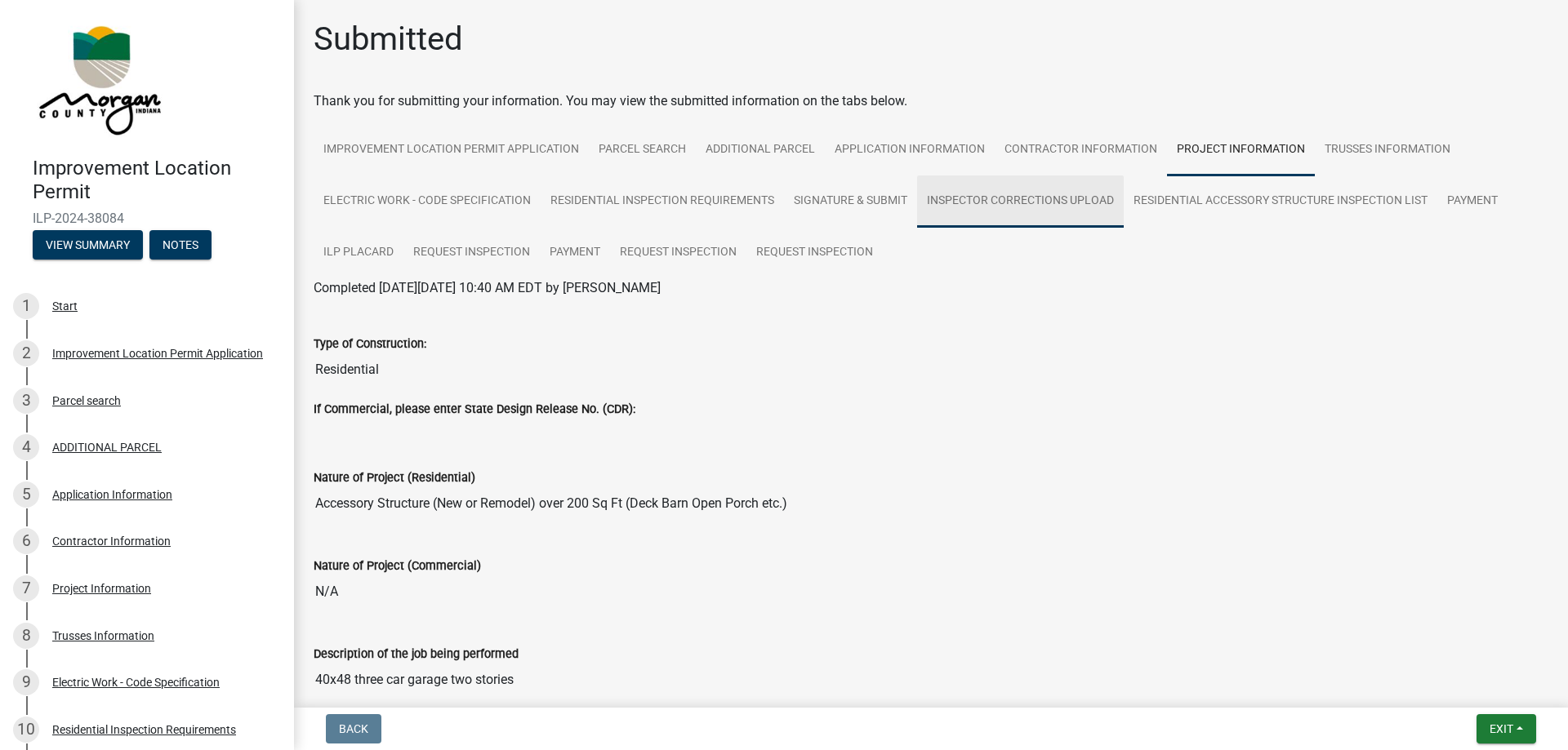
click at [1012, 197] on link "Inspector Corrections Upload" at bounding box center [1020, 201] width 207 height 52
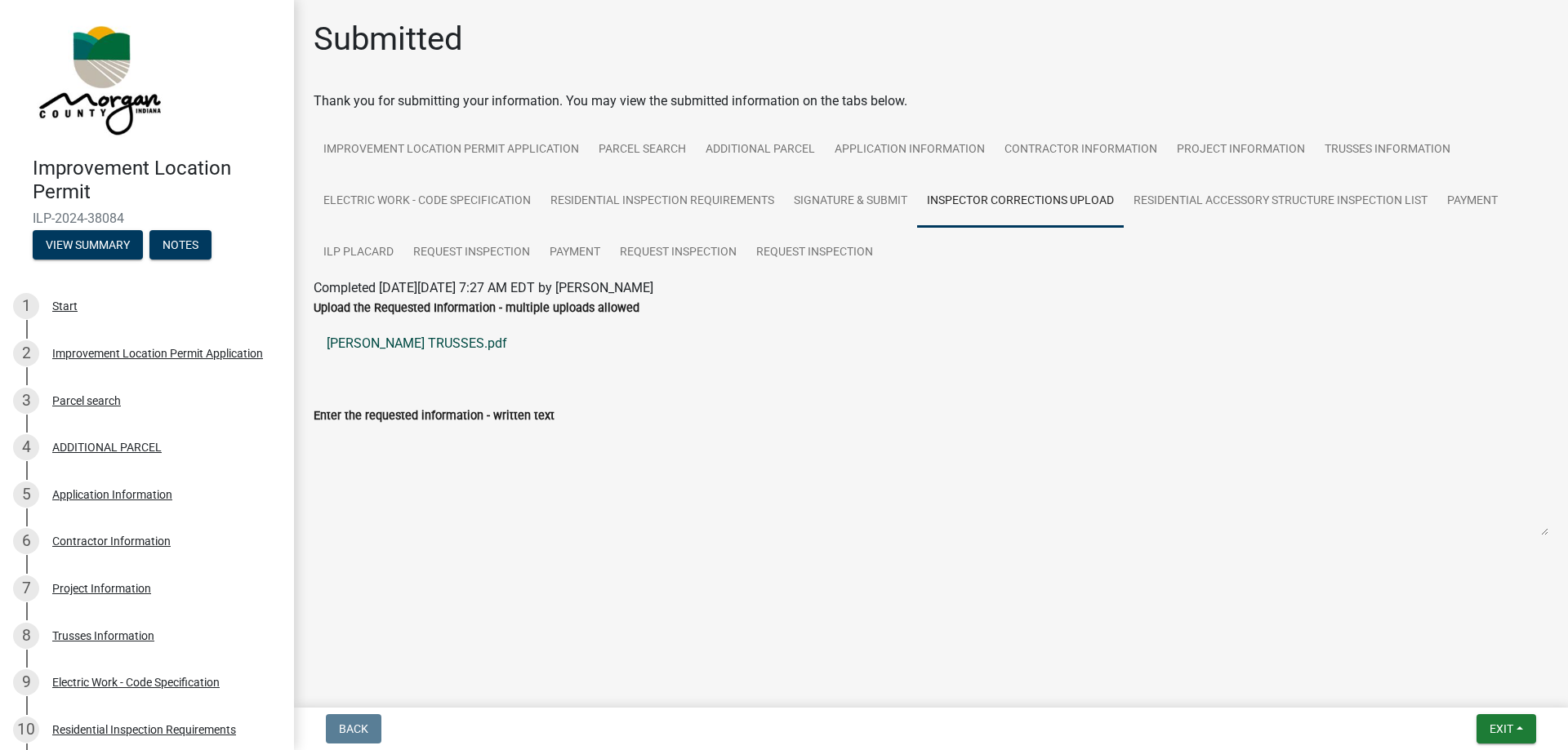
click at [437, 344] on link "[PERSON_NAME] TRUSSES.pdf" at bounding box center [931, 344] width 1235 height 40
click at [371, 248] on link "ILP Placard" at bounding box center [358, 253] width 90 height 52
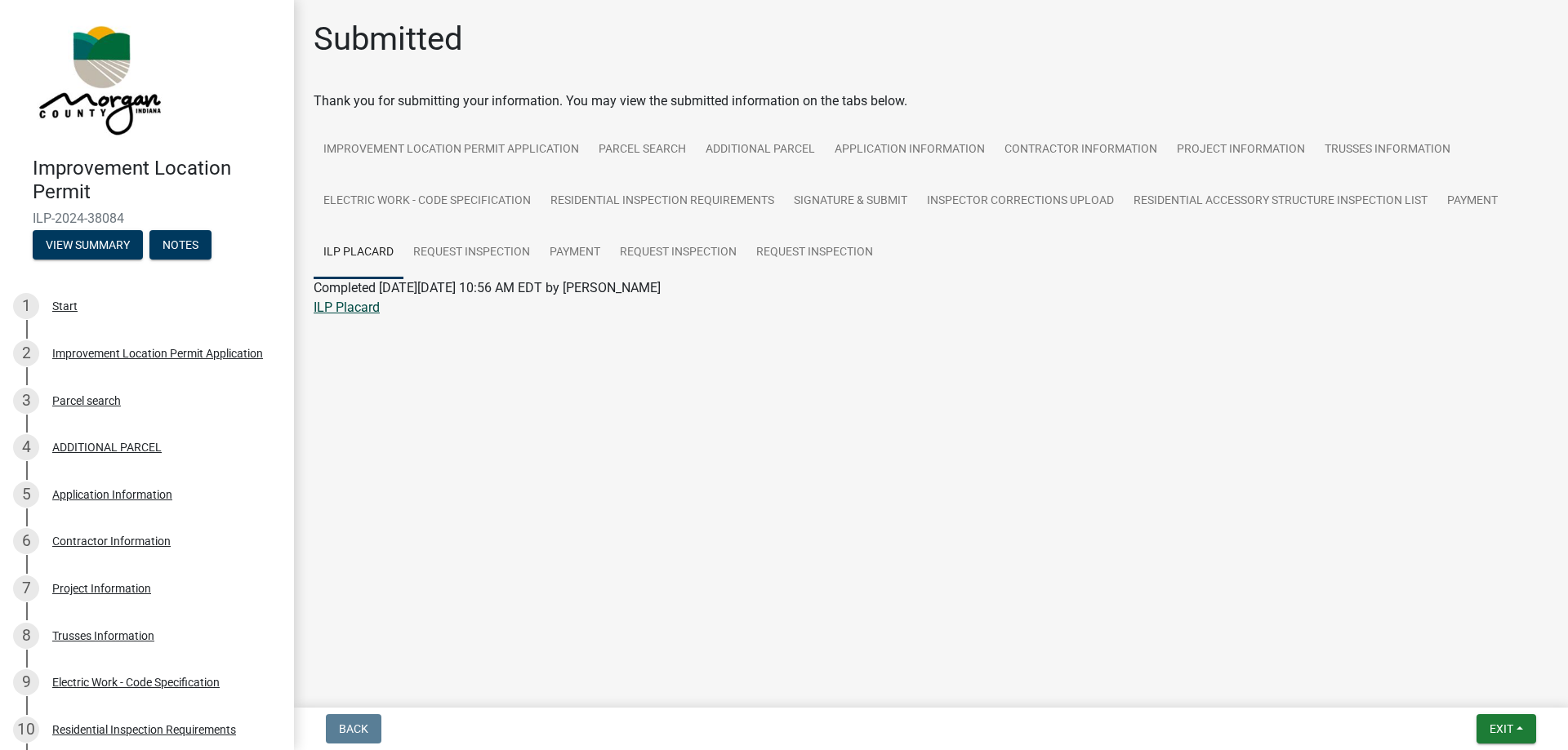
click at [343, 310] on link "ILP Placard" at bounding box center [346, 308] width 66 height 15
click at [776, 252] on link "Request Inspection" at bounding box center [815, 253] width 137 height 52
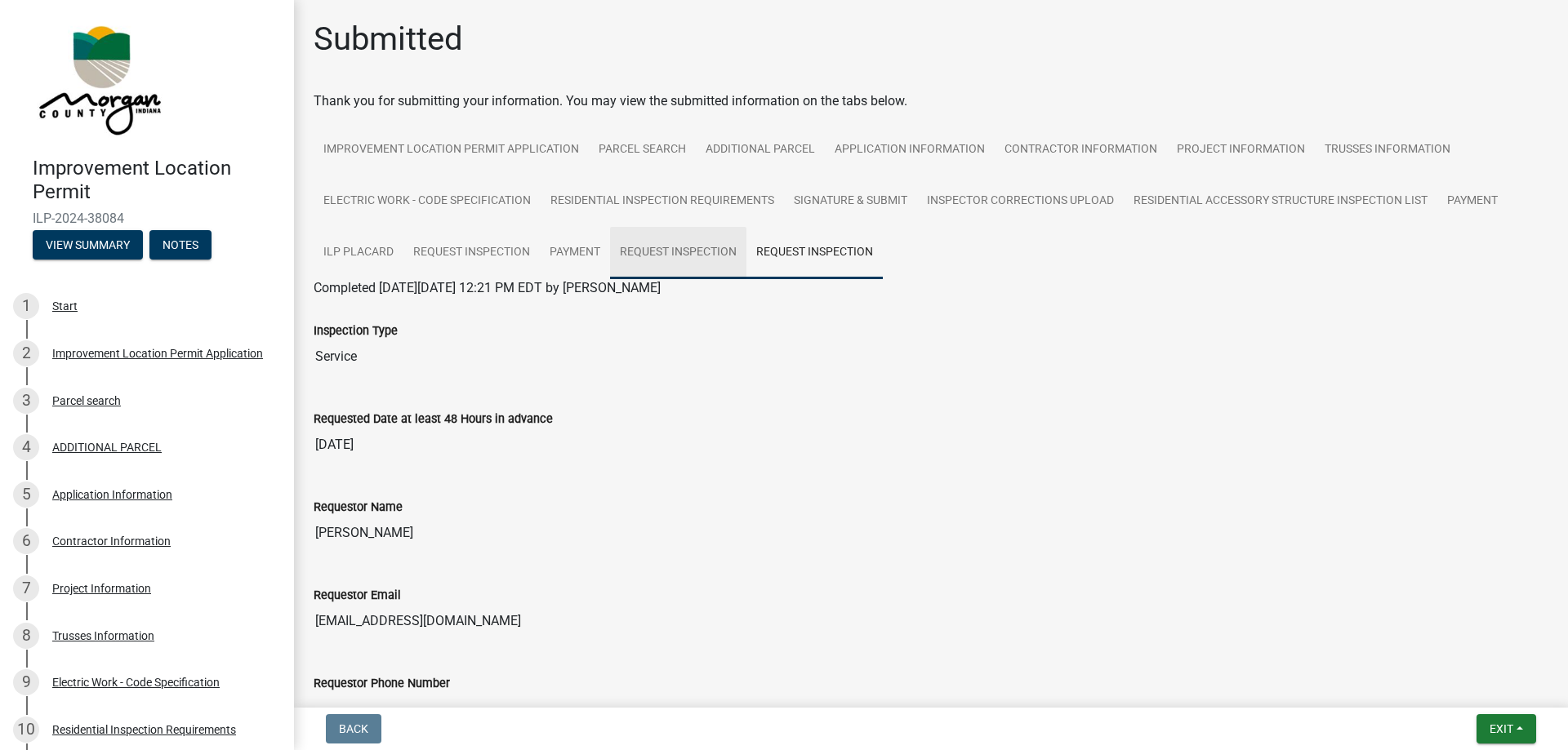
click at [670, 252] on link "Request Inspection" at bounding box center [679, 253] width 137 height 52
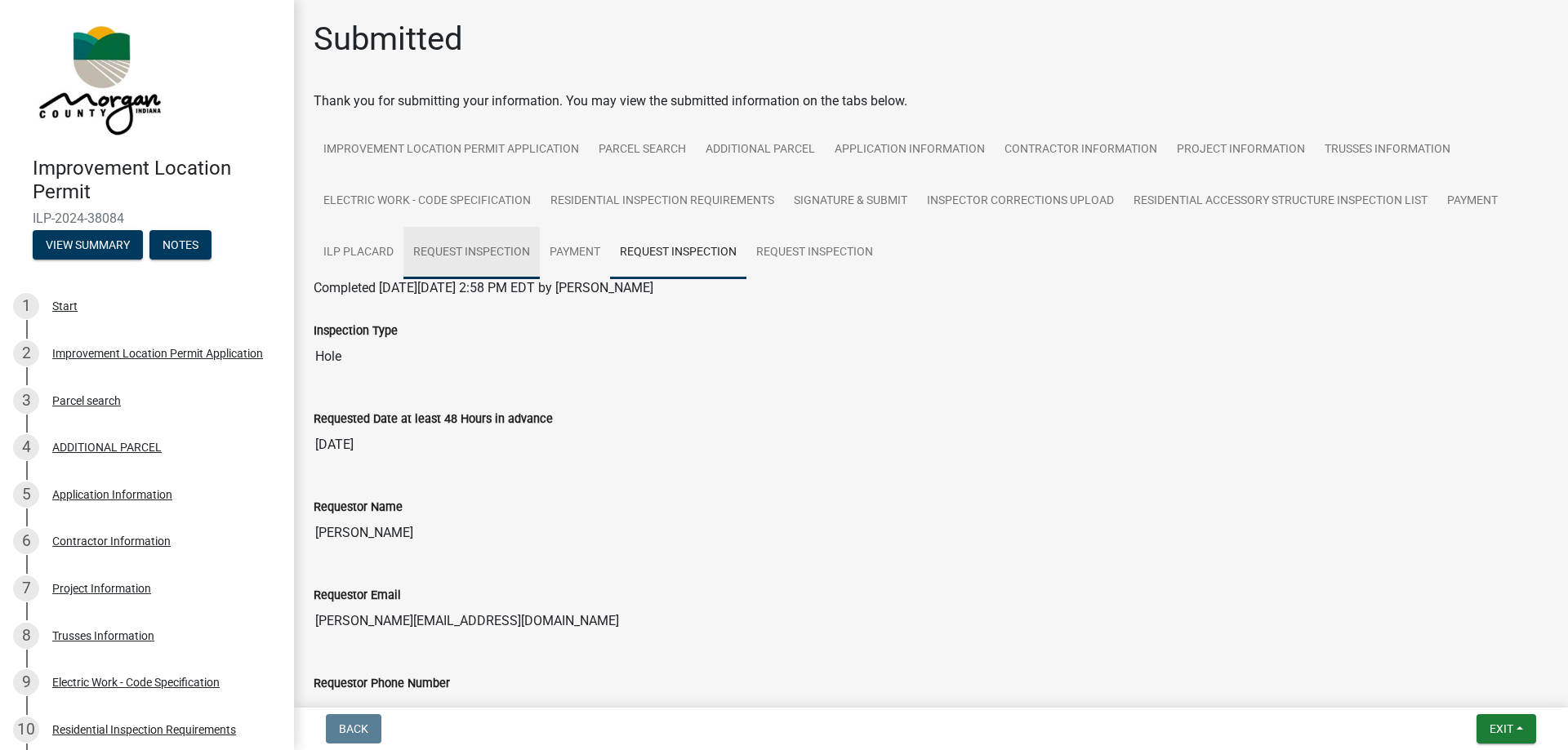
click at [513, 253] on link "Request Inspection" at bounding box center [472, 253] width 137 height 52
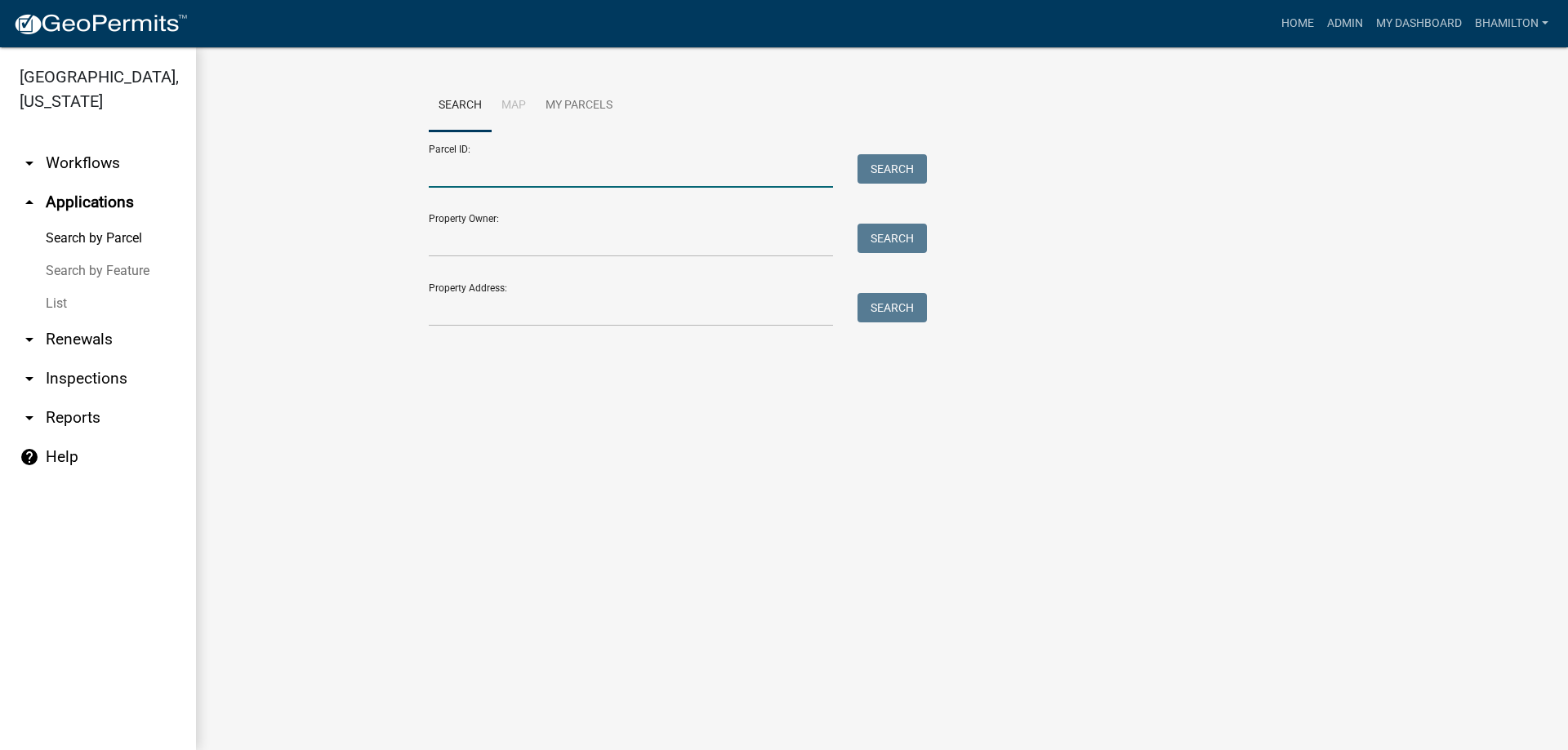
click at [443, 169] on input "Parcel ID:" at bounding box center [631, 171] width 405 height 34
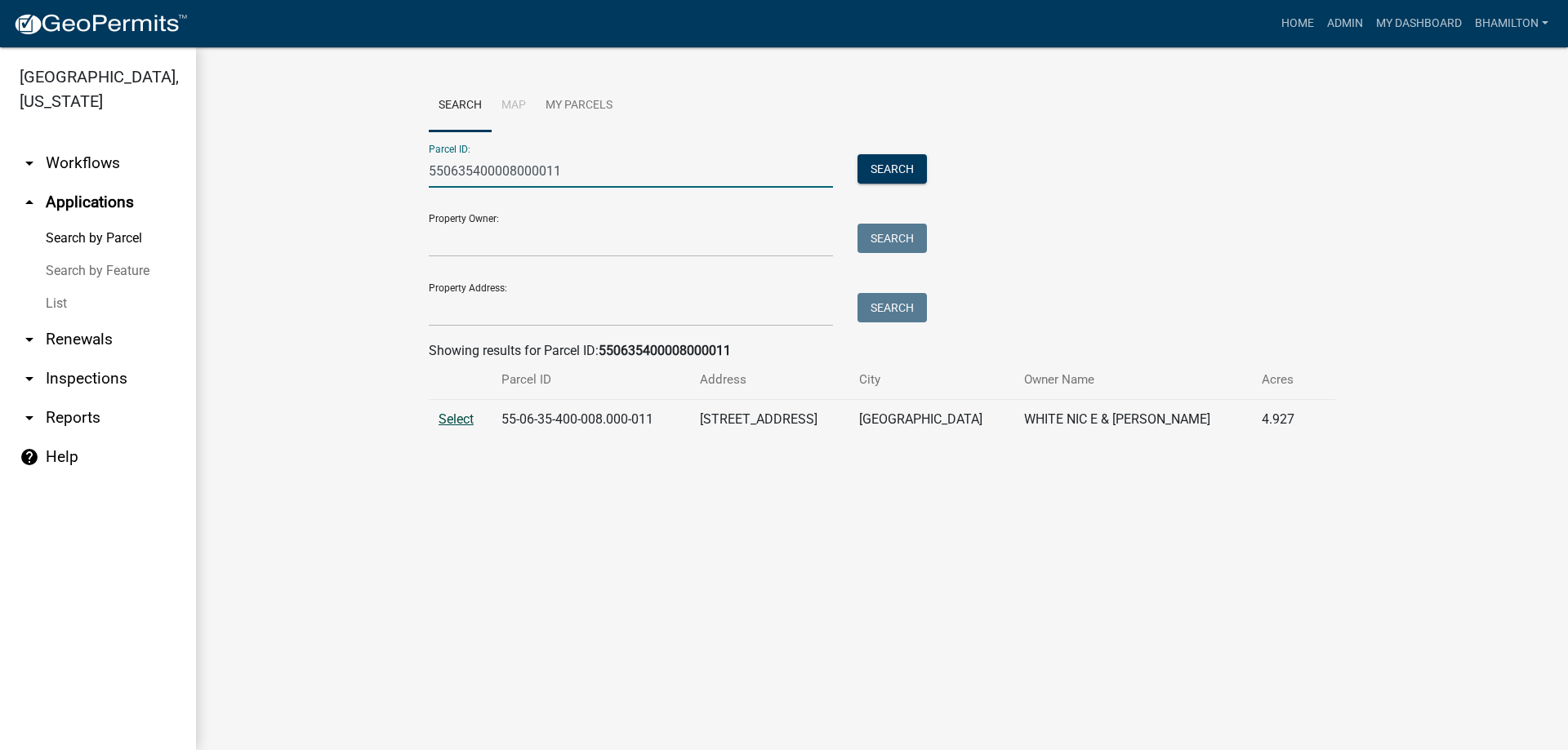
type input "550635400008000011"
click at [450, 424] on span "Select" at bounding box center [456, 419] width 35 height 15
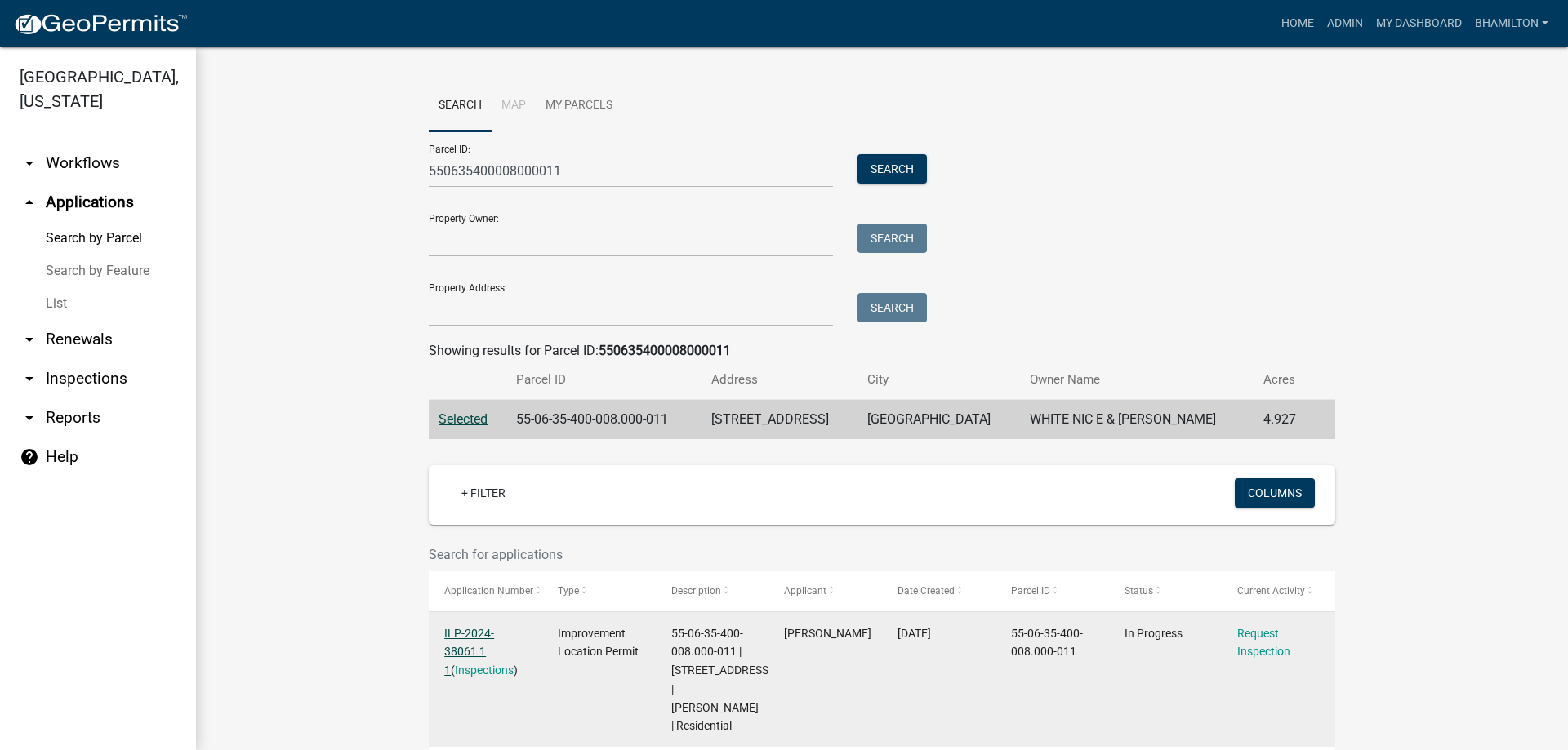
click at [494, 635] on link "ILP-2024-38061 1 1" at bounding box center [469, 652] width 50 height 51
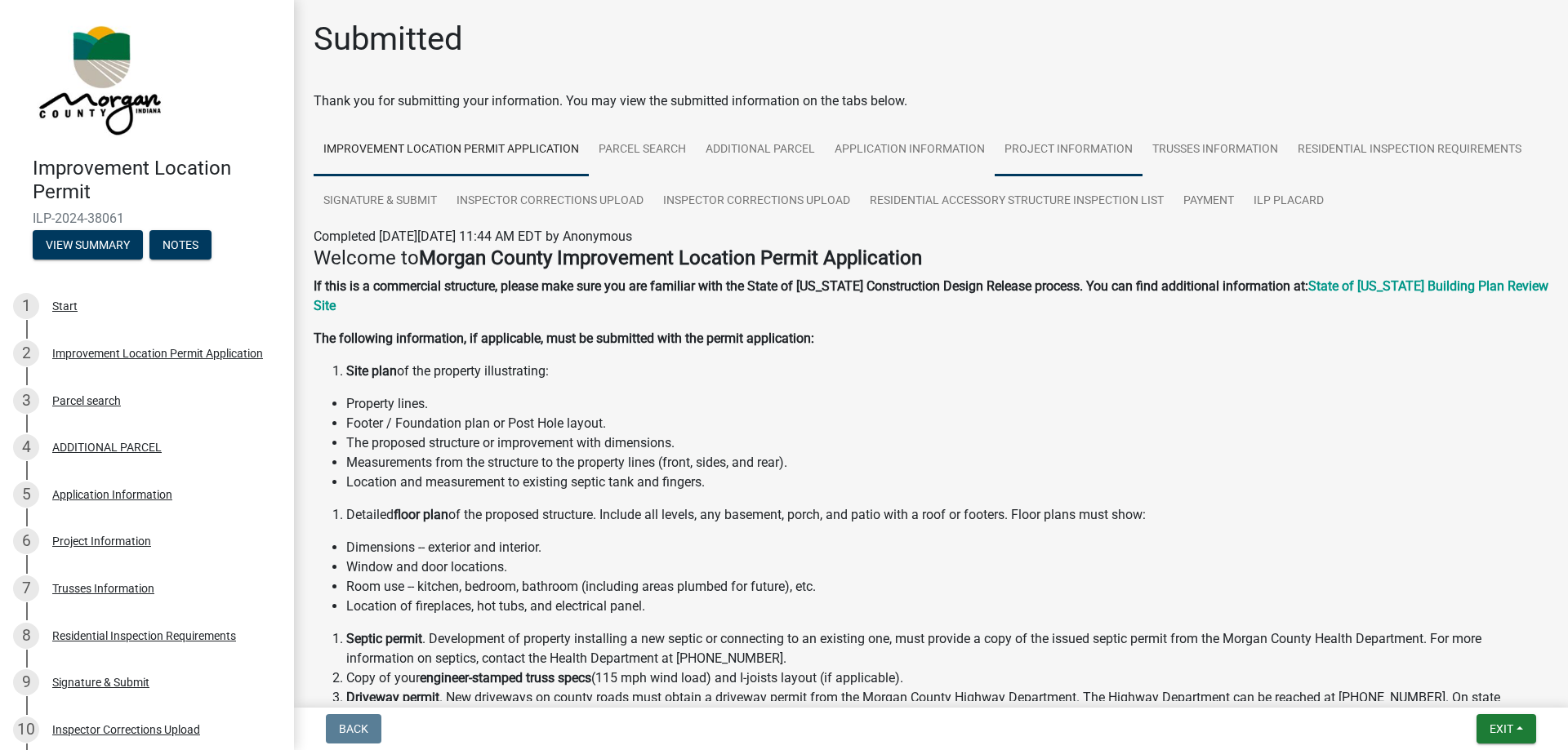
click at [1040, 144] on link "Project Information" at bounding box center [1068, 150] width 148 height 52
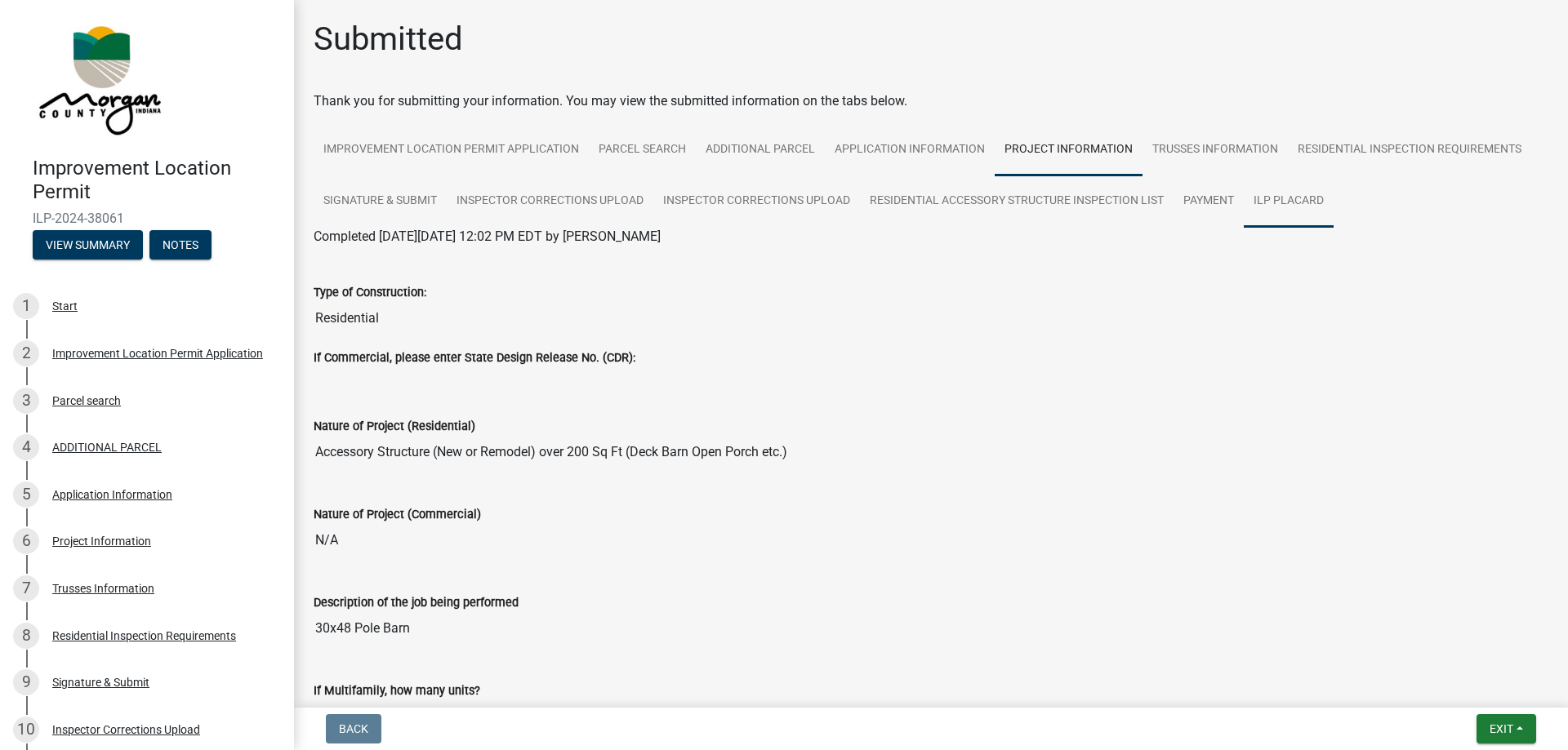
click at [1281, 196] on link "ILP Placard" at bounding box center [1289, 201] width 90 height 52
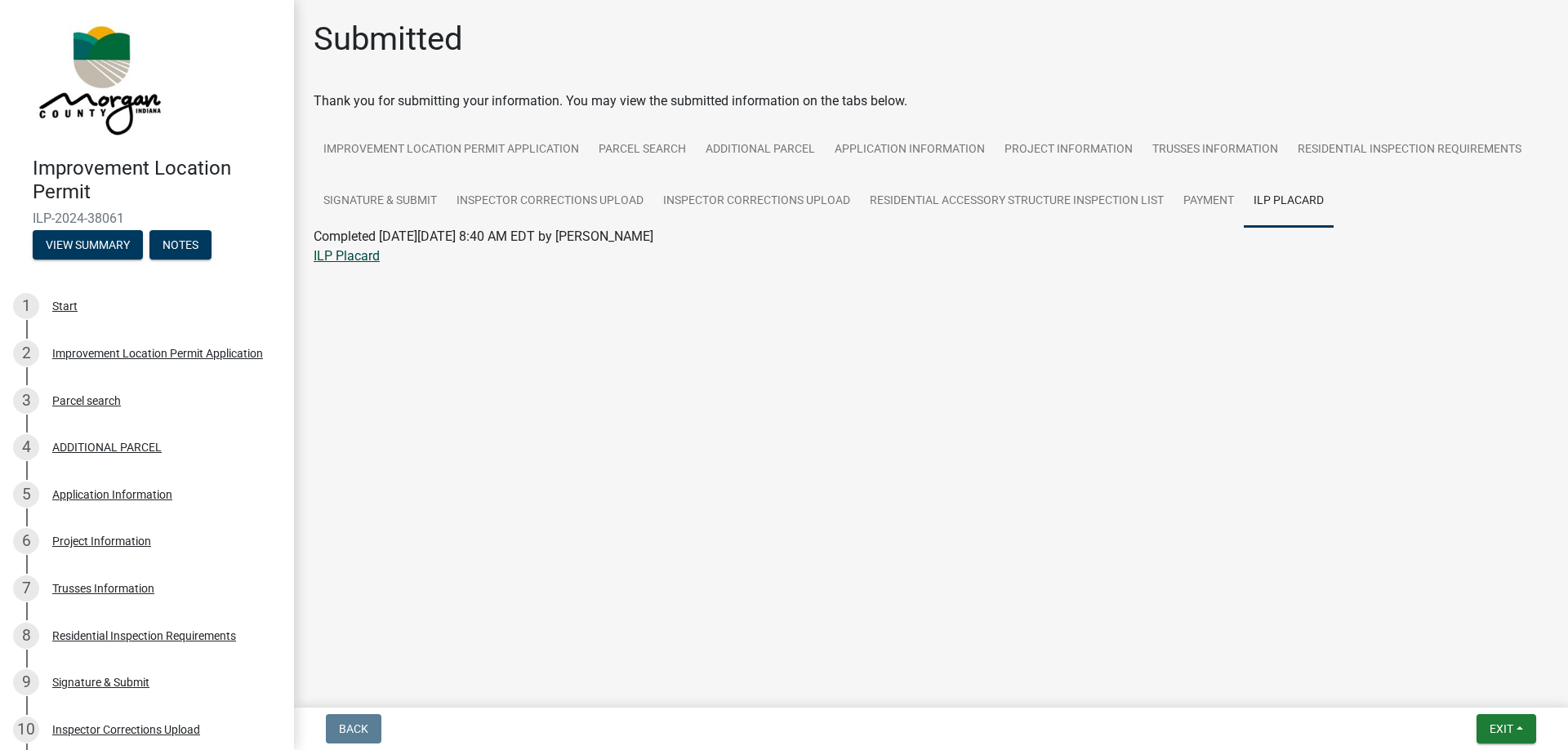
click at [369, 260] on link "ILP Placard" at bounding box center [346, 256] width 66 height 15
click at [770, 199] on link "Inspector Corrections Upload" at bounding box center [756, 201] width 207 height 52
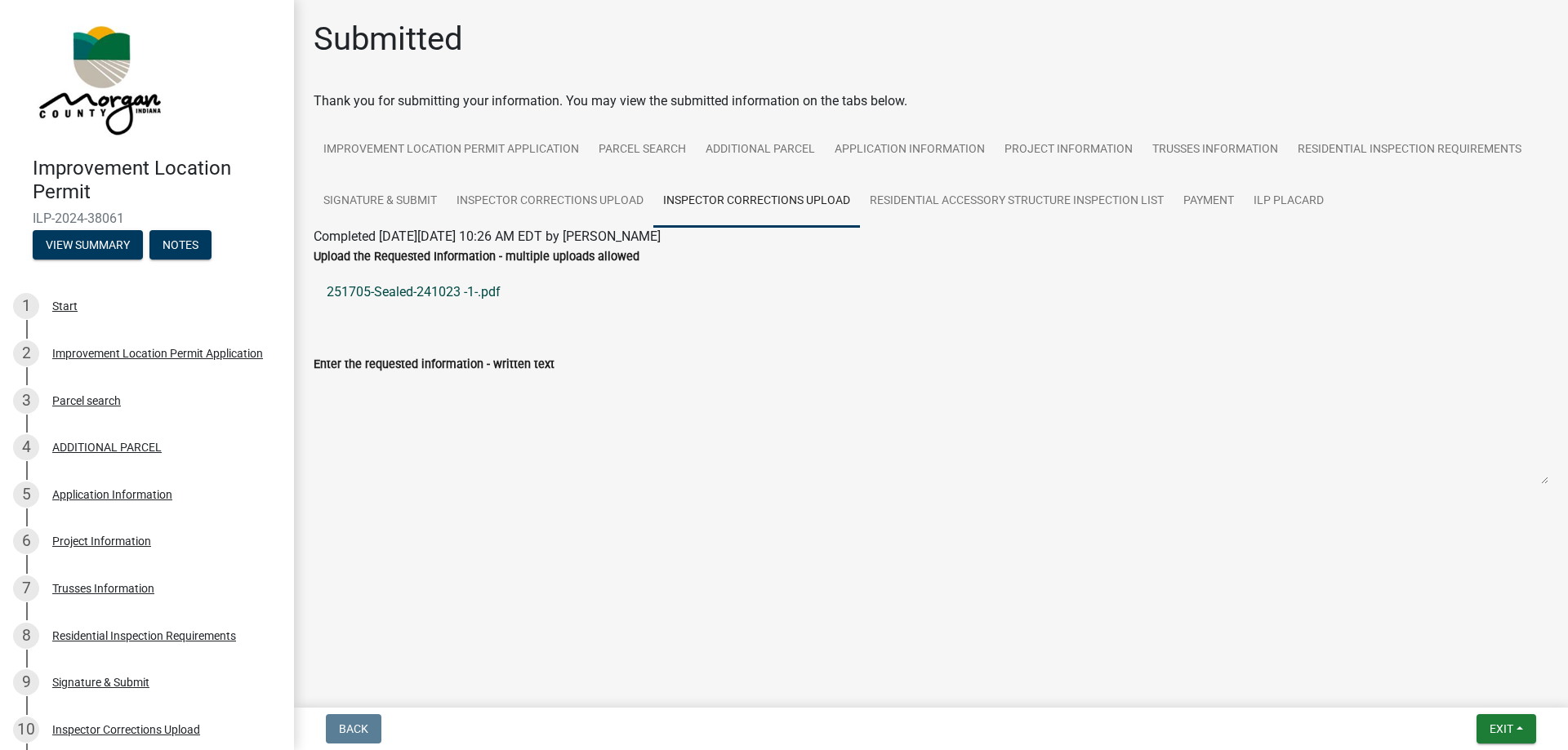
click at [433, 293] on link "251705-Sealed-241023 -1-.pdf" at bounding box center [931, 292] width 1235 height 40
click at [604, 196] on link "Inspector Corrections Upload" at bounding box center [550, 201] width 207 height 52
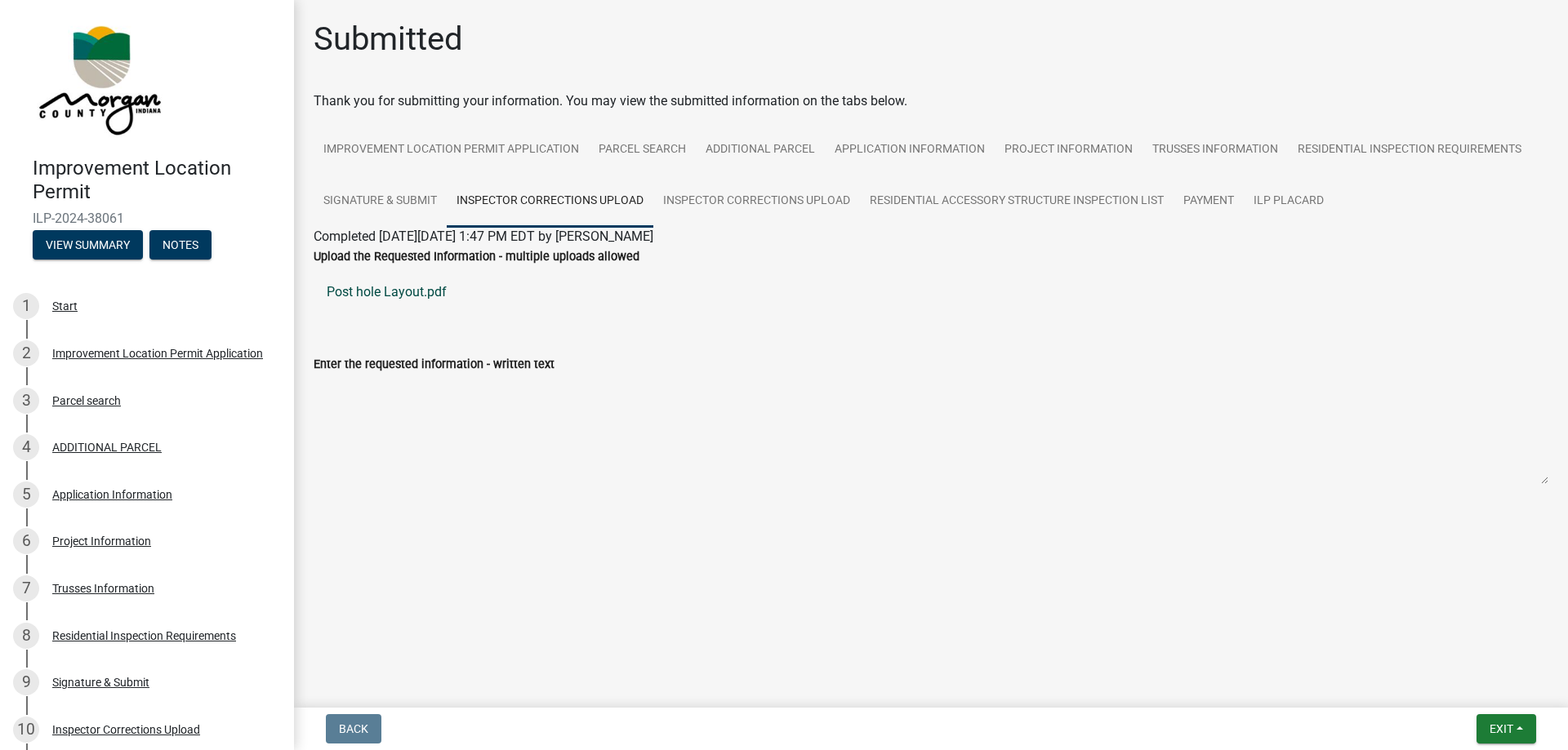
click at [414, 292] on link "Post hole Layout.pdf" at bounding box center [931, 292] width 1235 height 40
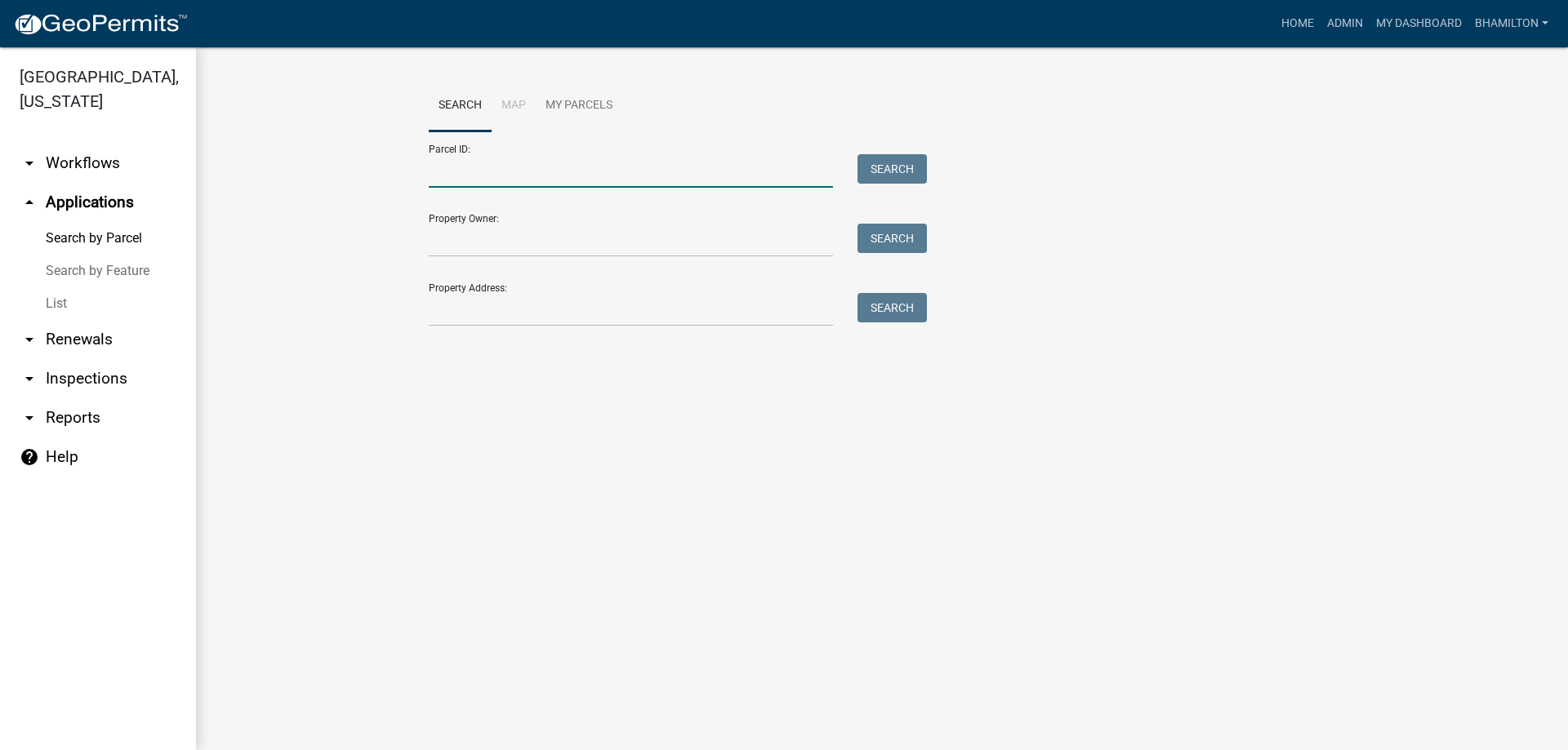
click at [438, 156] on input "Parcel ID:" at bounding box center [631, 171] width 405 height 34
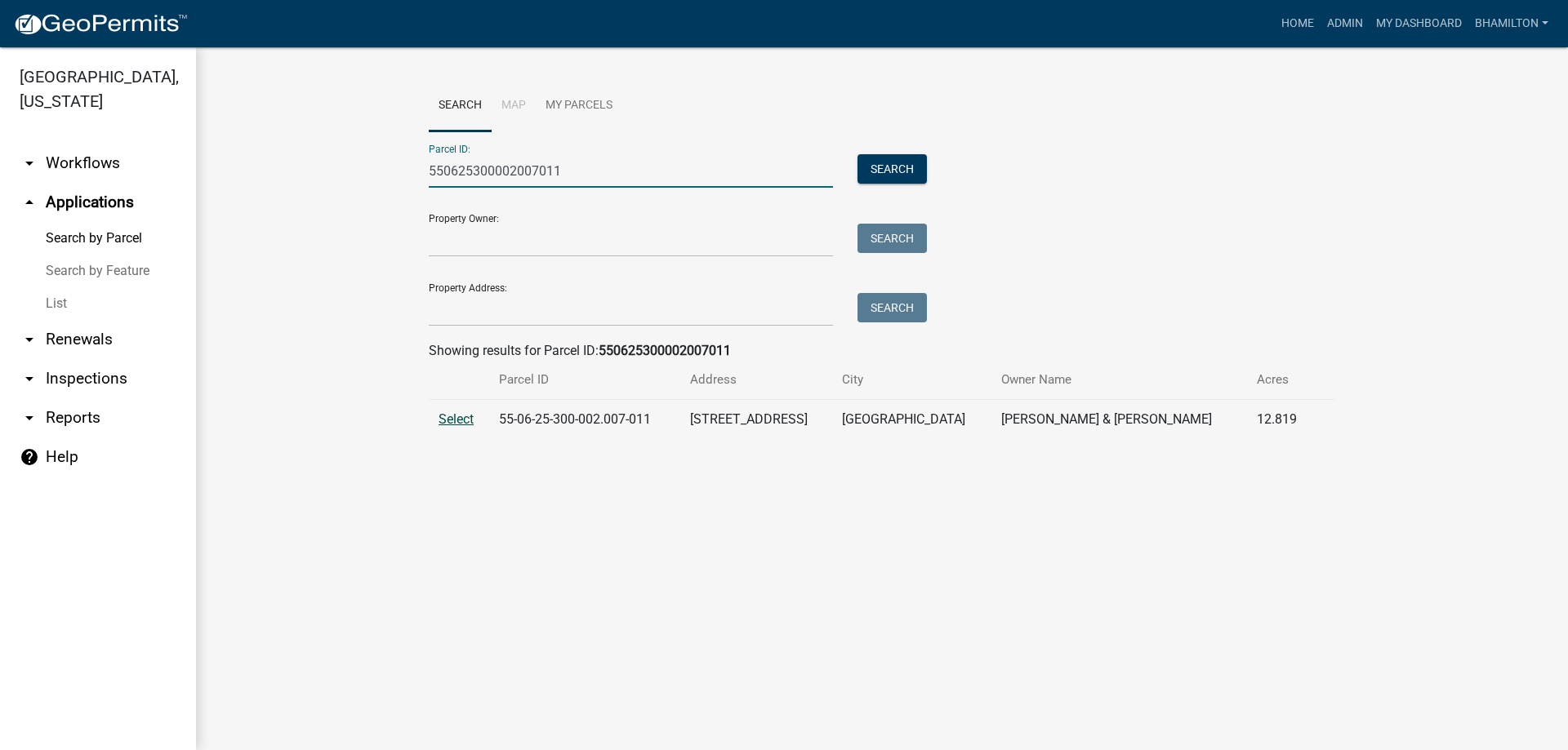
type input "550625300002007011"
click at [464, 418] on span "Select" at bounding box center [456, 419] width 35 height 15
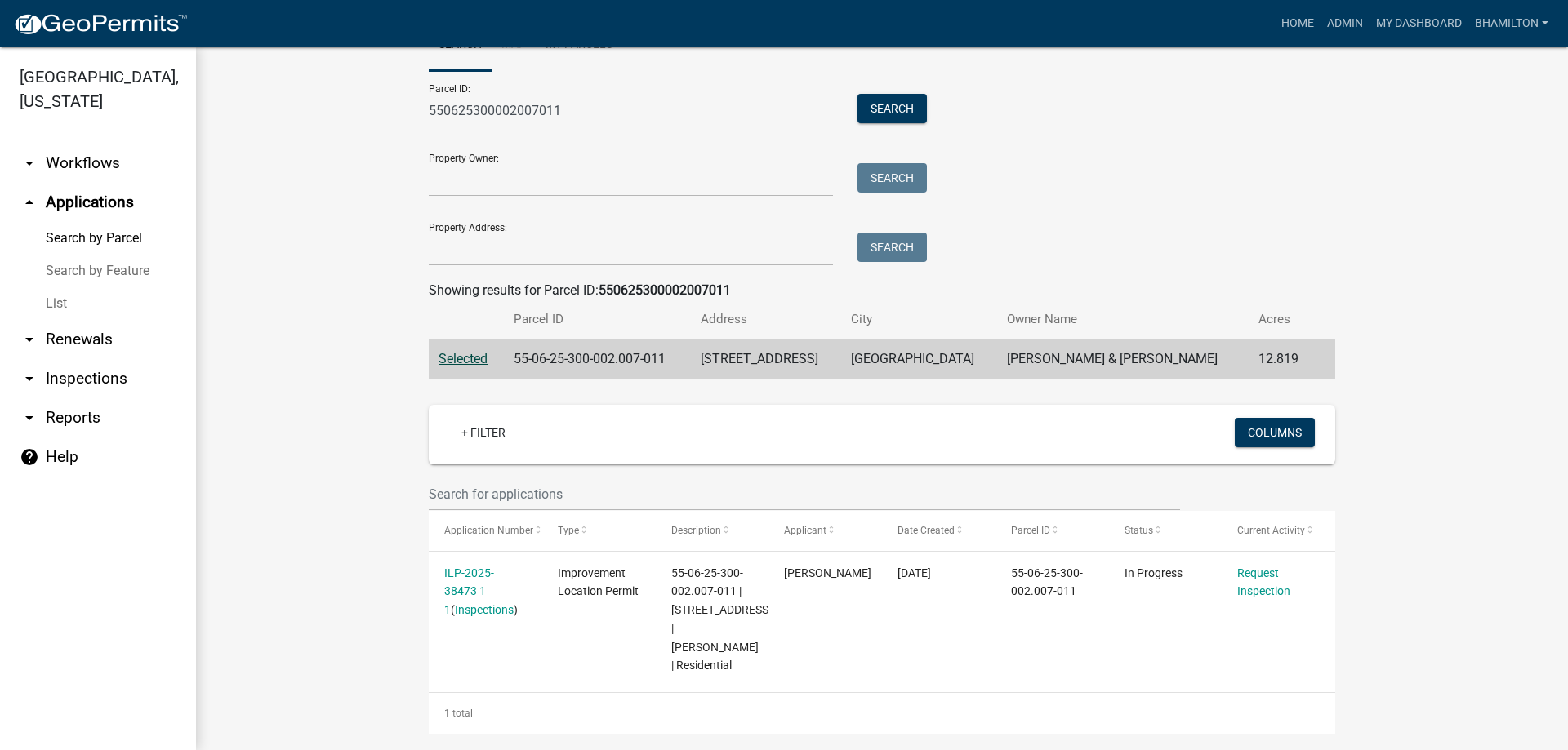
scroll to position [115, 0]
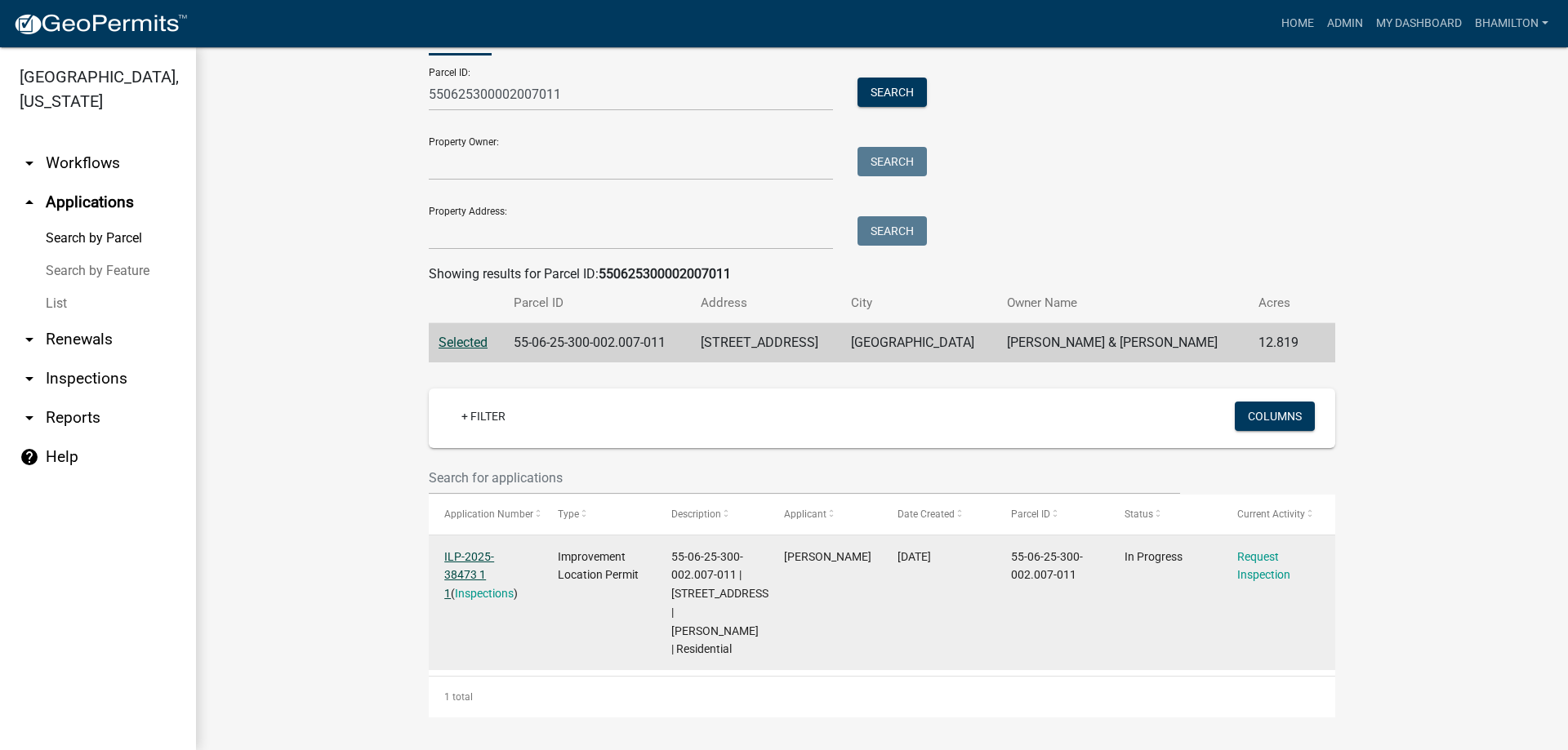
click at [489, 550] on link "ILP-2025-38473 1 1" at bounding box center [469, 576] width 50 height 51
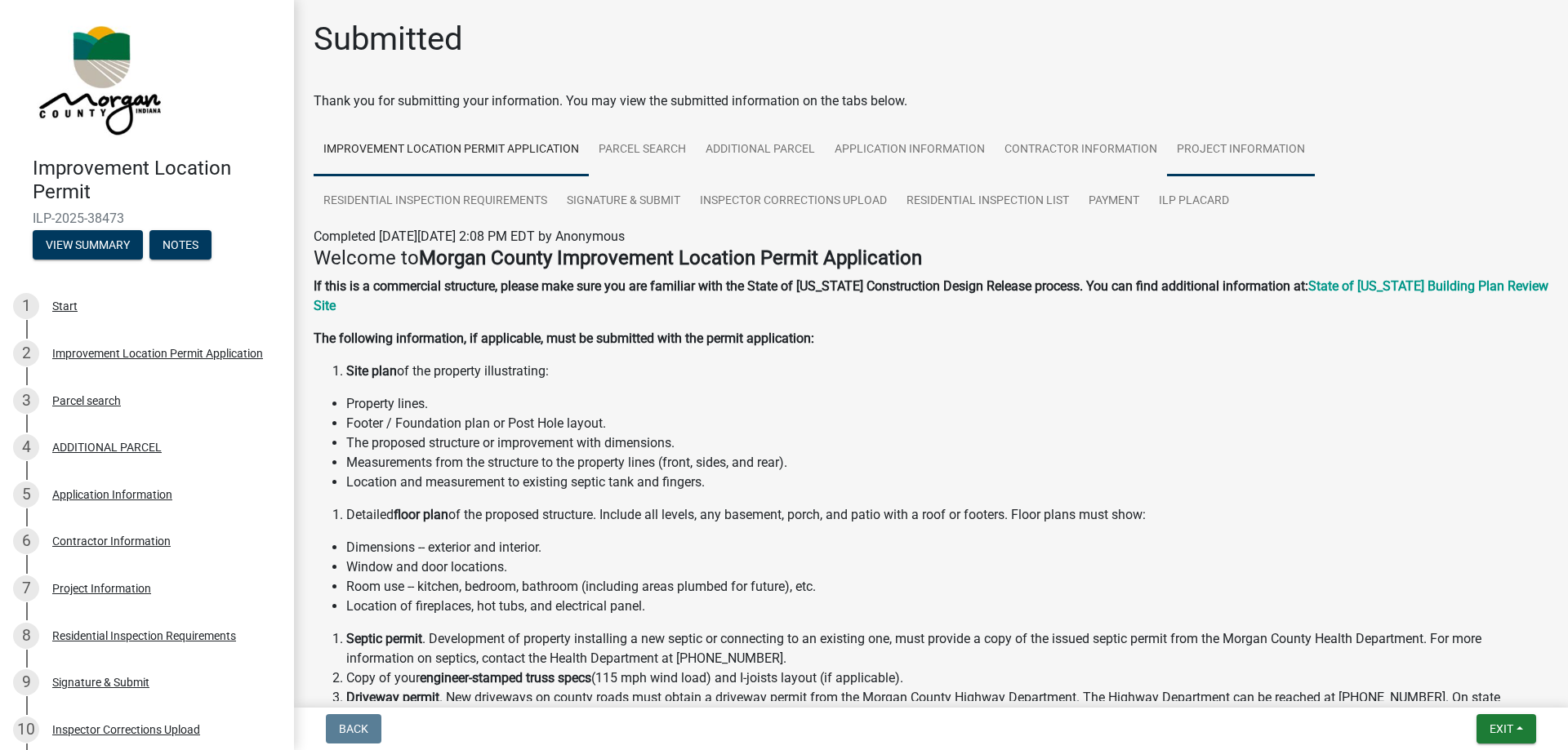
click at [1202, 147] on link "Project Information" at bounding box center [1240, 150] width 148 height 52
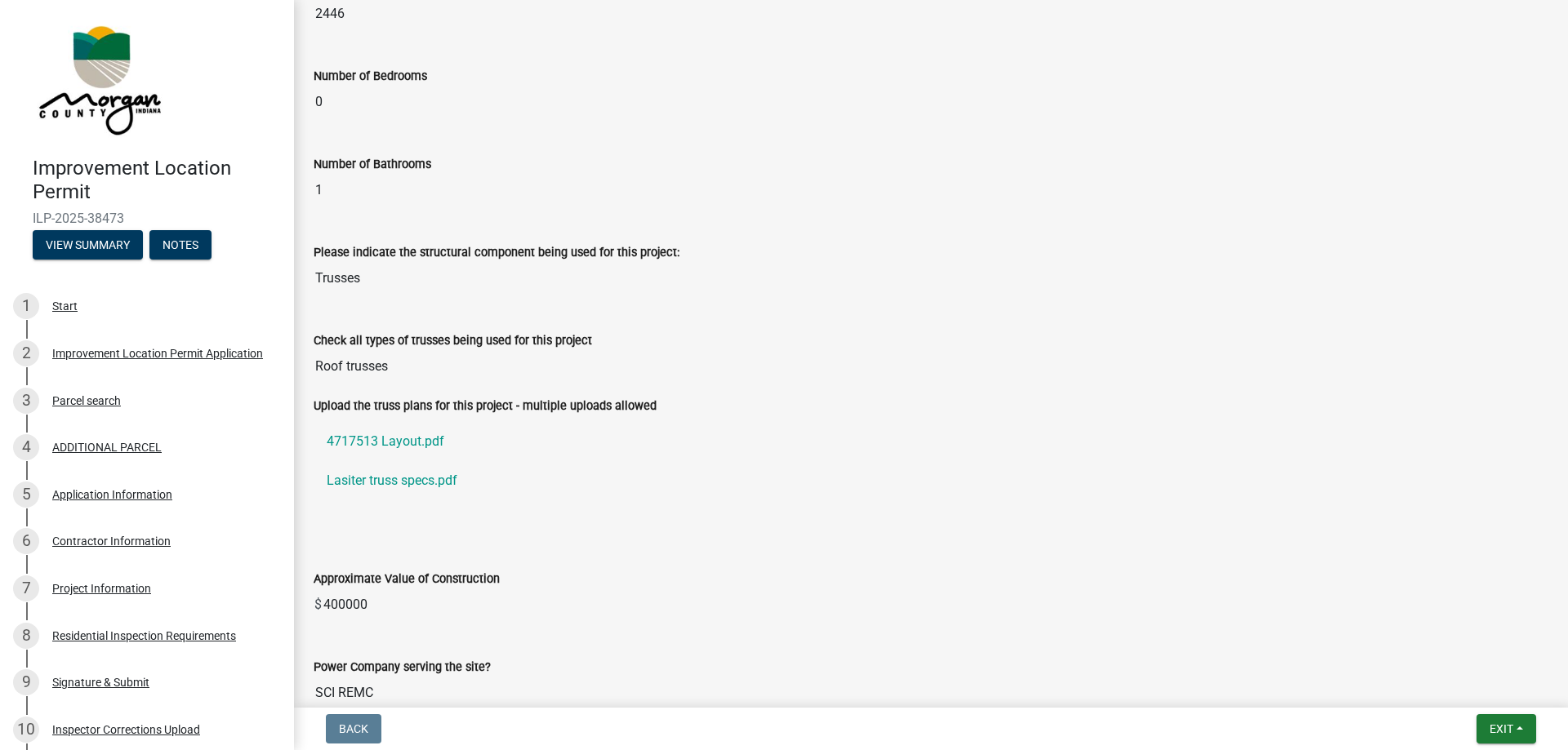
scroll to position [1306, 0]
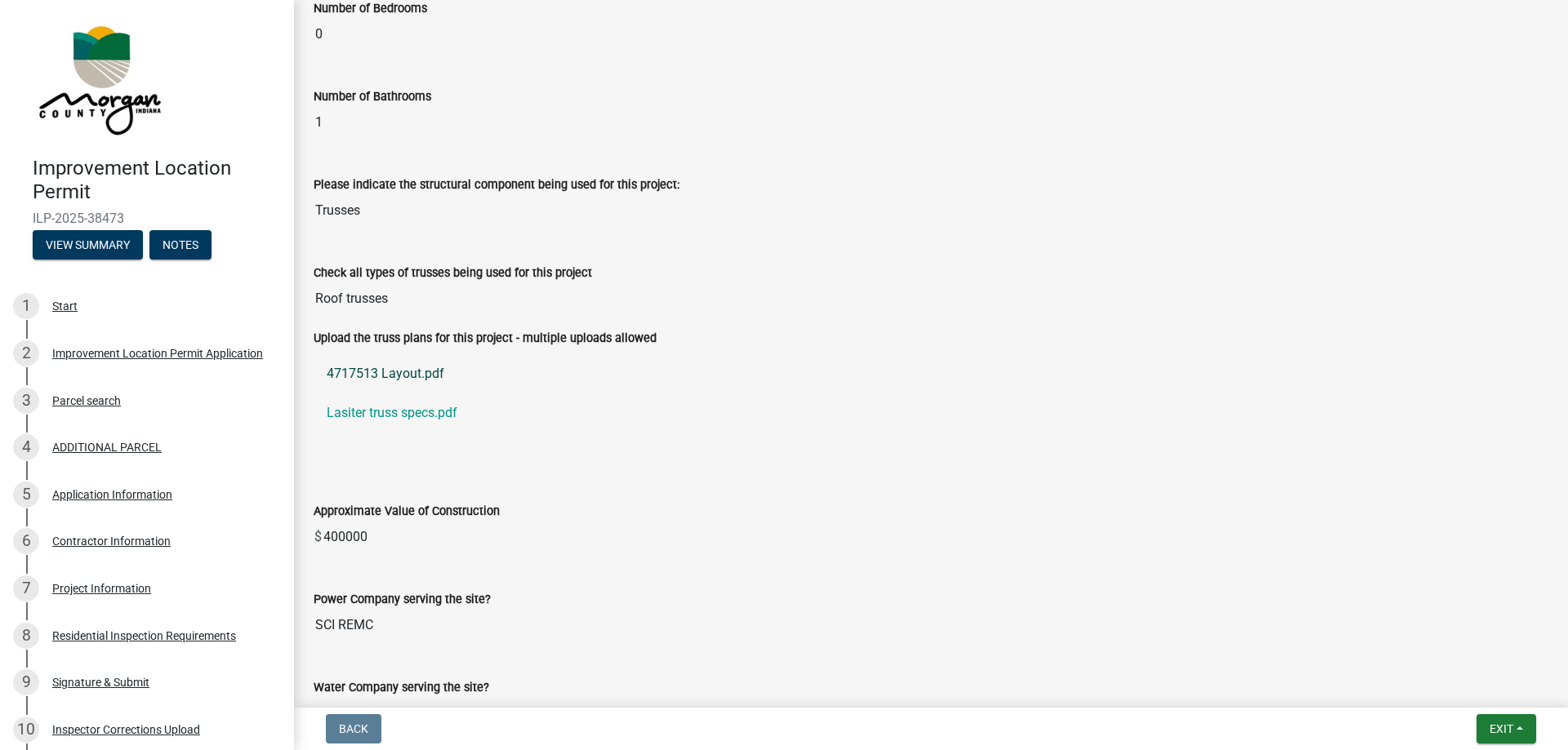
click at [438, 372] on link "4717513 Layout.pdf" at bounding box center [931, 373] width 1235 height 40
click at [392, 412] on link "Lasiter truss specs.pdf" at bounding box center [931, 413] width 1235 height 40
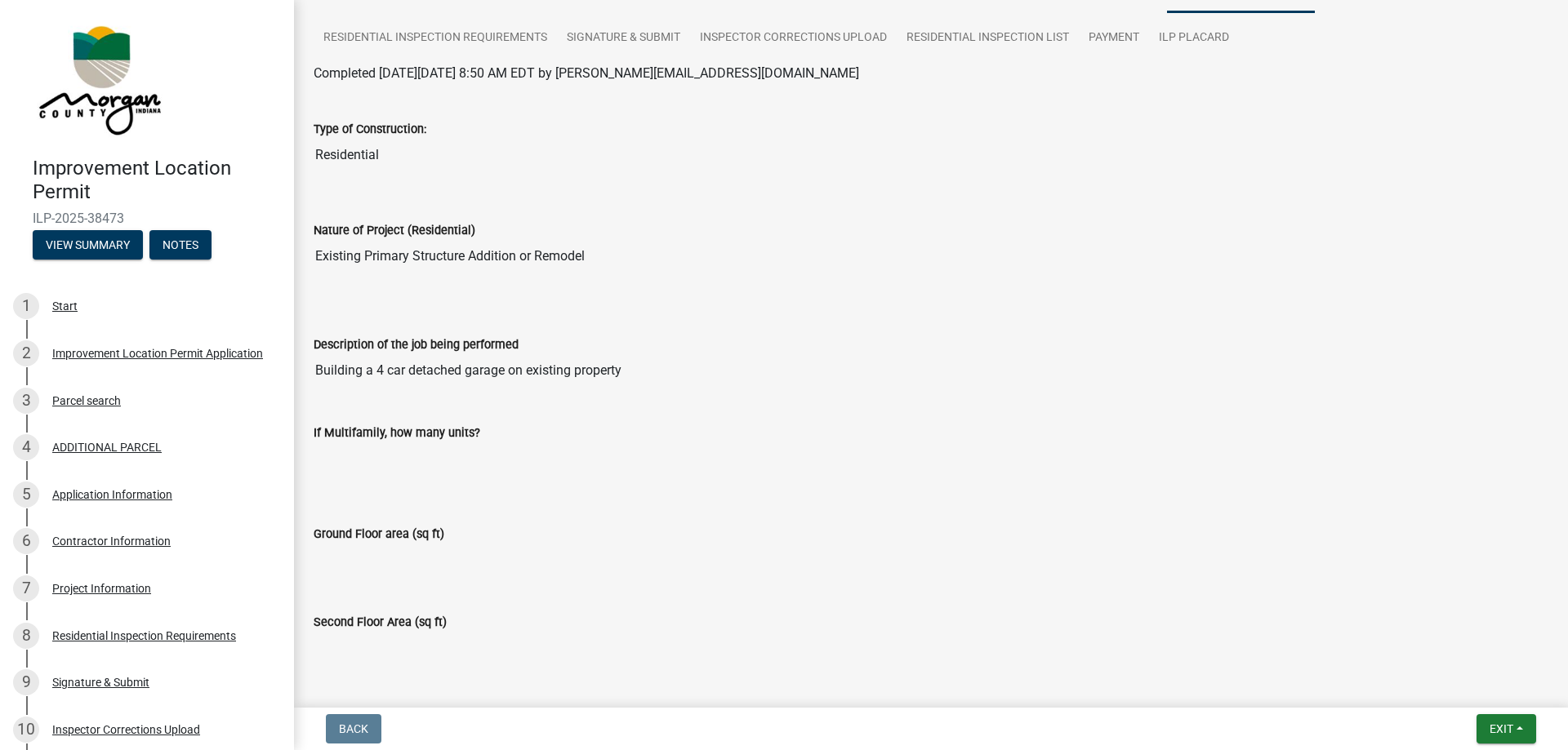
scroll to position [0, 0]
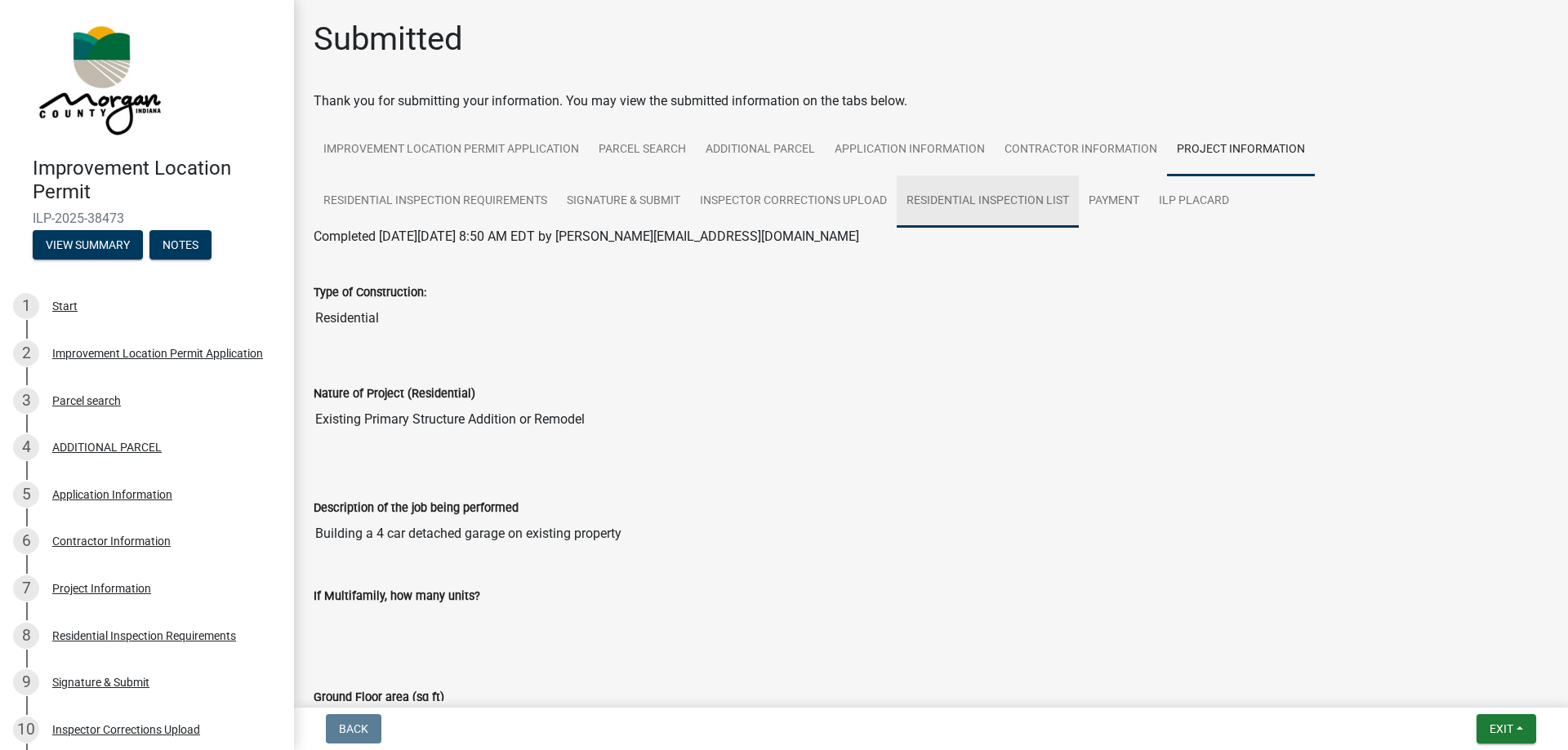
click at [948, 196] on link "Residential Inspection List" at bounding box center [988, 201] width 182 height 52
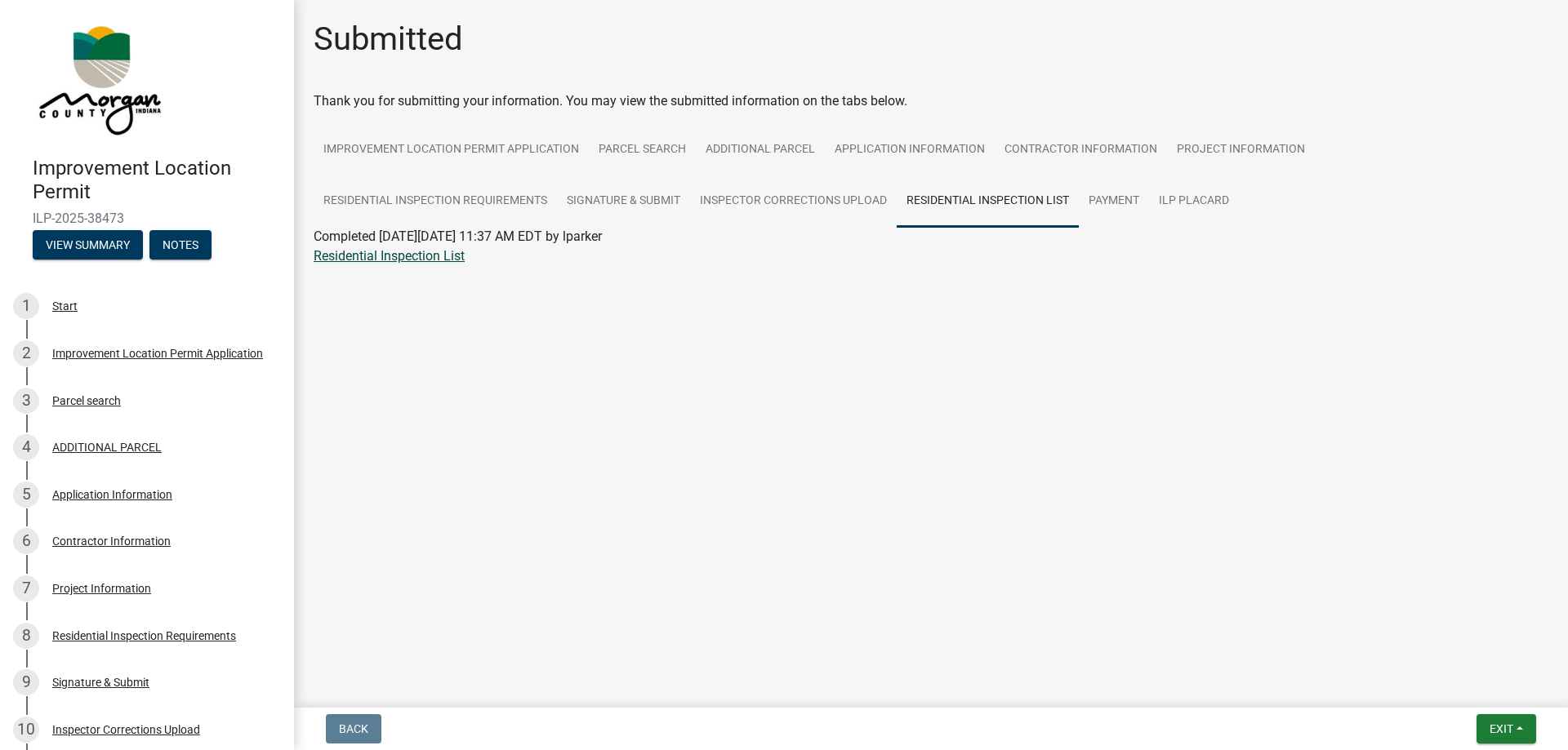
click at [452, 256] on link "Residential Inspection List" at bounding box center [389, 256] width 151 height 15
click at [767, 204] on link "Inspector Corrections Upload" at bounding box center [793, 201] width 207 height 52
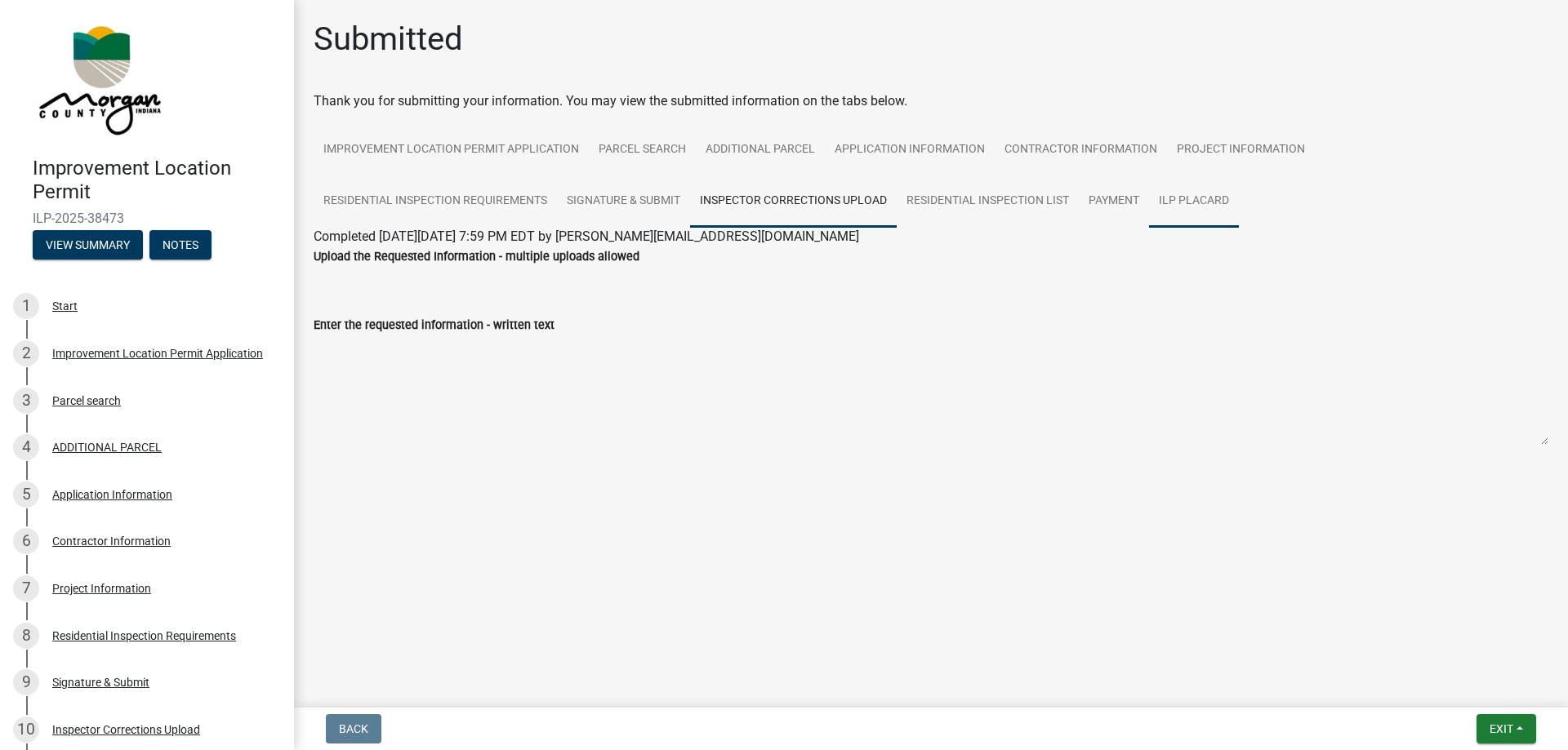
click at [1198, 197] on link "ILP Placard" at bounding box center [1194, 201] width 90 height 52
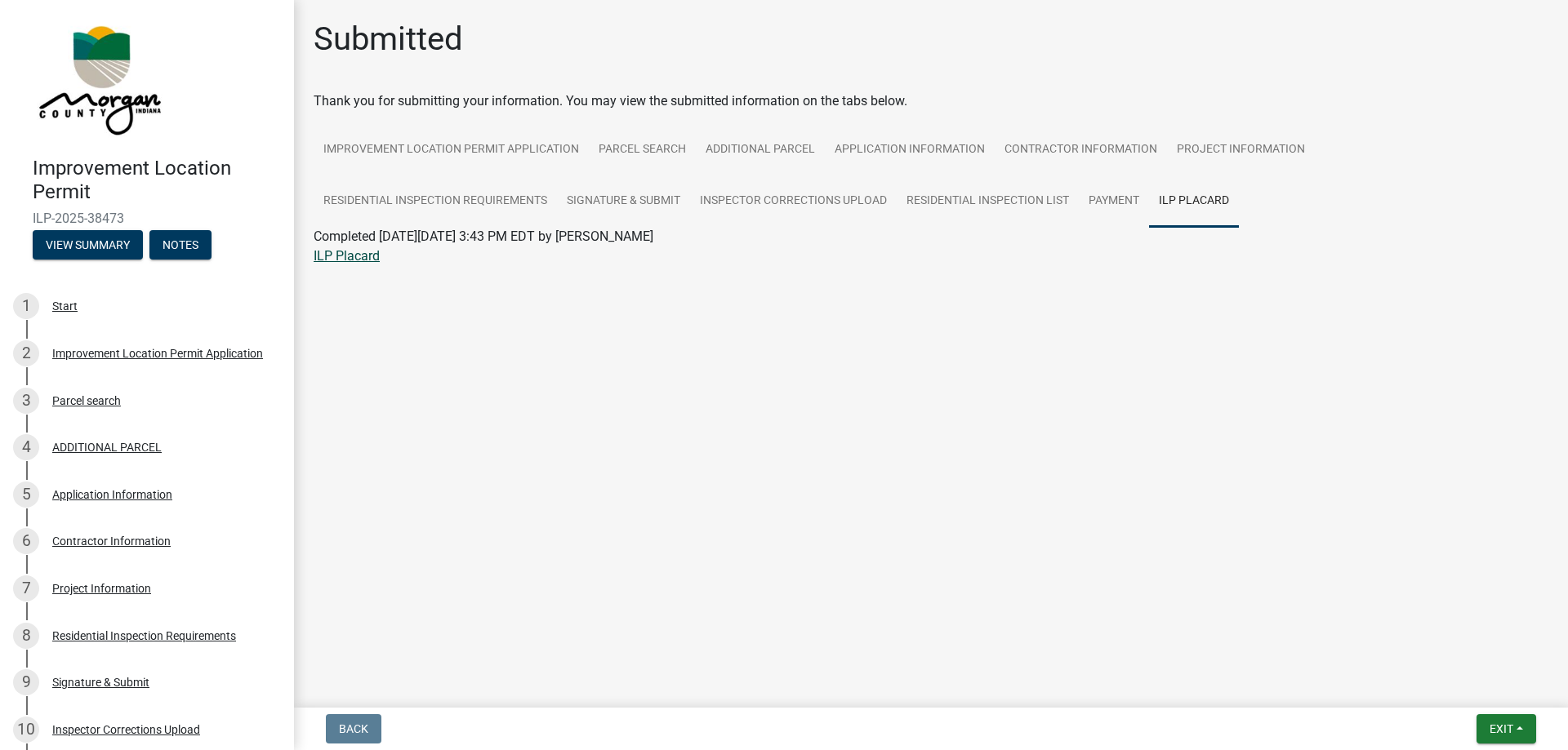
click at [363, 256] on link "ILP Placard" at bounding box center [346, 256] width 66 height 15
click at [1100, 197] on link "Payment" at bounding box center [1114, 201] width 70 height 52
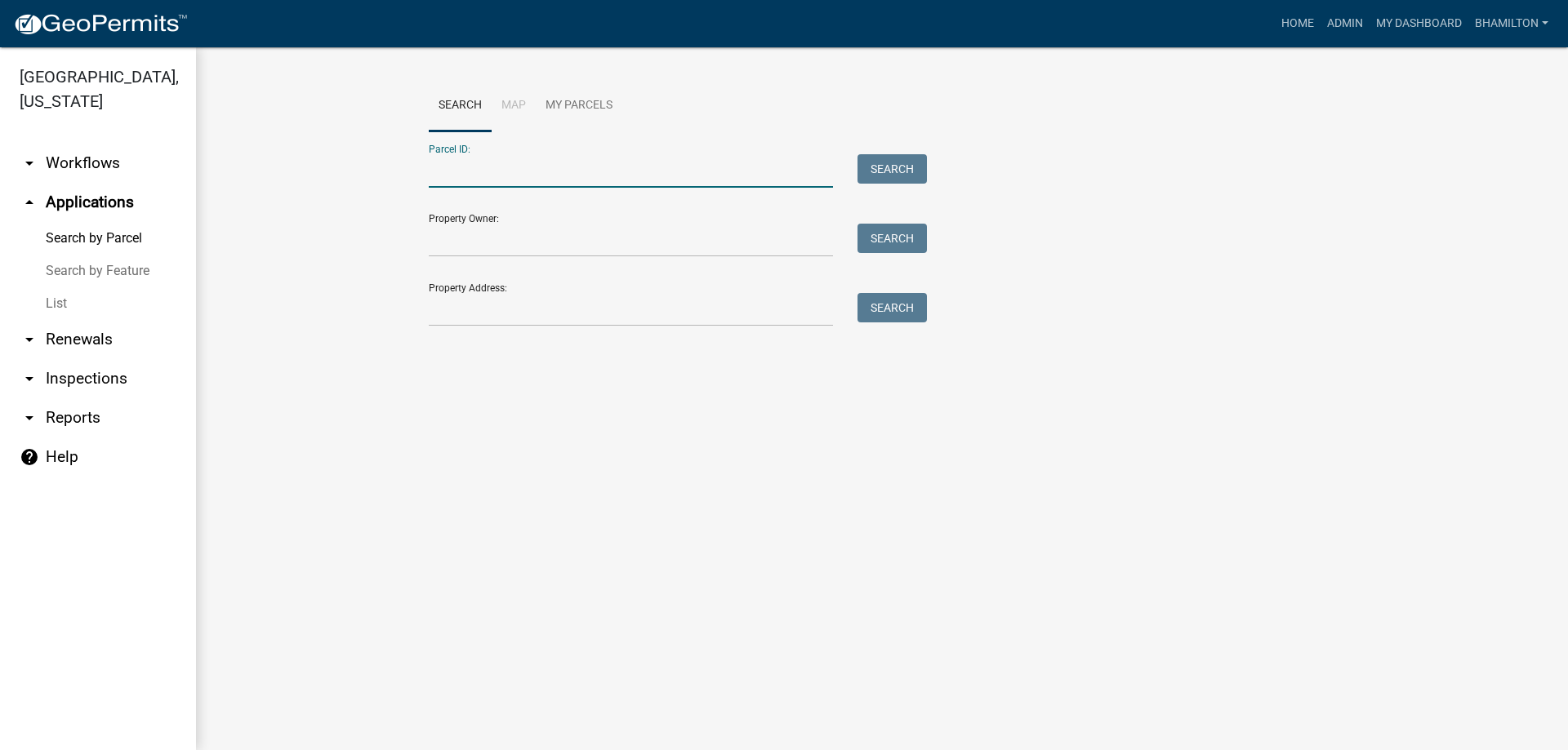
click at [448, 177] on input "Parcel ID:" at bounding box center [631, 171] width 405 height 34
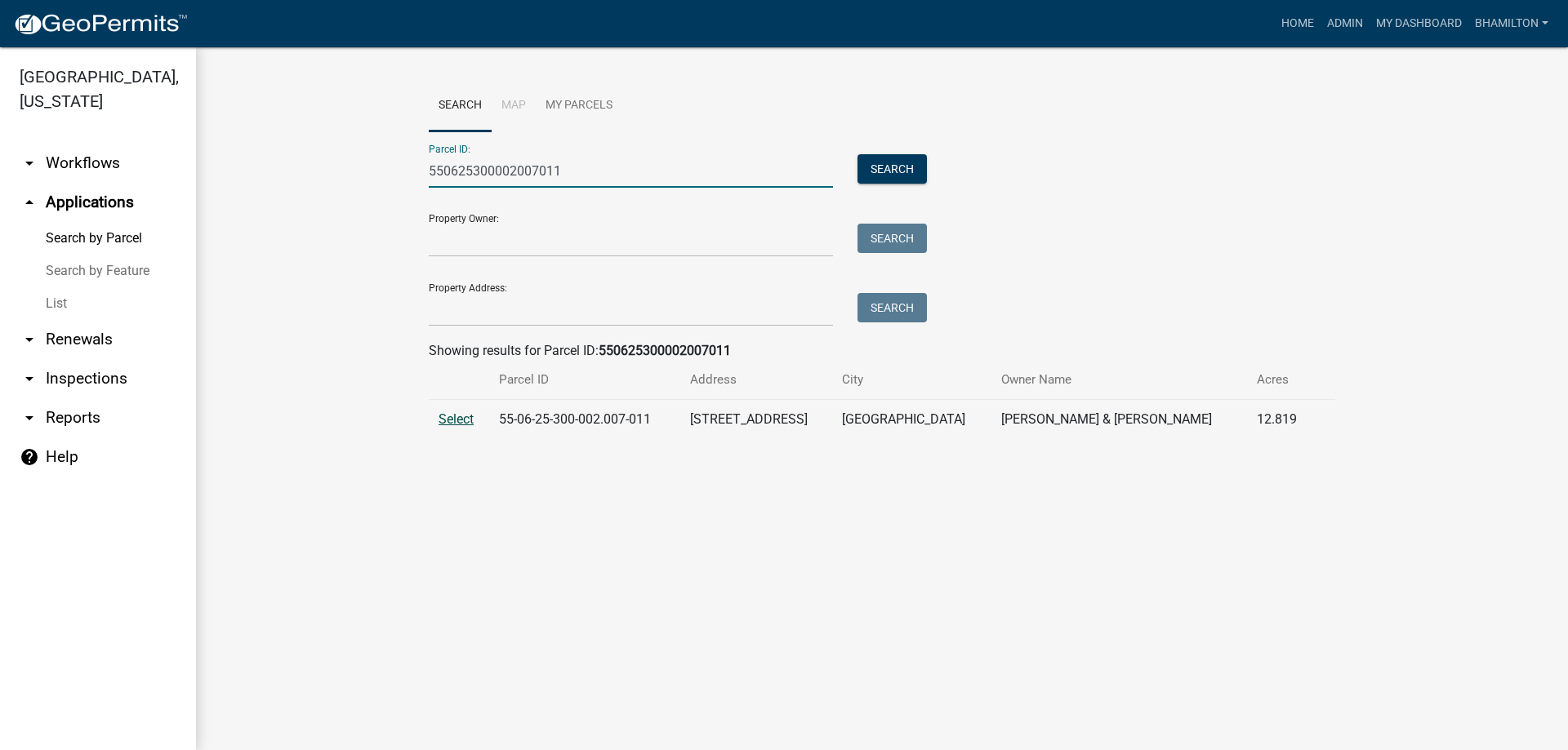
type input "550625300002007011"
click at [463, 424] on span "Select" at bounding box center [456, 419] width 35 height 15
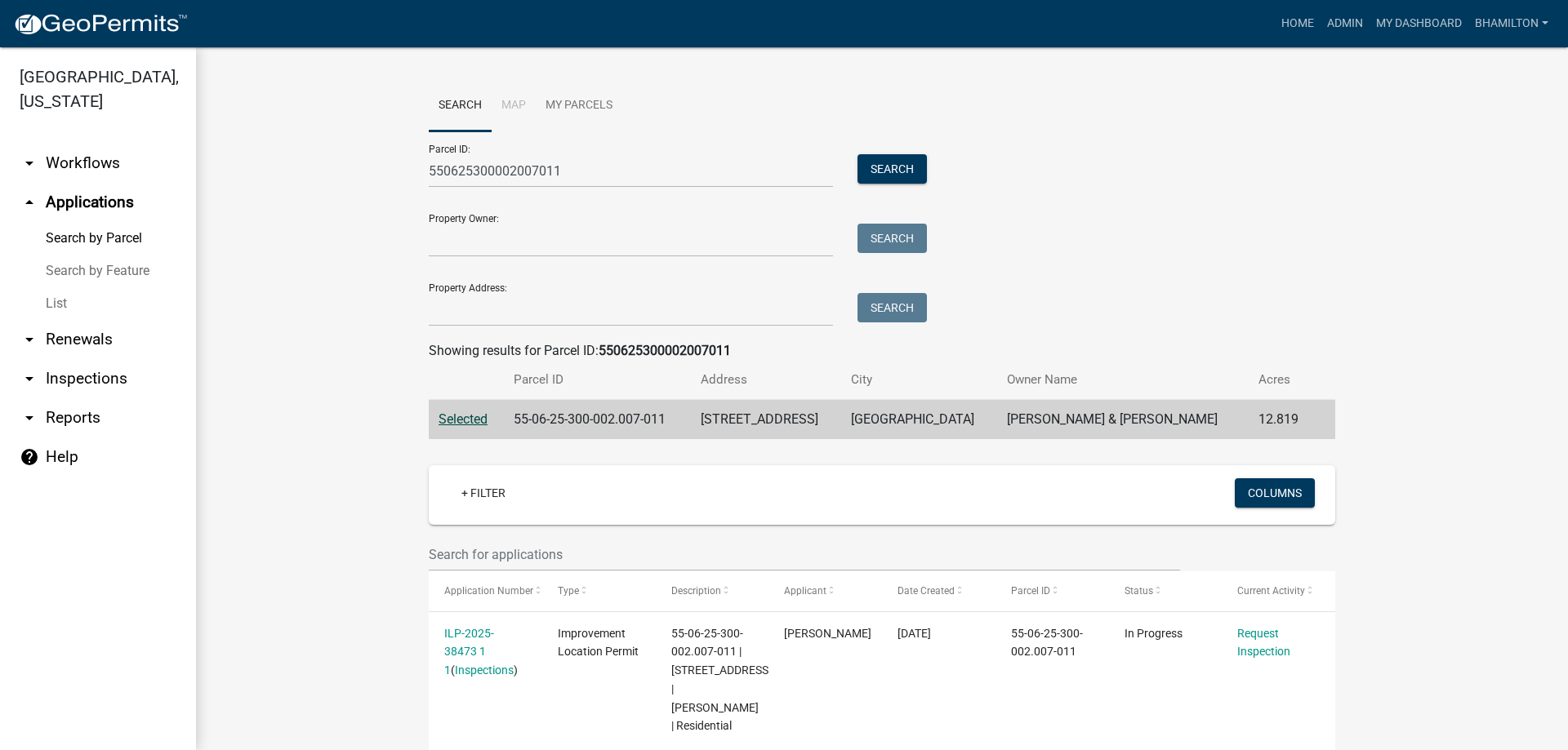
scroll to position [115, 0]
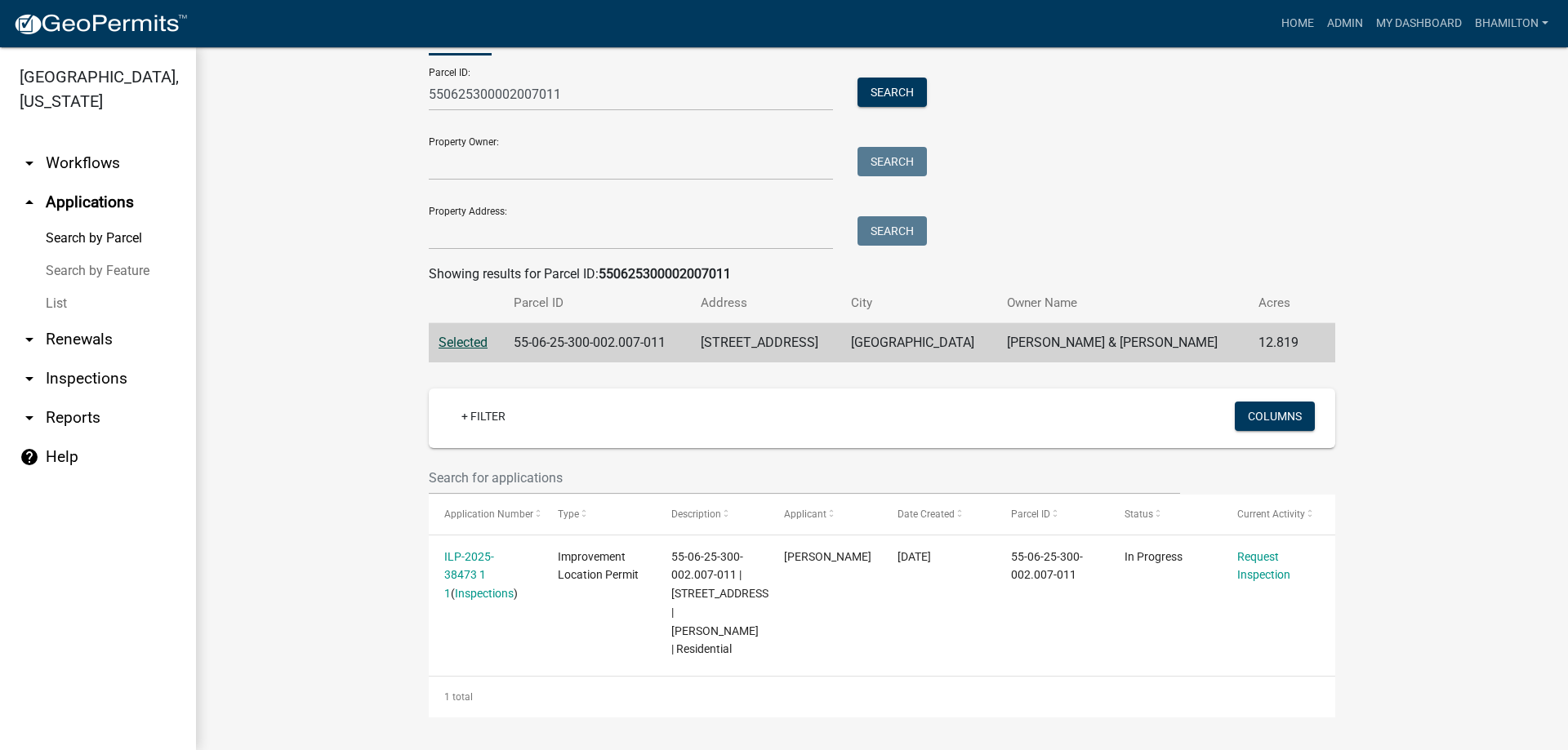
click at [464, 335] on span "Selected" at bounding box center [463, 342] width 49 height 15
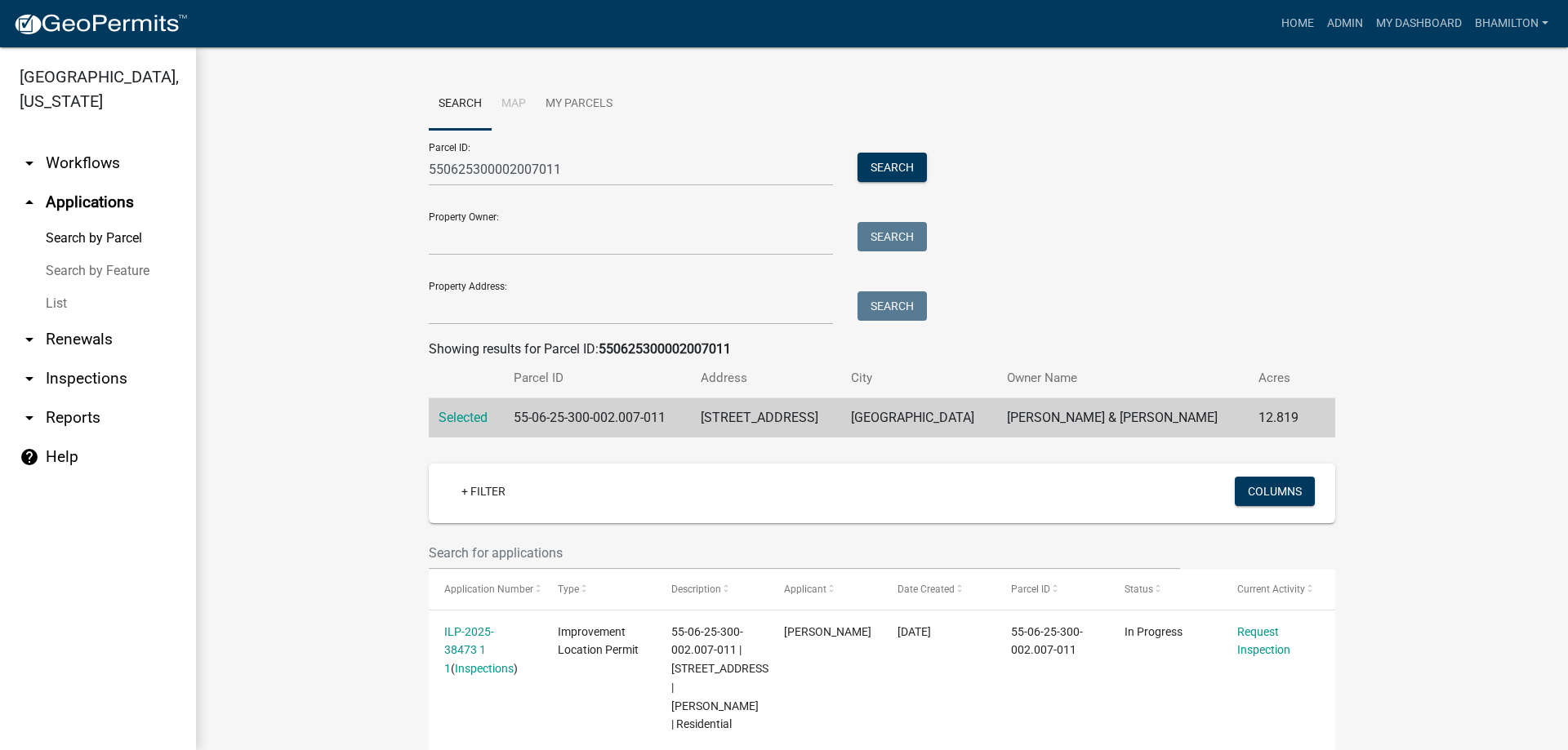
scroll to position [0, 0]
click at [910, 163] on button "Search" at bounding box center [892, 169] width 69 height 29
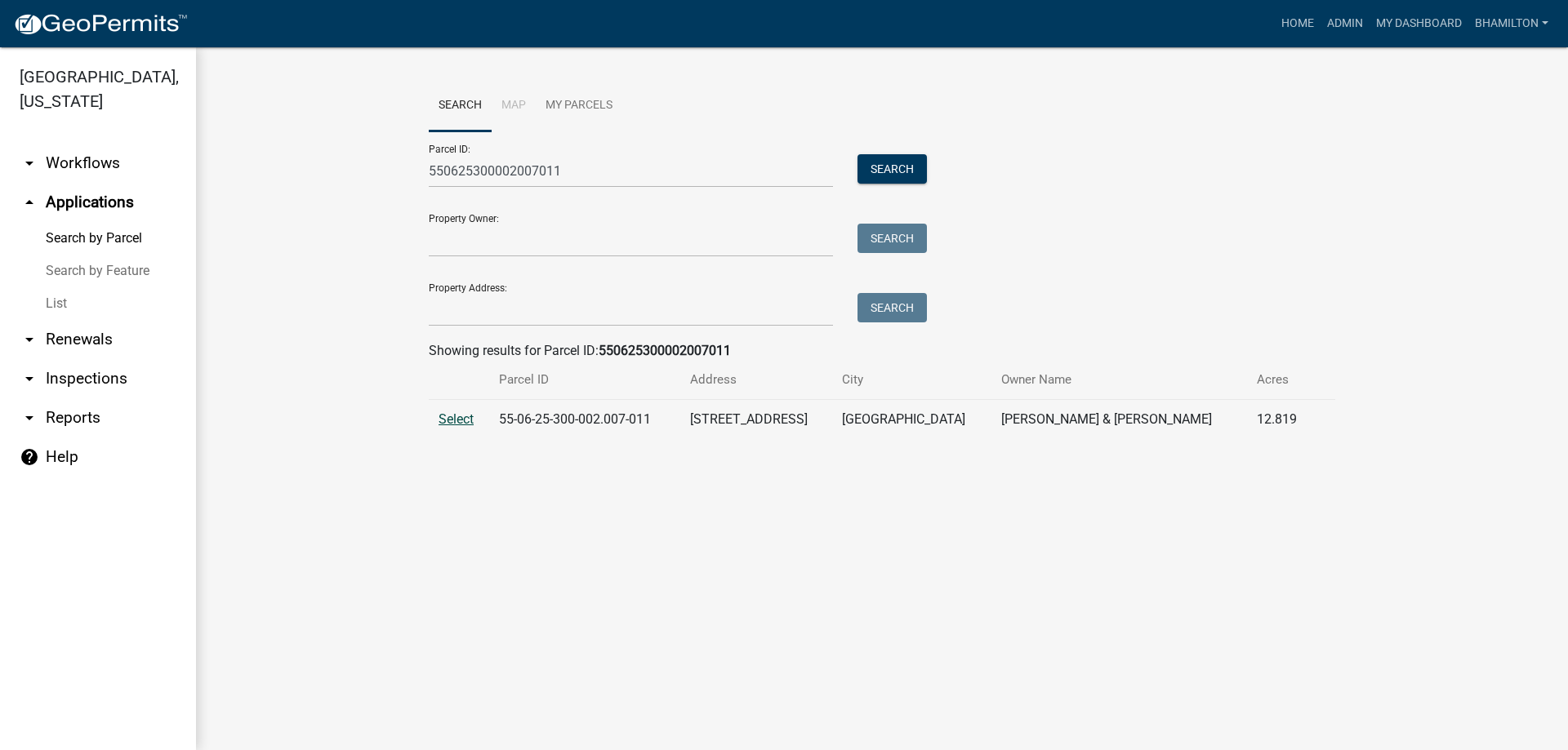
click at [453, 424] on span "Select" at bounding box center [456, 419] width 35 height 15
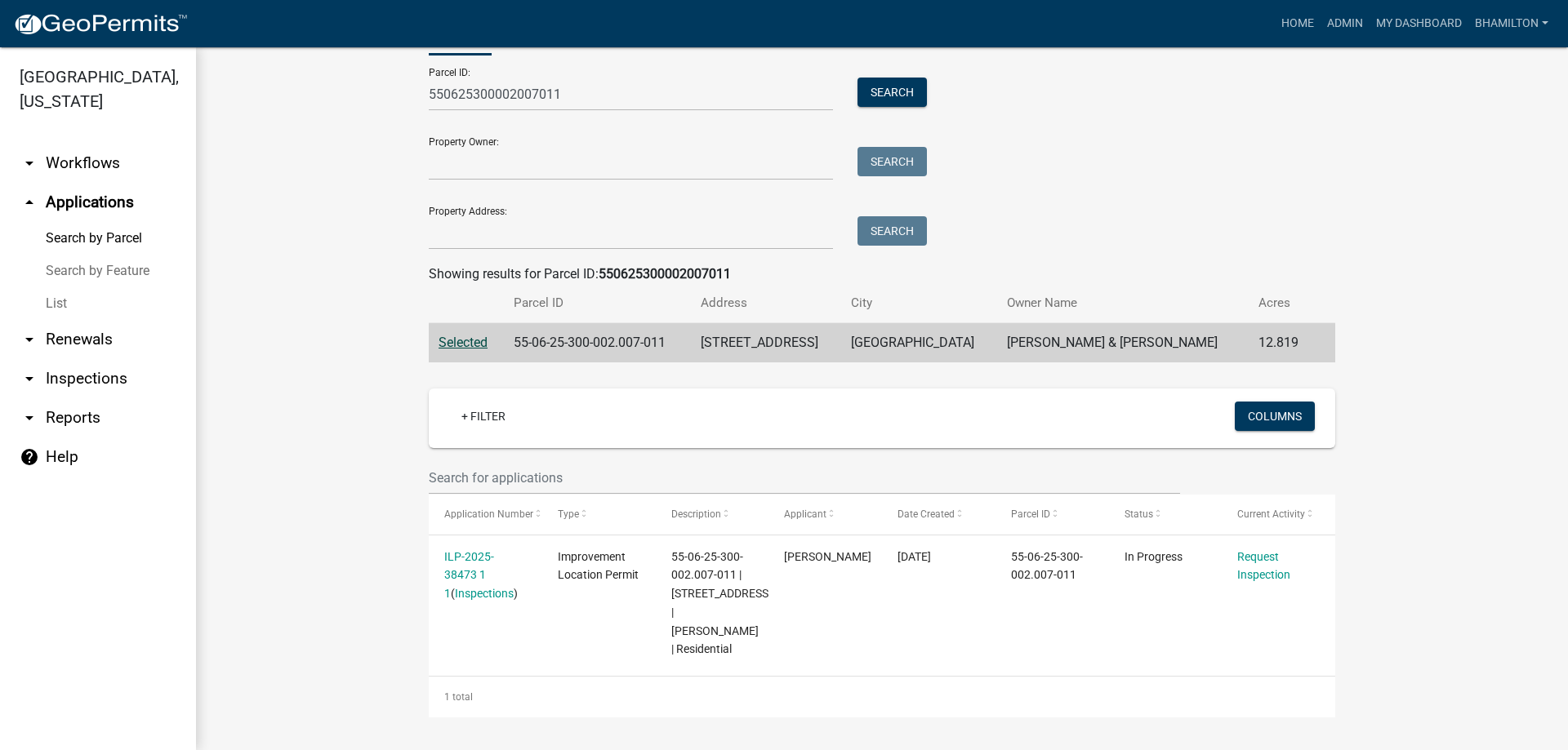
scroll to position [115, 0]
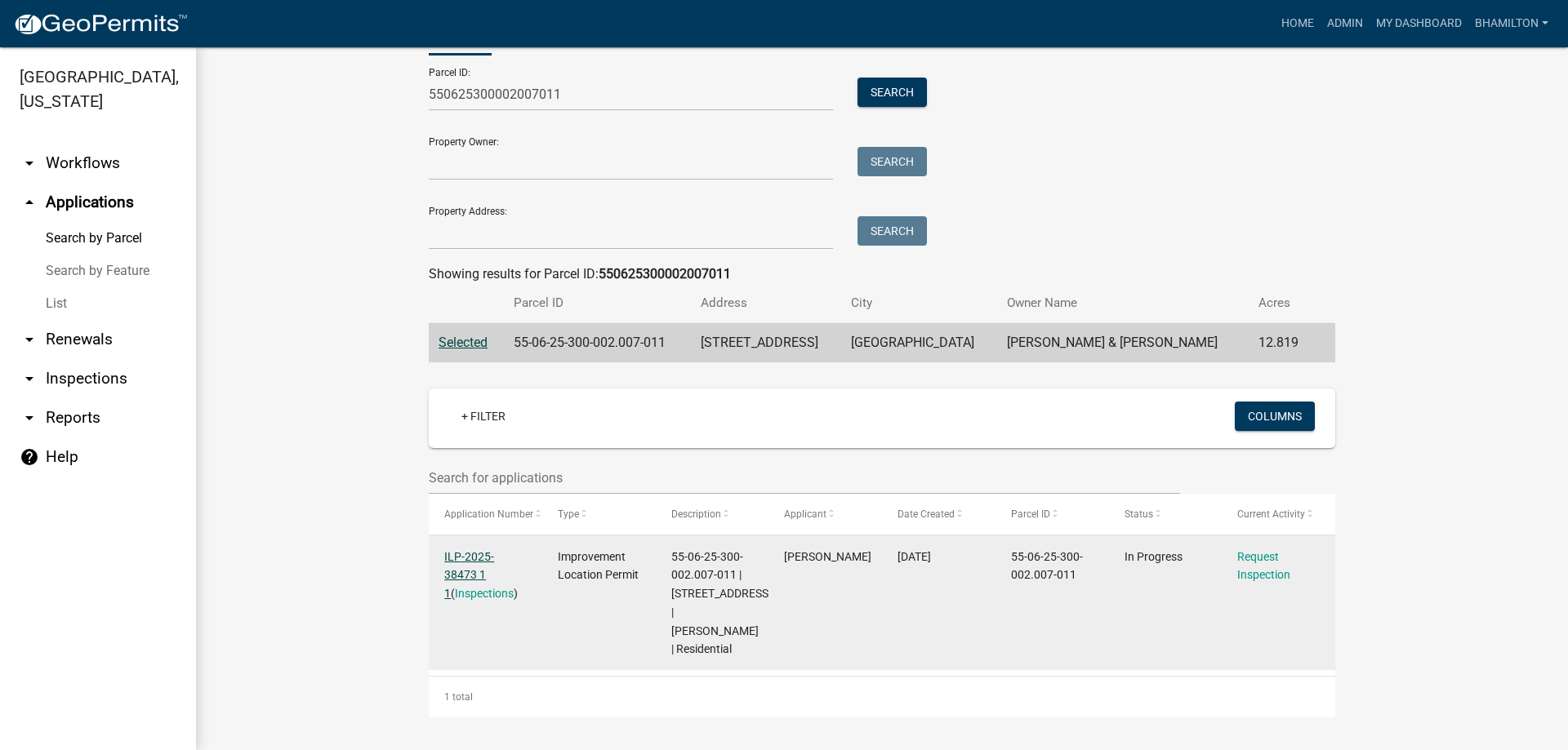
click at [466, 550] on link "ILP-2025-38473 1 1" at bounding box center [469, 576] width 50 height 51
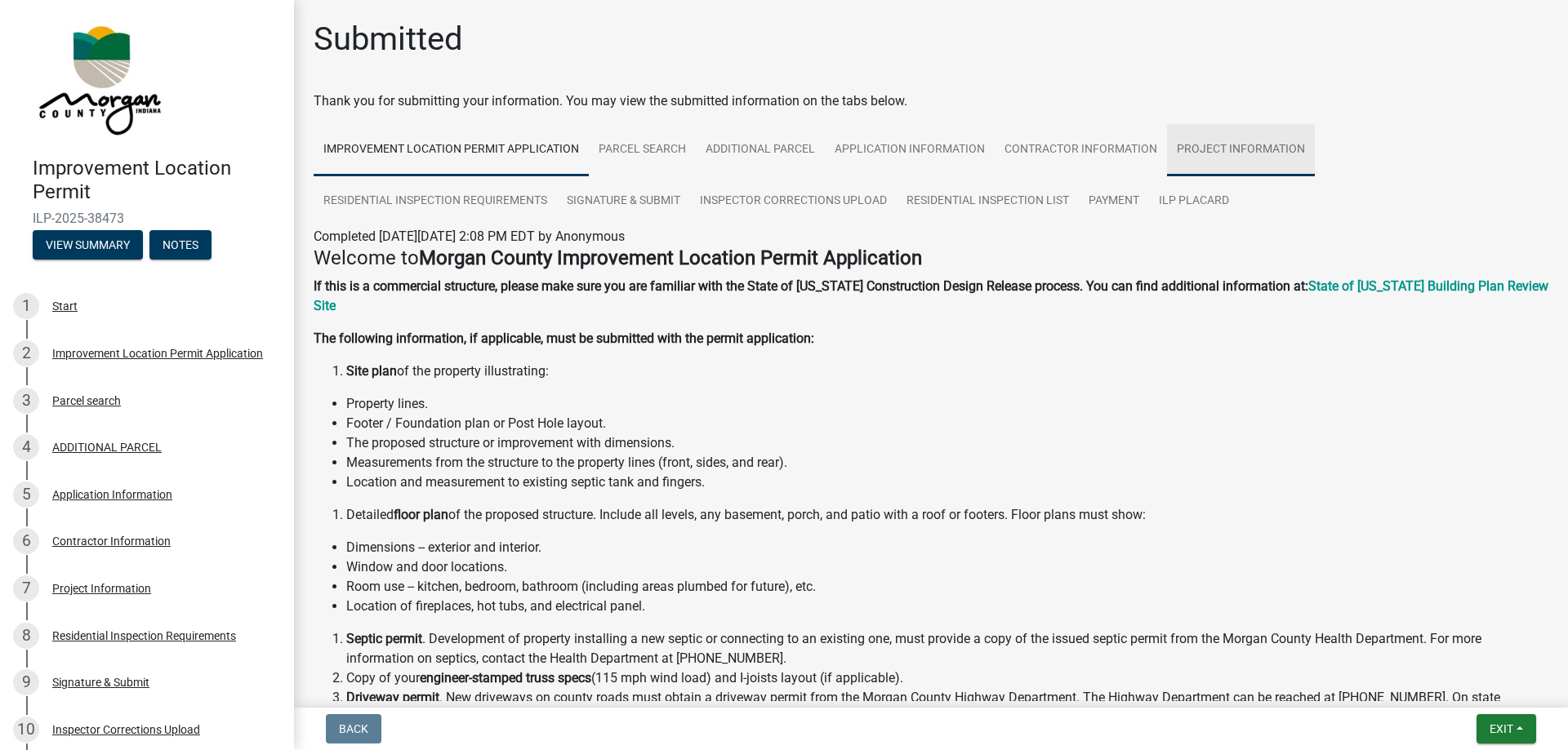
click at [1190, 147] on link "Project Information" at bounding box center [1240, 150] width 148 height 52
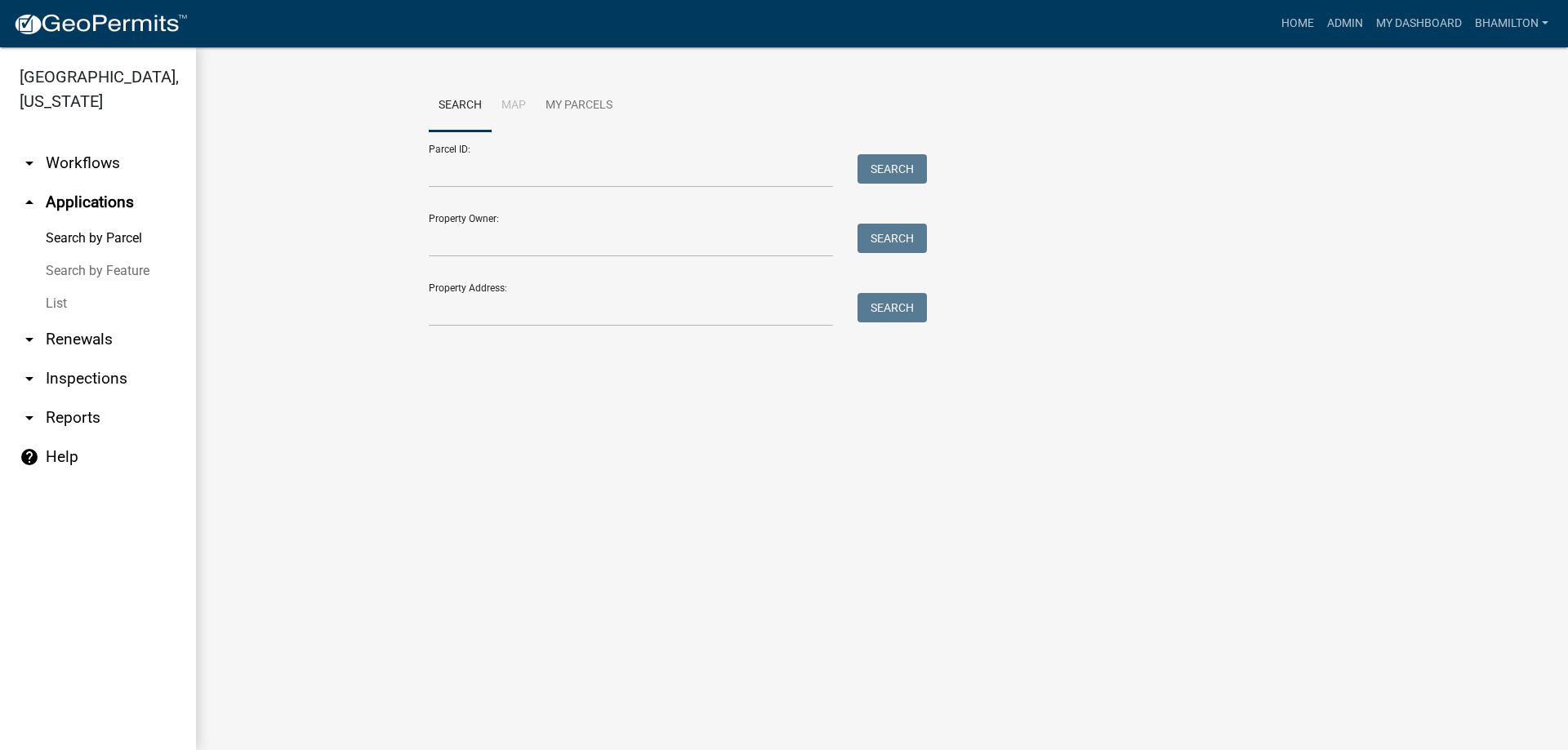
click at [106, 378] on link "arrow_drop_down Inspections" at bounding box center [98, 378] width 196 height 40
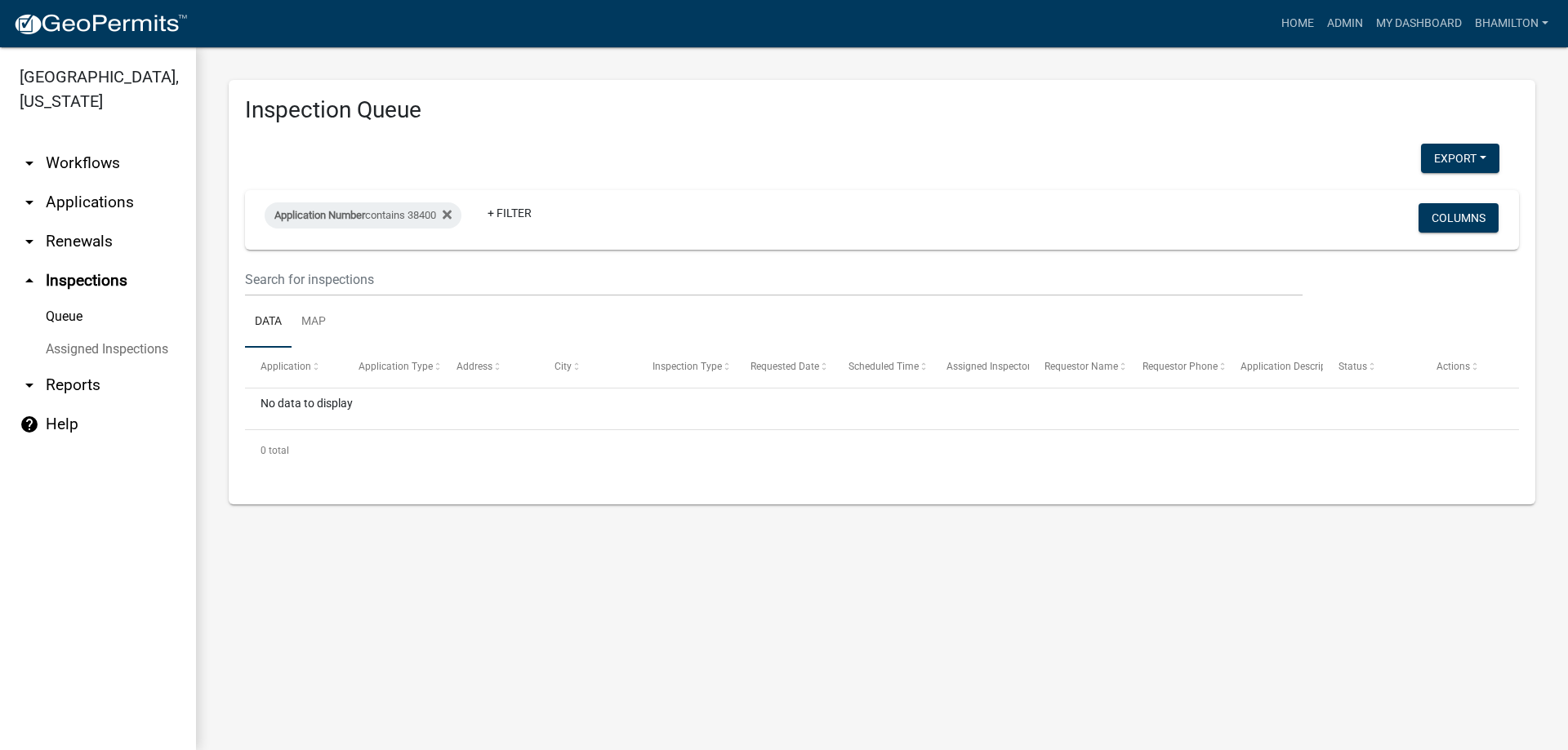
click at [95, 354] on link "Assigned Inspections" at bounding box center [98, 349] width 196 height 33
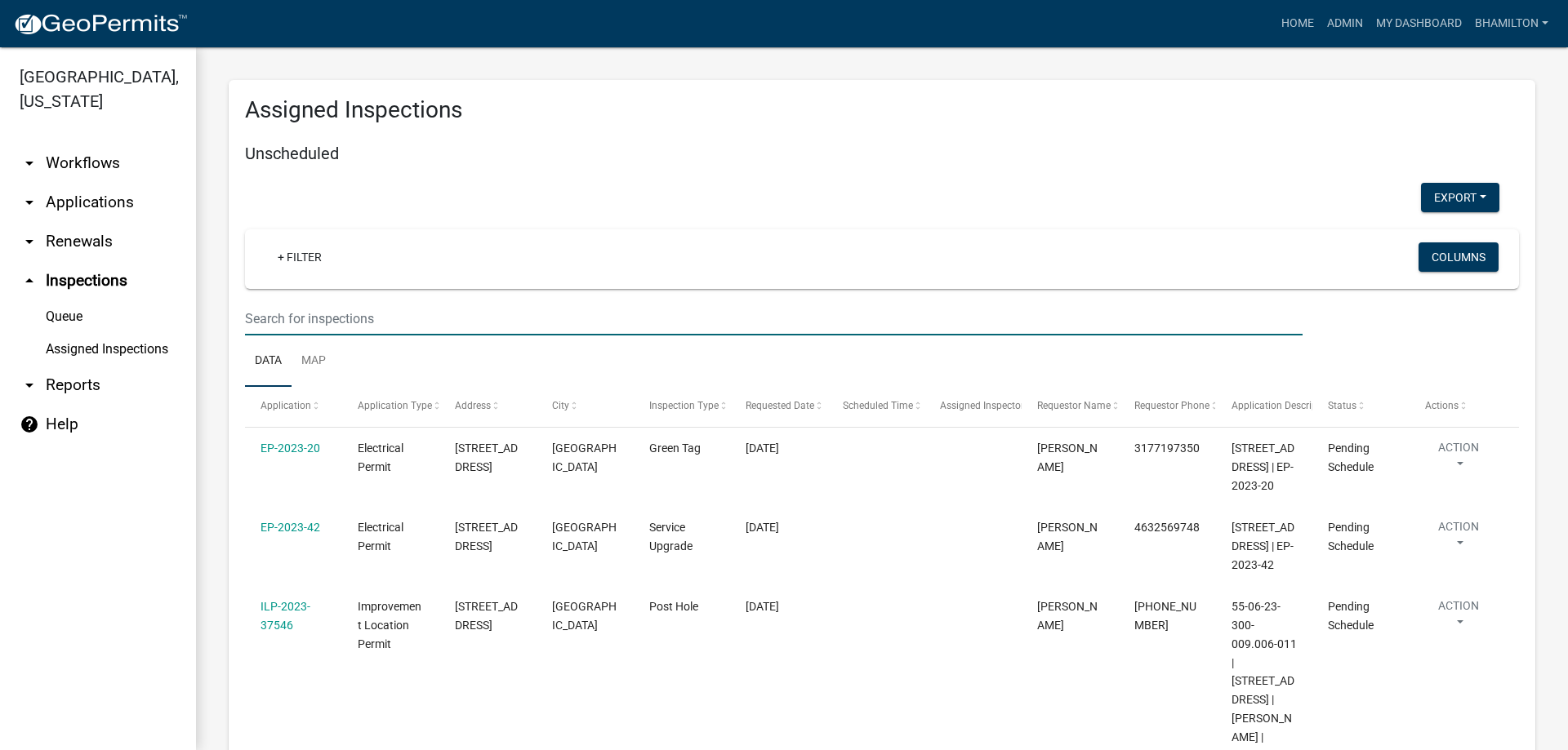
drag, startPoint x: 391, startPoint y: 323, endPoint x: 227, endPoint y: 323, distance: 164.0
type input "38473"
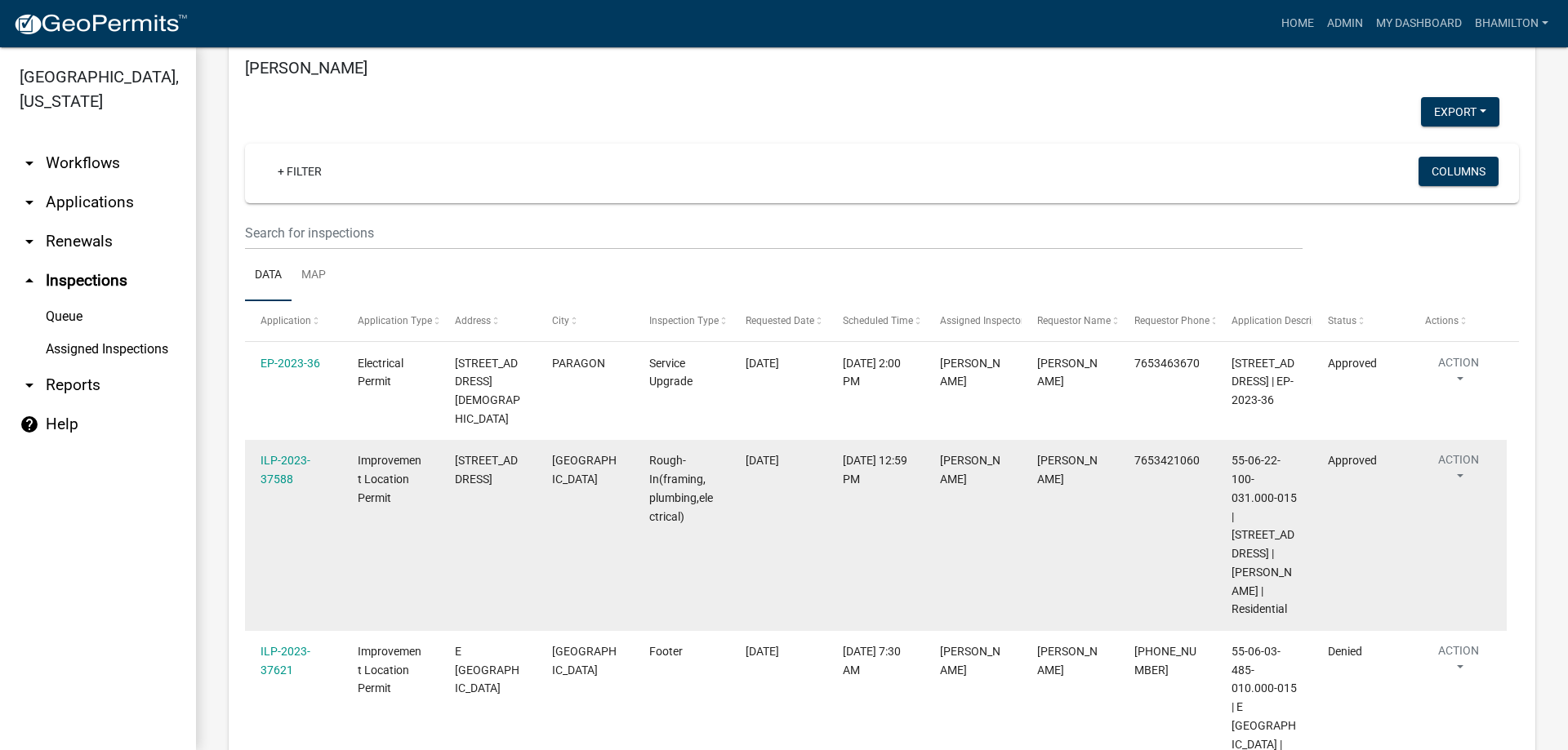
scroll to position [6450, 0]
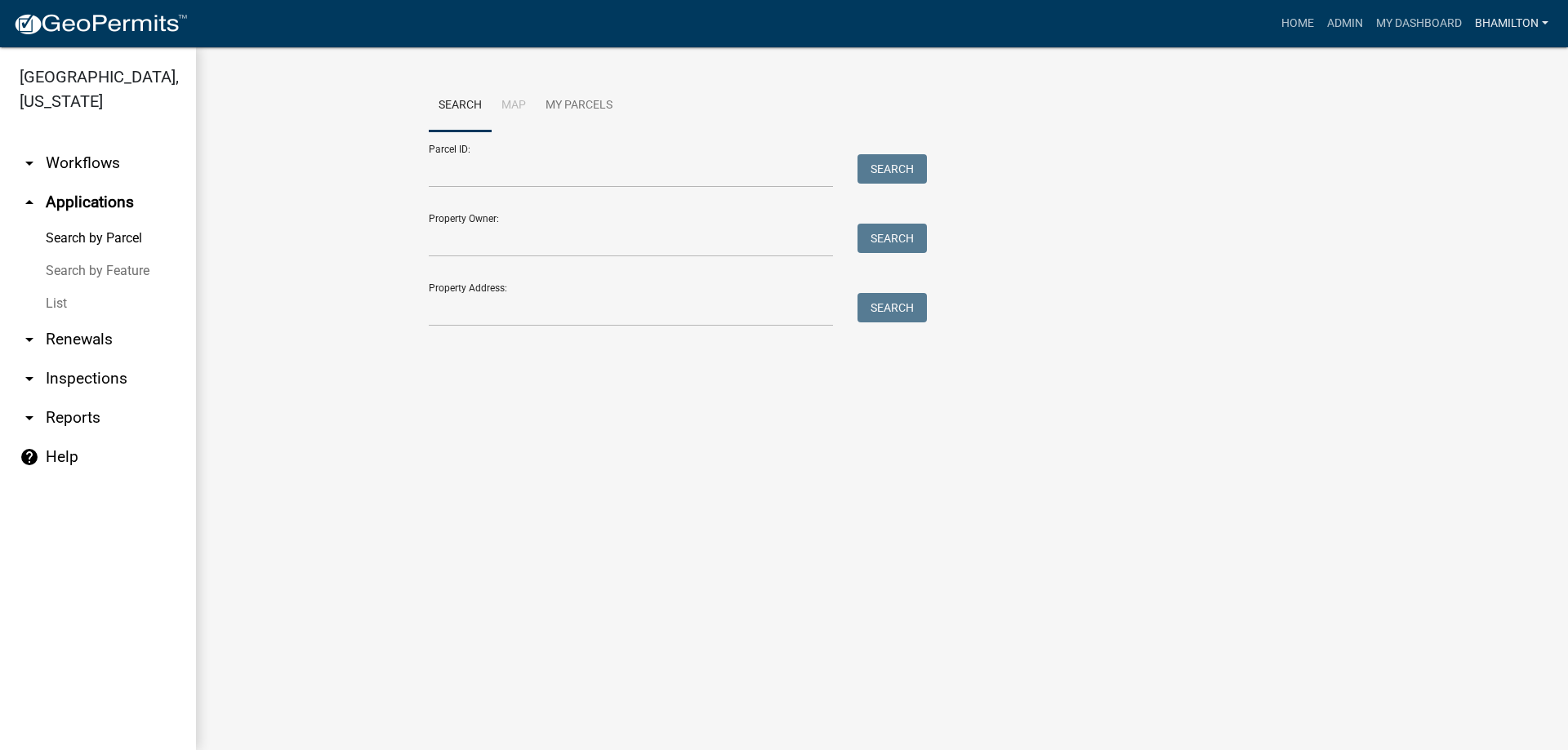
click at [1512, 11] on link "bhamilton" at bounding box center [1512, 24] width 87 height 31
click at [1472, 162] on link "Logout" at bounding box center [1490, 159] width 131 height 40
